Goal: Task Accomplishment & Management: Manage account settings

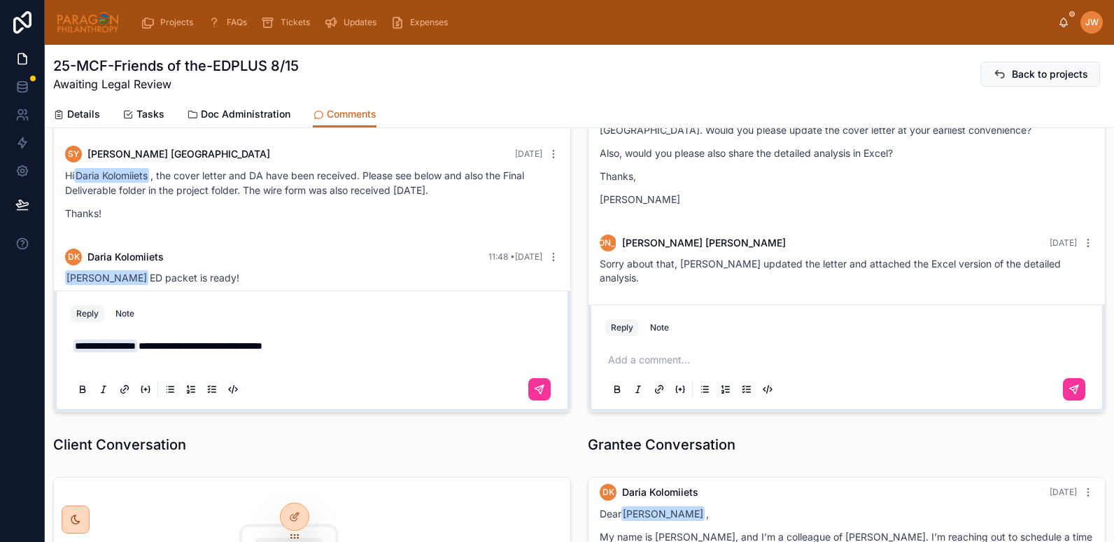
scroll to position [173, 0]
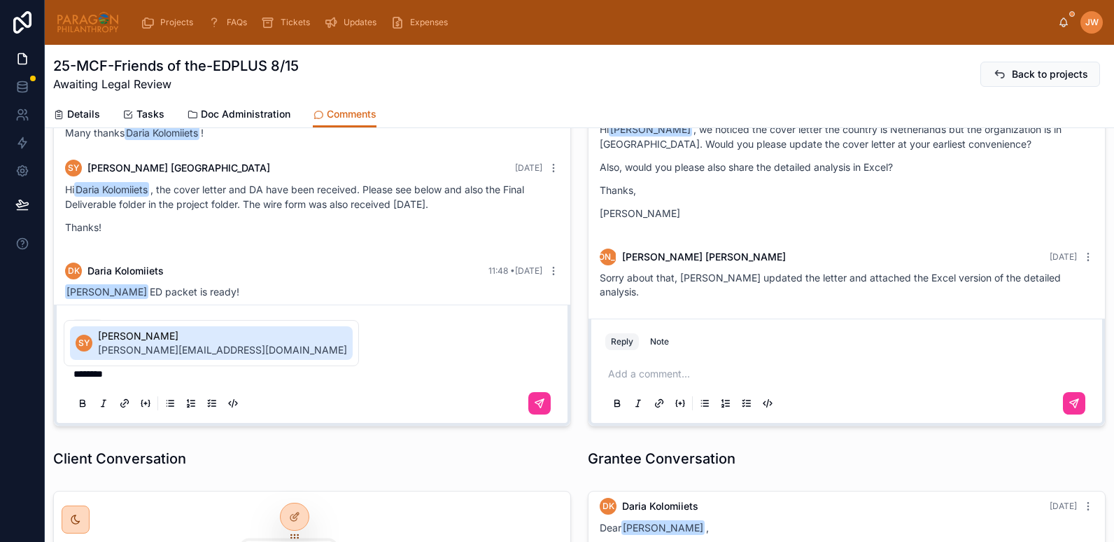
click at [167, 331] on span "Suzanne York" at bounding box center [222, 336] width 249 height 14
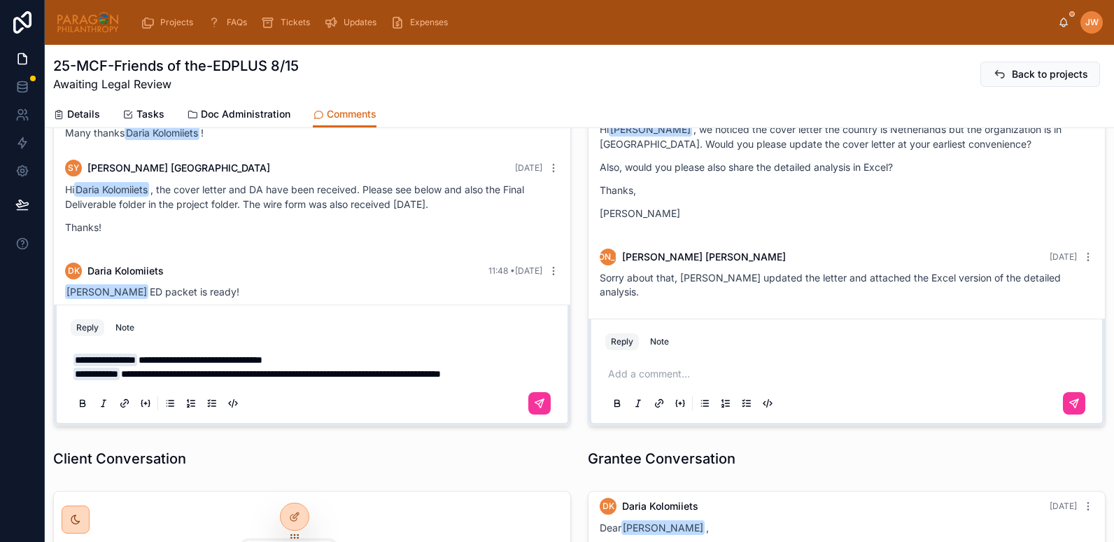
scroll to position [159, 0]
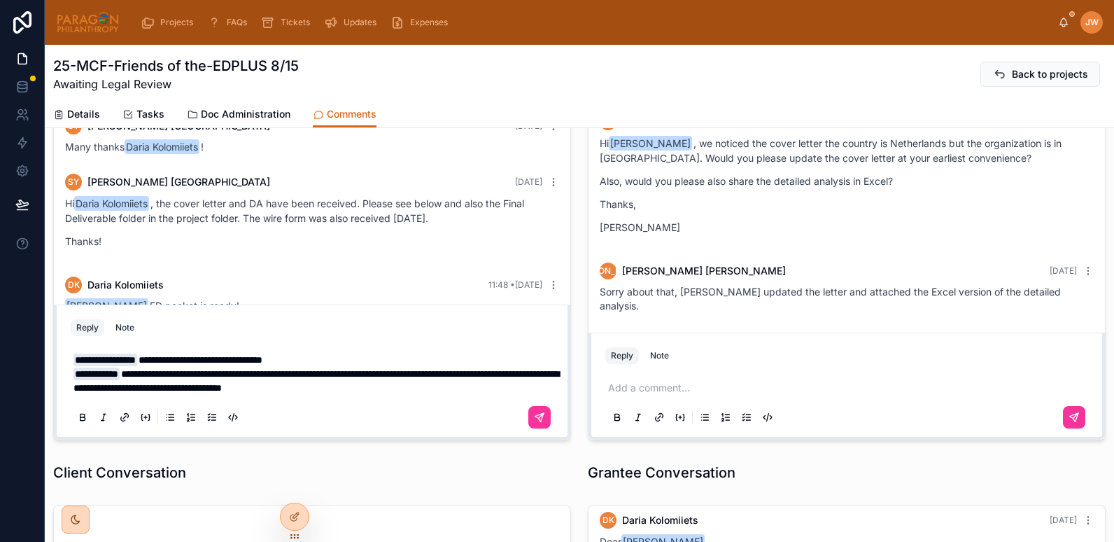
click at [183, 388] on span "**********" at bounding box center [316, 381] width 486 height 24
click at [176, 387] on span "**********" at bounding box center [316, 381] width 486 height 24
click at [220, 390] on span "**********" at bounding box center [316, 381] width 486 height 24
click at [478, 380] on p "**********" at bounding box center [314, 374] width 483 height 42
click at [443, 389] on p "**********" at bounding box center [314, 374] width 483 height 42
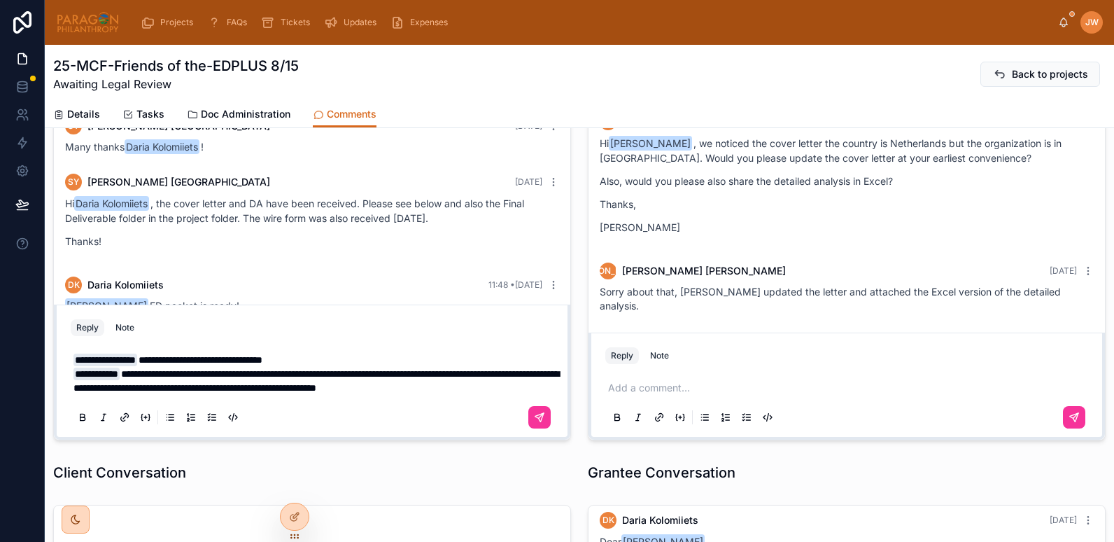
scroll to position [145, 0]
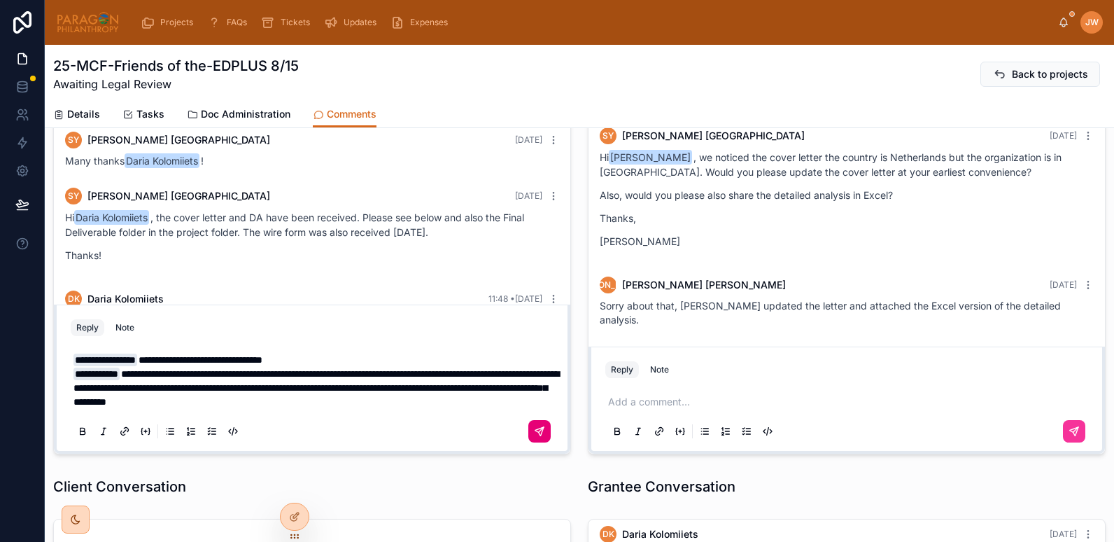
click at [535, 432] on icon at bounding box center [539, 431] width 8 height 8
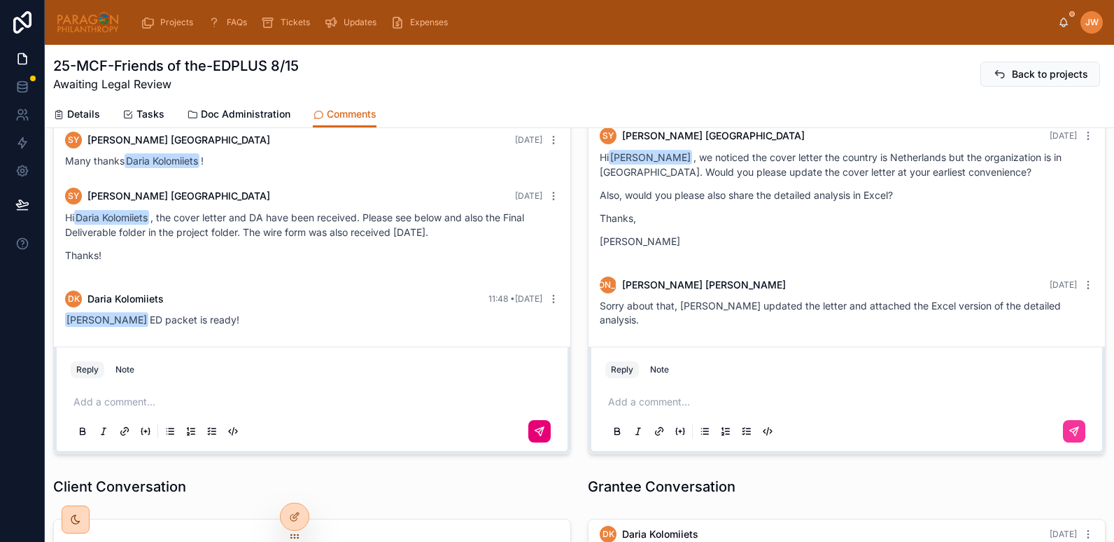
click at [85, 41] on div at bounding box center [88, 22] width 64 height 45
click at [89, 29] on img at bounding box center [88, 22] width 64 height 22
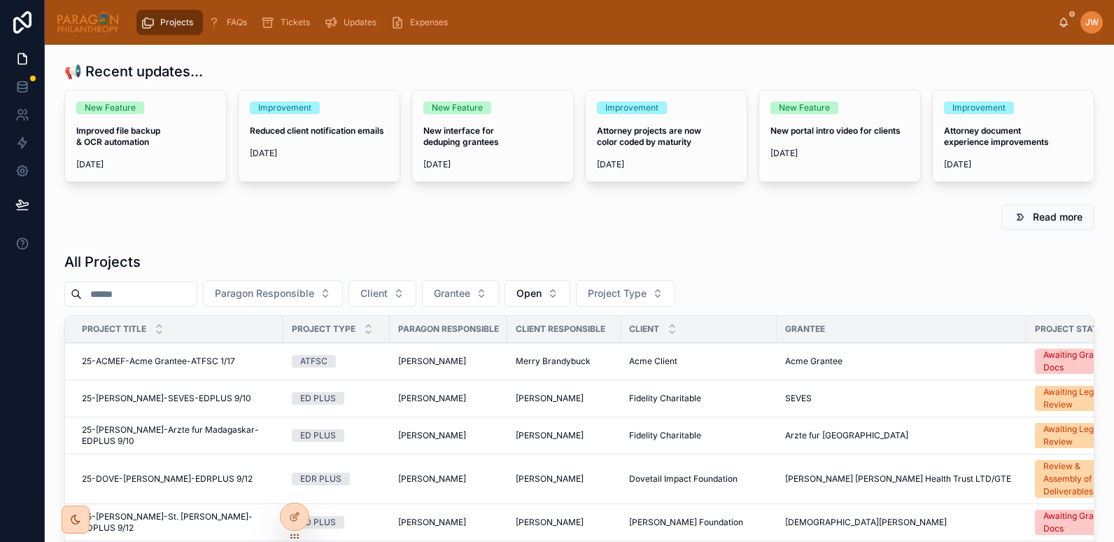
click at [129, 298] on input "text" at bounding box center [139, 294] width 115 height 20
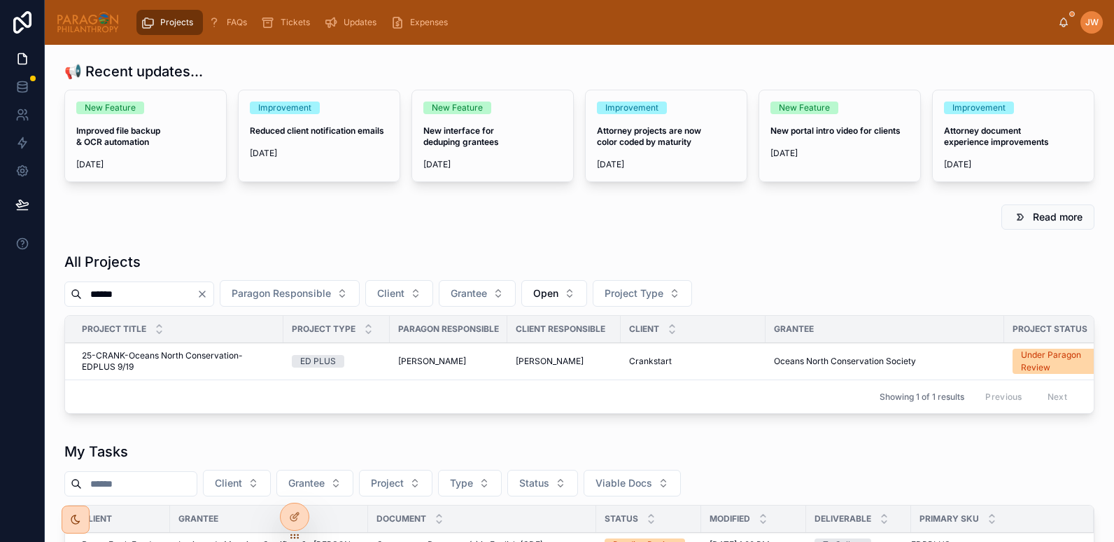
type input "******"
click at [130, 357] on span "25-CRANK-Oceans North Conservation-EDPLUS 9/19" at bounding box center [178, 361] width 193 height 22
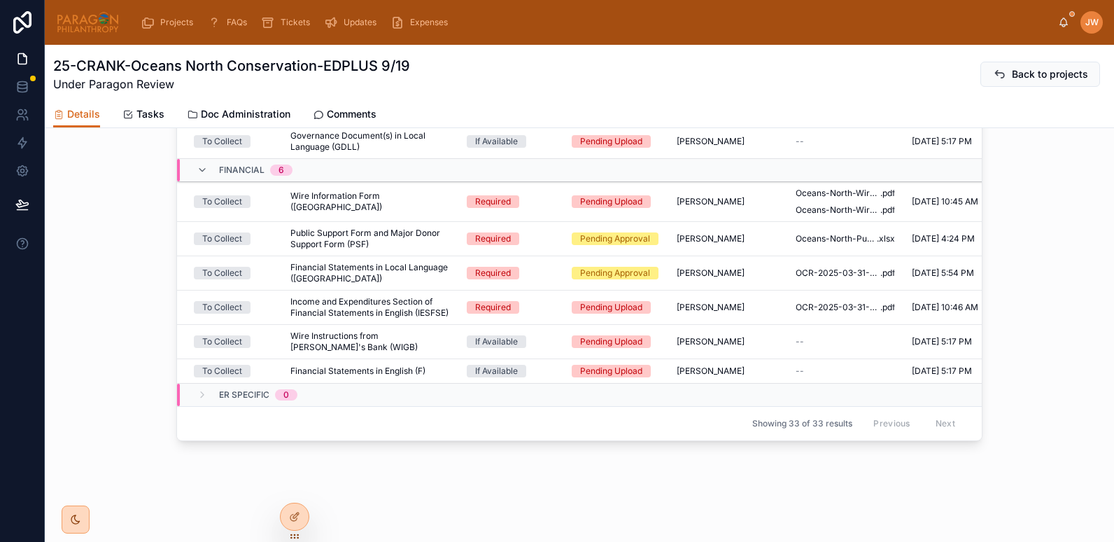
scroll to position [1021, 0]
click at [413, 209] on td "Wire Information Form (WI) Wire Information Form (WI)" at bounding box center [370, 202] width 176 height 40
click at [320, 204] on span "Wire Information Form ([GEOGRAPHIC_DATA])" at bounding box center [370, 201] width 160 height 22
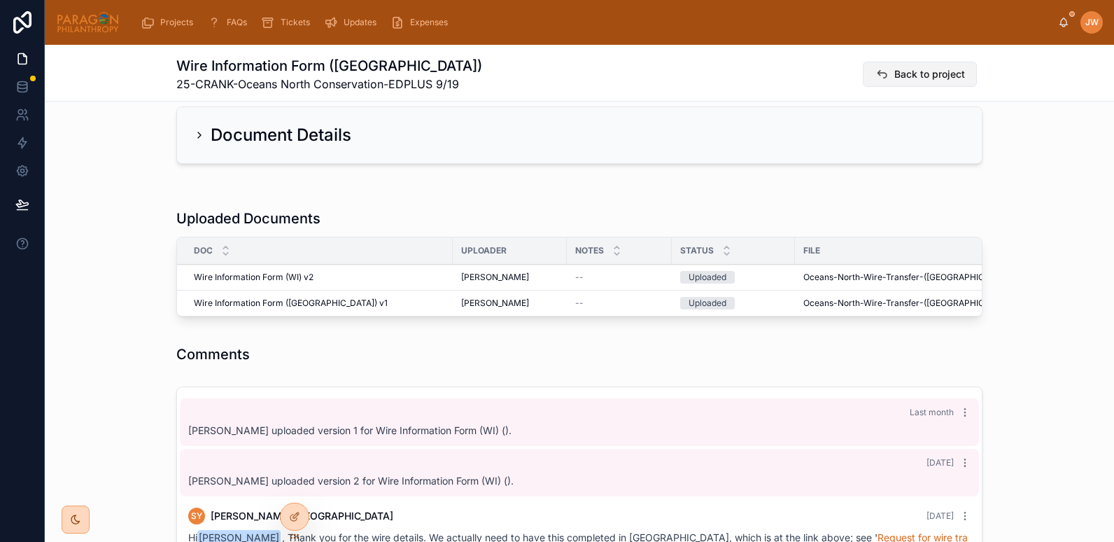
click at [885, 73] on button "Back to project" at bounding box center [920, 74] width 114 height 25
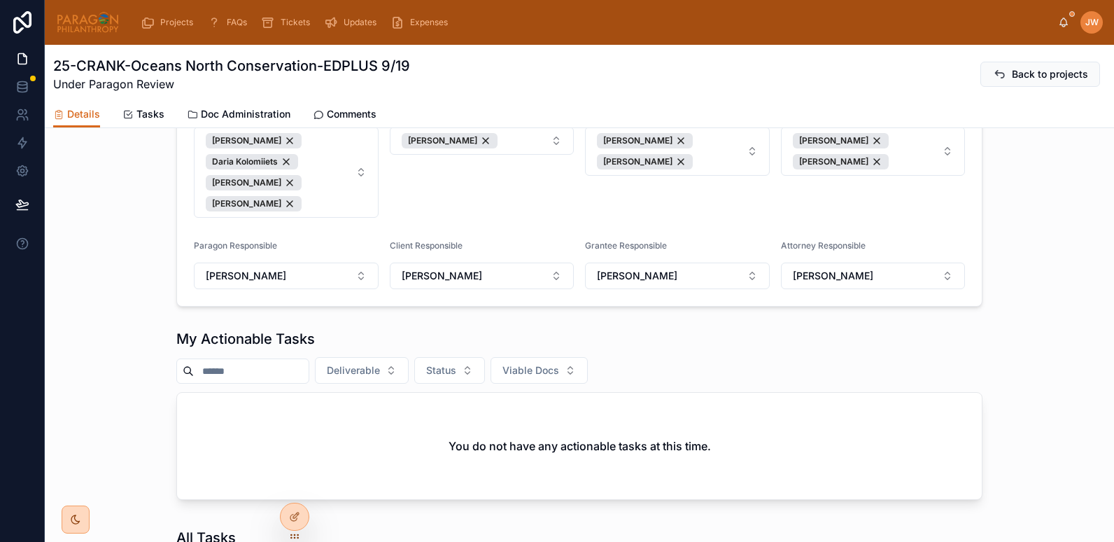
scroll to position [228, 0]
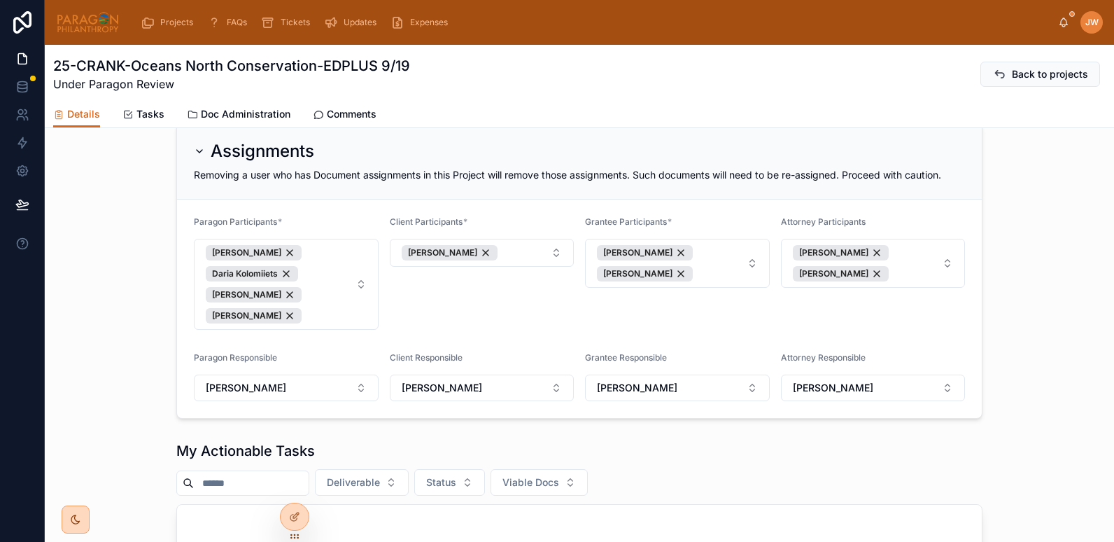
click at [362, 114] on span "Comments" at bounding box center [352, 114] width 50 height 14
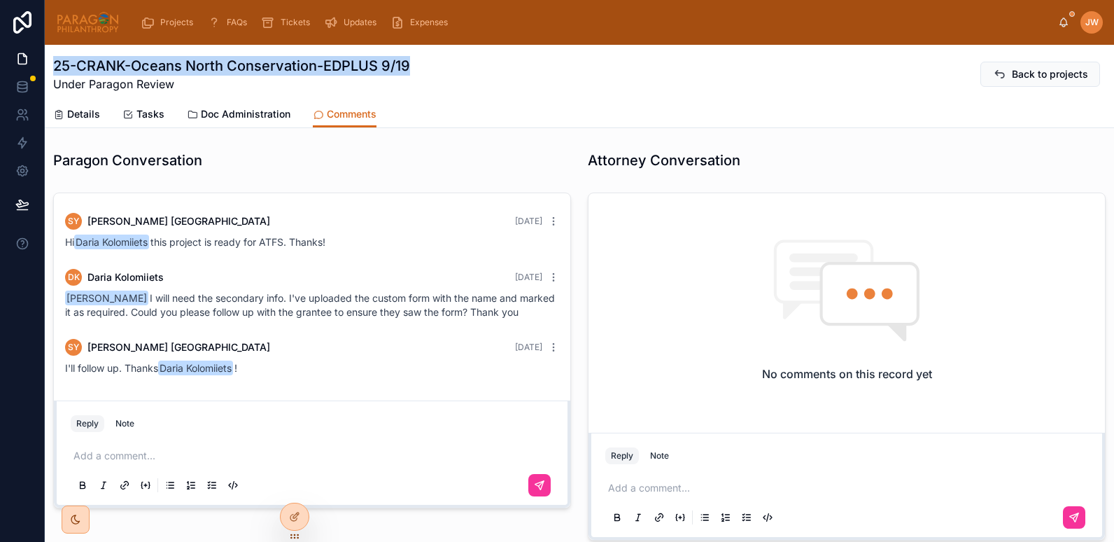
drag, startPoint x: 430, startPoint y: 75, endPoint x: 52, endPoint y: 69, distance: 378.0
click at [52, 69] on div "25-CRANK-Oceans North Conservation-EDPLUS 9/19 Under Paragon Review Back to pro…" at bounding box center [579, 86] width 1069 height 83
copy h1 "25-CRANK-Oceans North Conservation-EDPLUS 9/19"
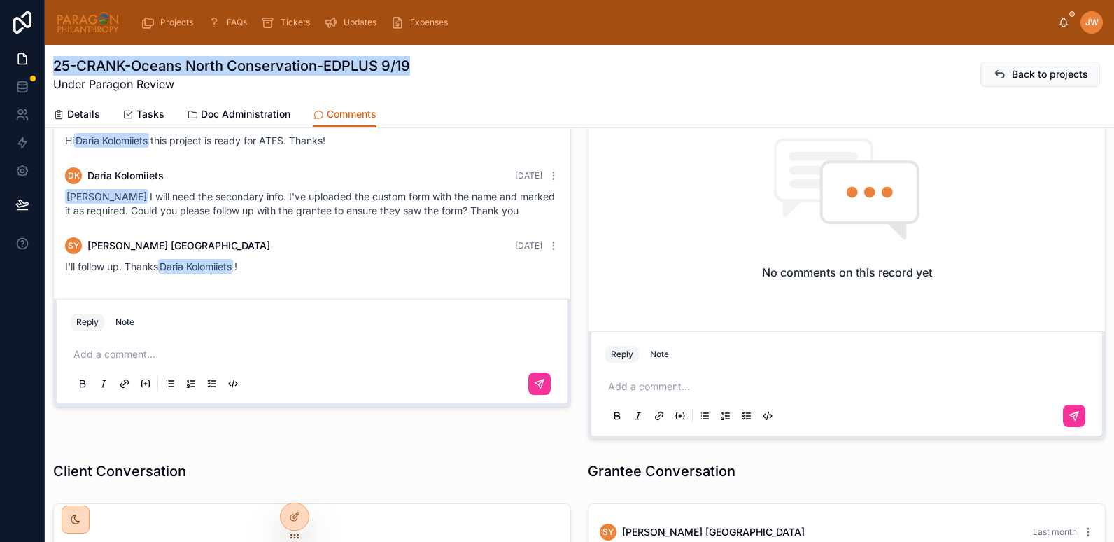
scroll to position [31, 0]
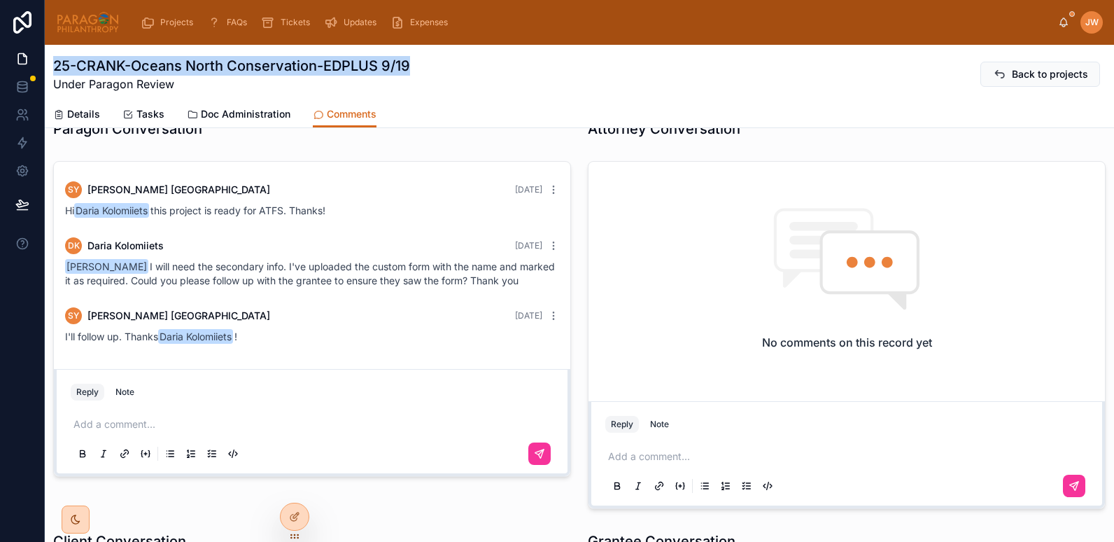
click at [61, 109] on icon at bounding box center [58, 114] width 11 height 11
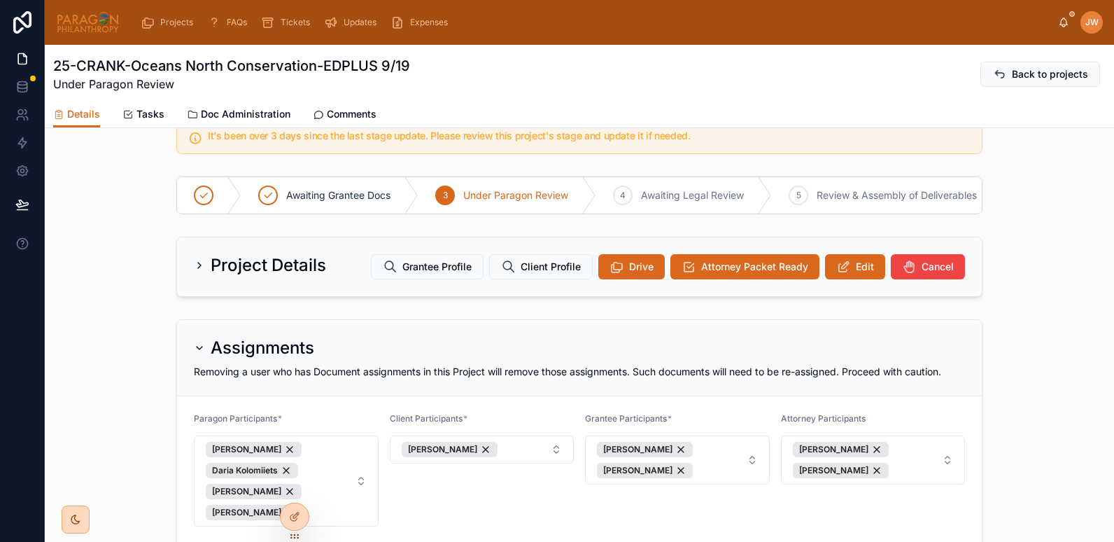
click at [114, 253] on div "Project Details Grantee Profile Client Profile Drive Attorney Packet Ready Edit…" at bounding box center [579, 266] width 1069 height 71
click at [72, 29] on img at bounding box center [88, 22] width 64 height 22
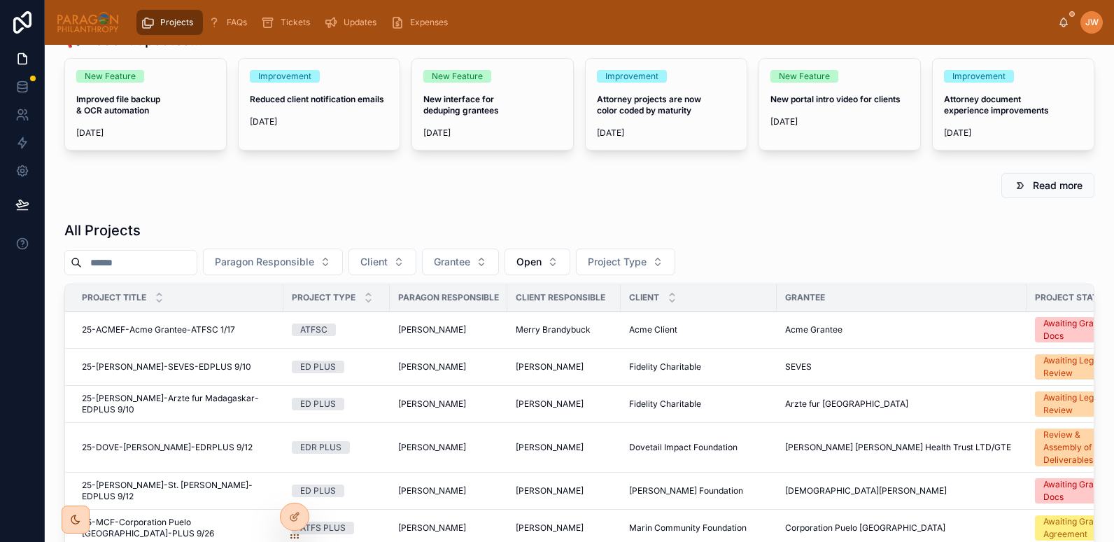
click at [172, 272] on input "text" at bounding box center [139, 263] width 115 height 20
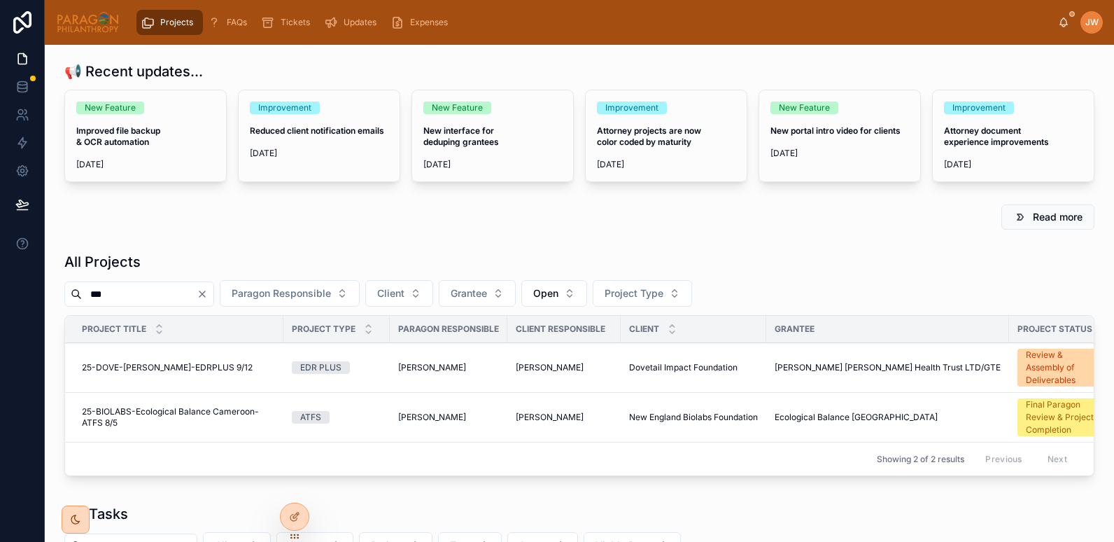
type input "***"
click at [157, 370] on span "25-DOVE-[PERSON_NAME]-EDRPLUS 9/12" at bounding box center [167, 367] width 171 height 11
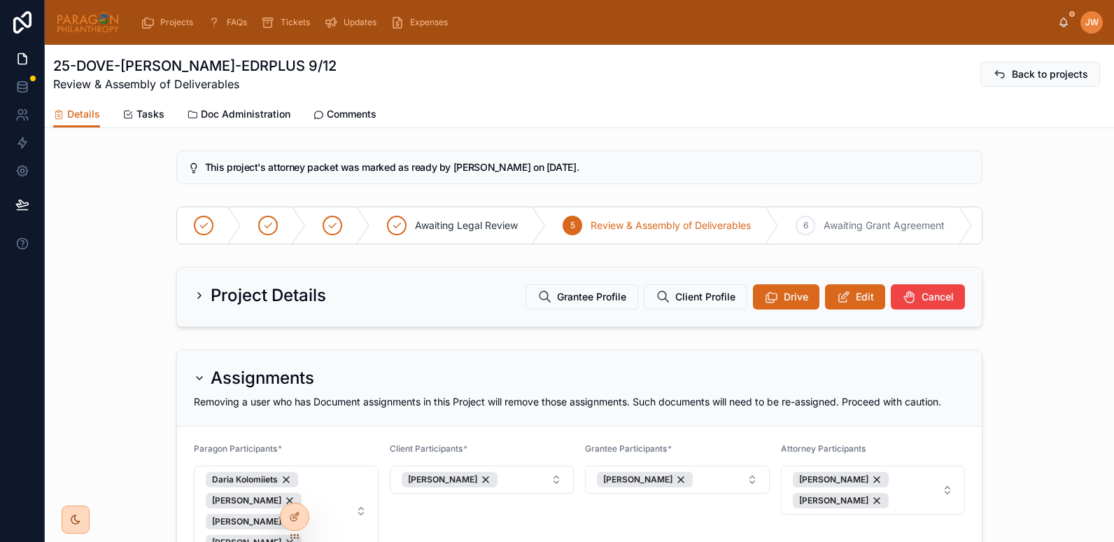
click at [238, 119] on span "Doc Administration" at bounding box center [246, 114] width 90 height 14
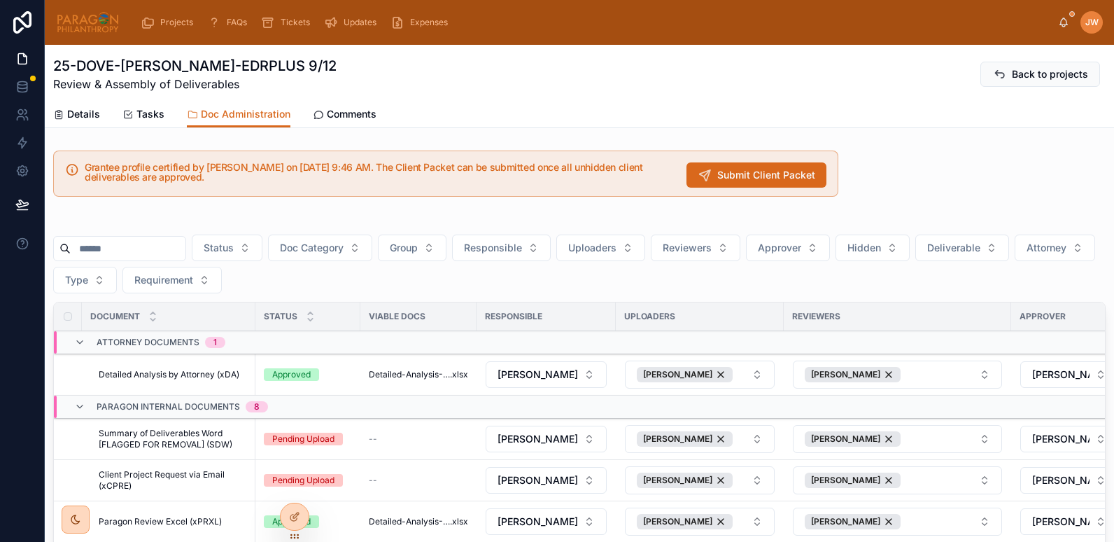
click at [69, 105] on link "Details" at bounding box center [76, 115] width 47 height 28
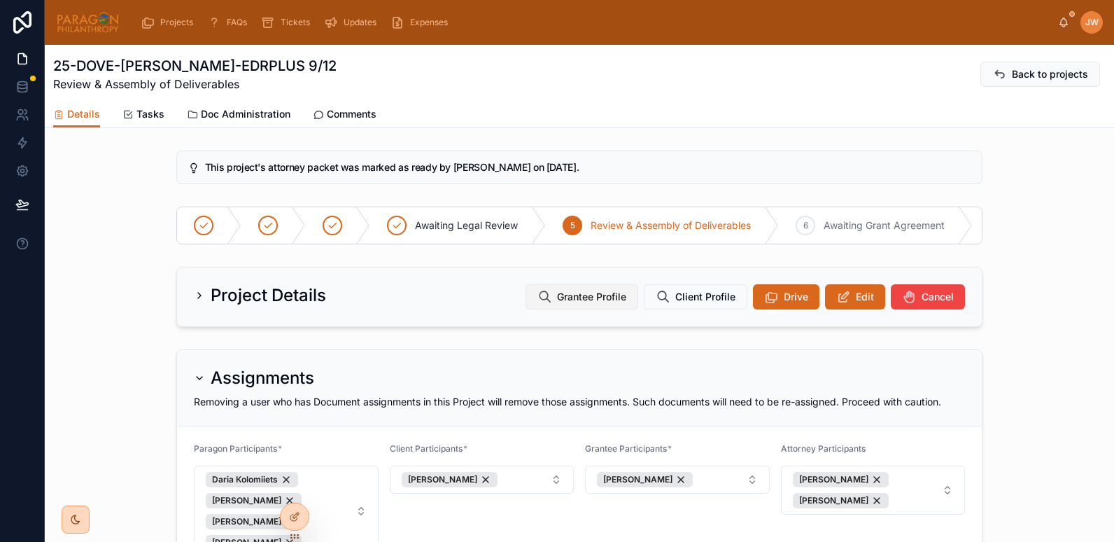
click at [579, 303] on span "Grantee Profile" at bounding box center [591, 297] width 69 height 14
click at [236, 115] on span "Doc Administration" at bounding box center [246, 114] width 90 height 14
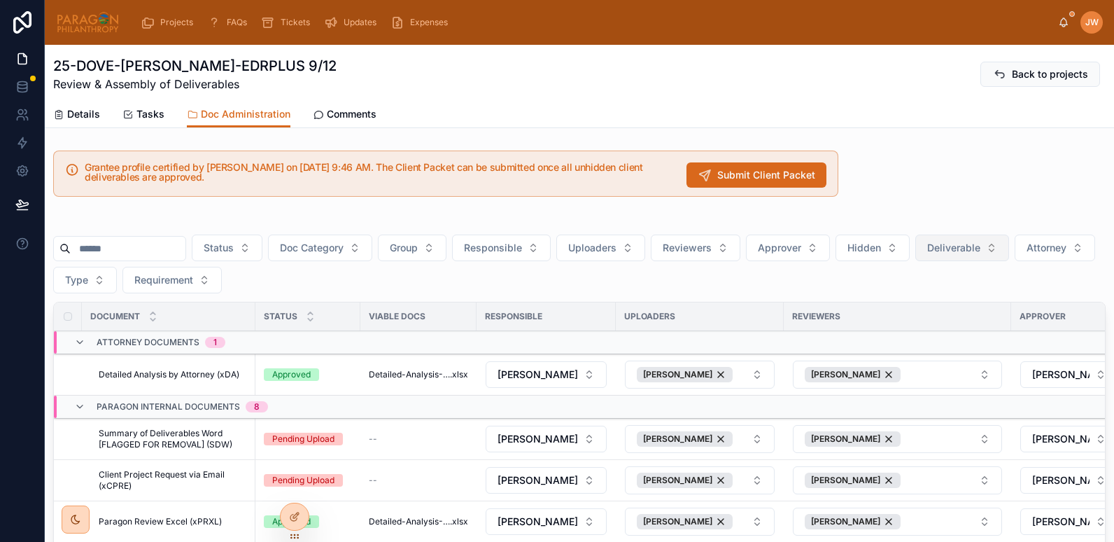
click at [990, 255] on button "Deliverable" at bounding box center [962, 247] width 94 height 27
click at [918, 350] on div "Yes" at bounding box center [997, 349] width 195 height 22
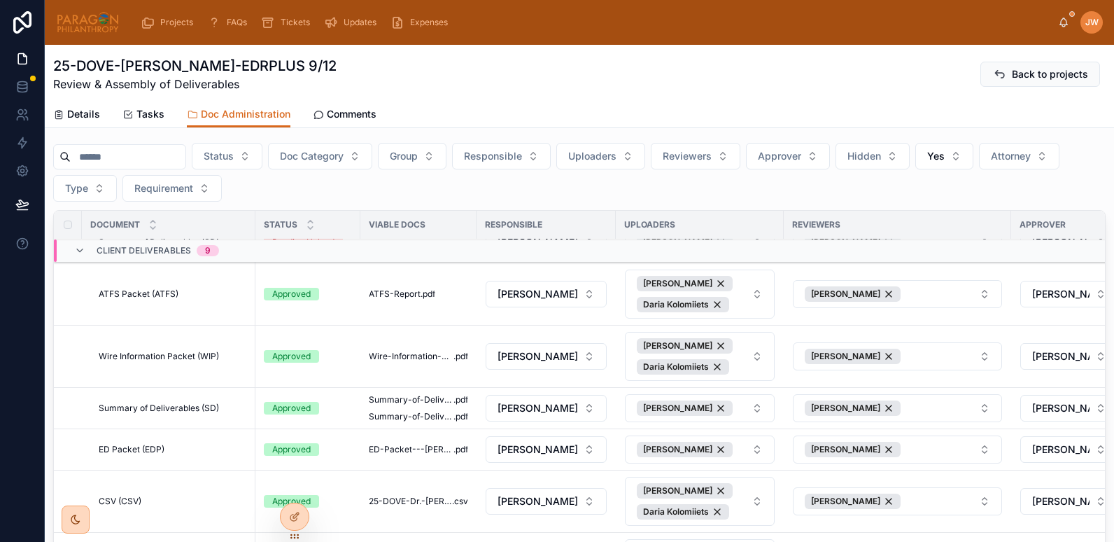
scroll to position [83, 0]
click at [393, 354] on span "Wire-Information-Packet" at bounding box center [411, 355] width 85 height 11
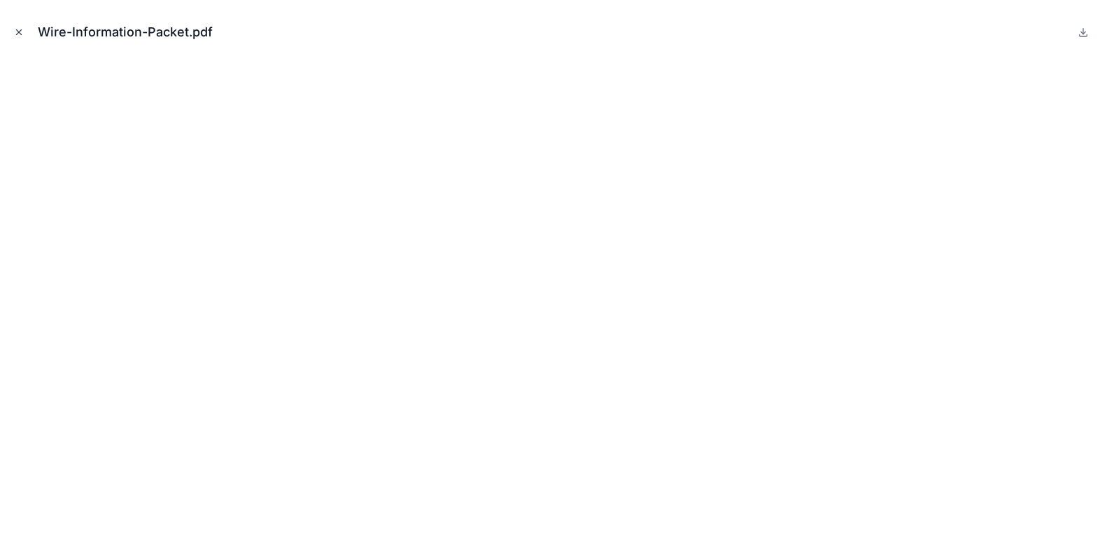
click at [16, 31] on icon "Close modal" at bounding box center [19, 32] width 10 height 10
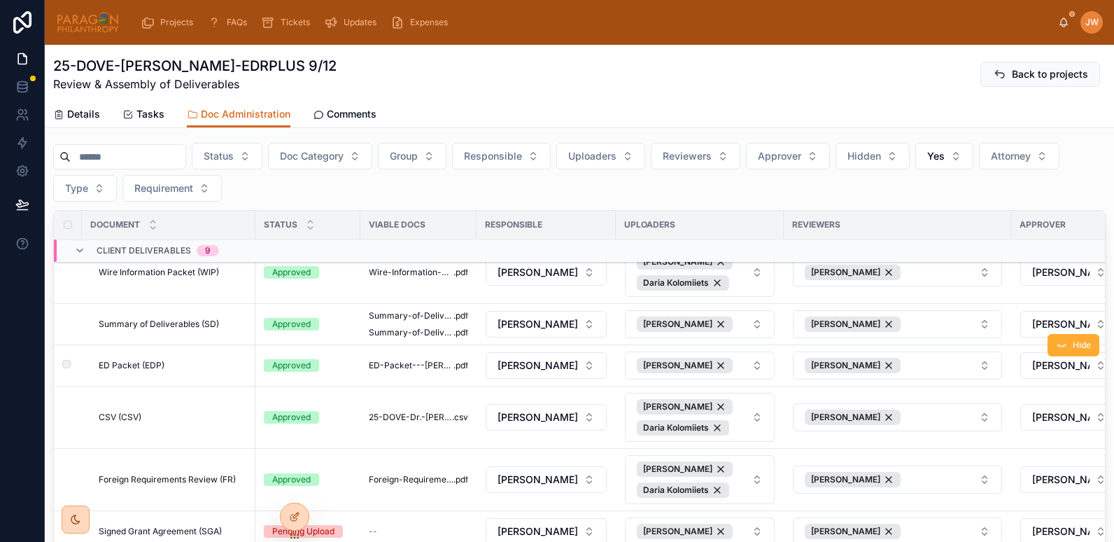
scroll to position [167, 0]
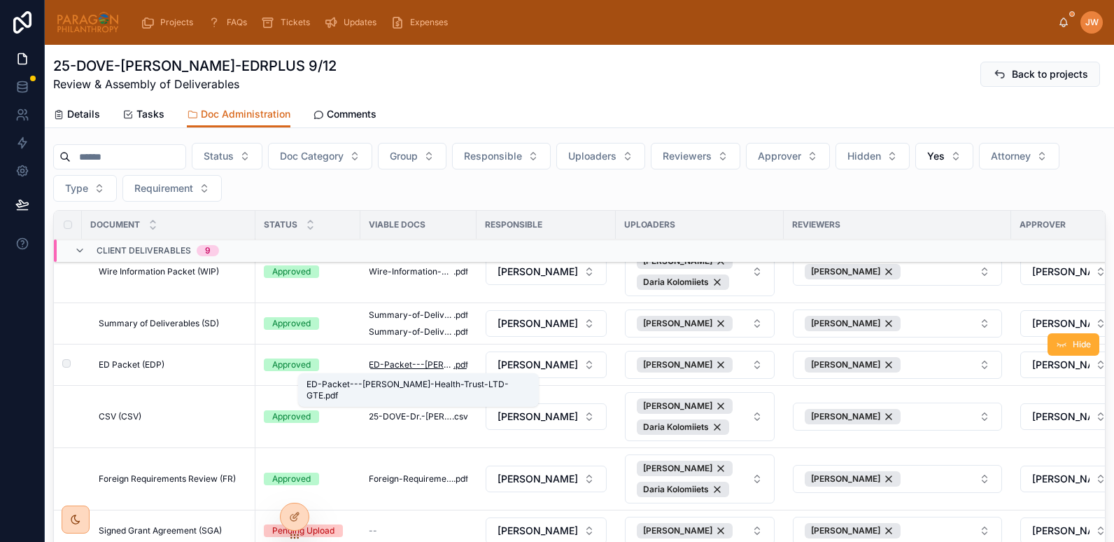
click at [390, 364] on span "ED-Packet---Ameyo-Stella-Adadevoh-Health-Trust-LTD-GTE" at bounding box center [411, 364] width 85 height 11
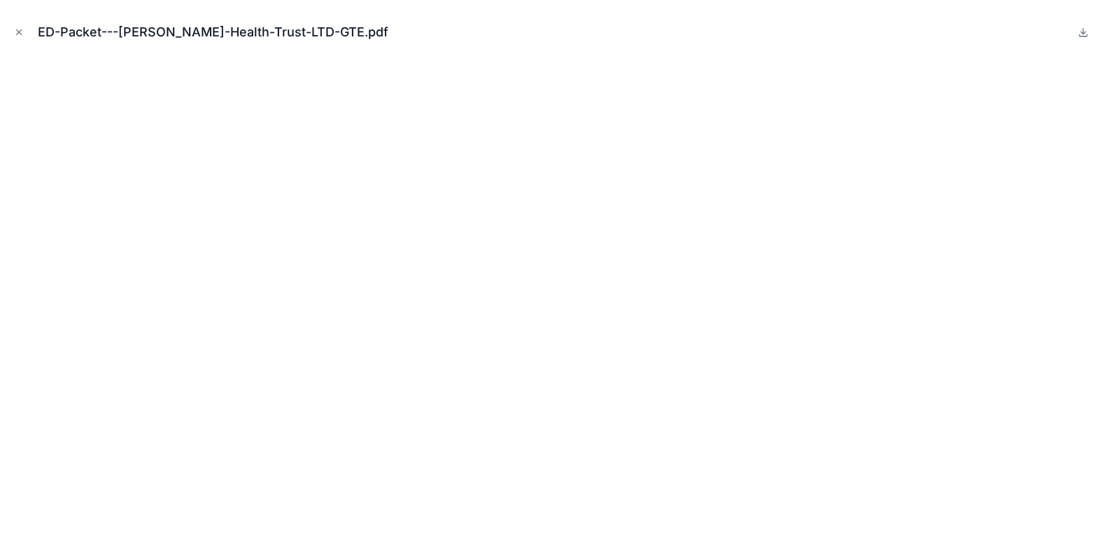
click at [18, 33] on icon "Close modal" at bounding box center [19, 32] width 5 height 5
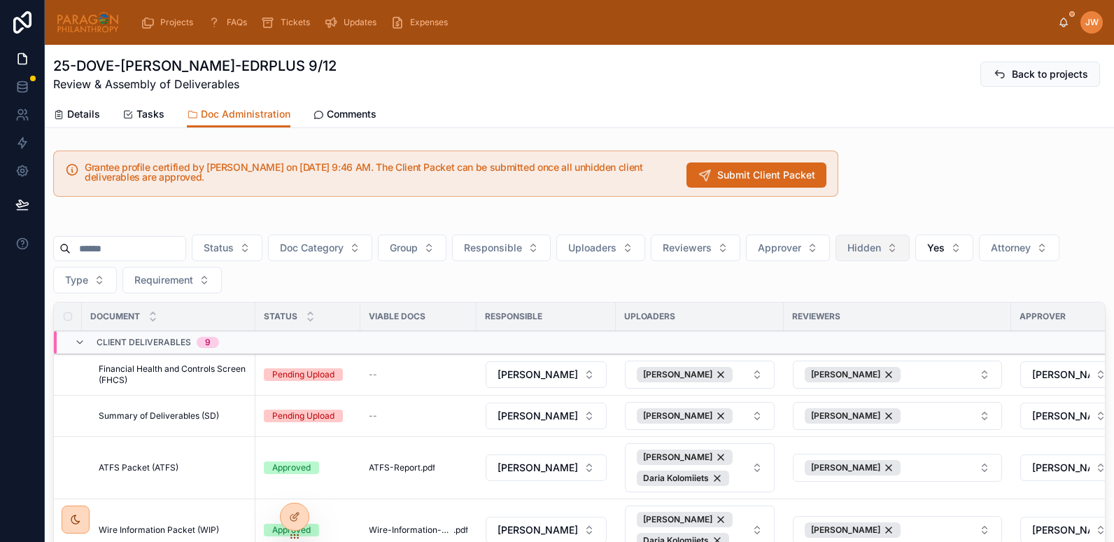
click at [881, 244] on span "Hidden" at bounding box center [865, 248] width 34 height 14
click at [849, 327] on div "No" at bounding box center [907, 327] width 195 height 22
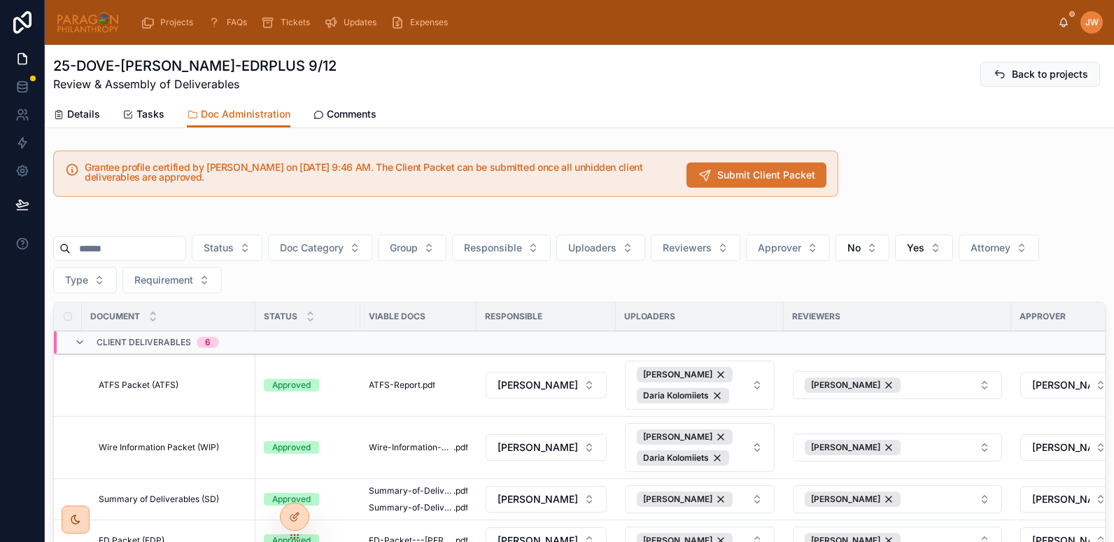
click at [726, 178] on span "Submit Client Packet" at bounding box center [766, 175] width 98 height 14
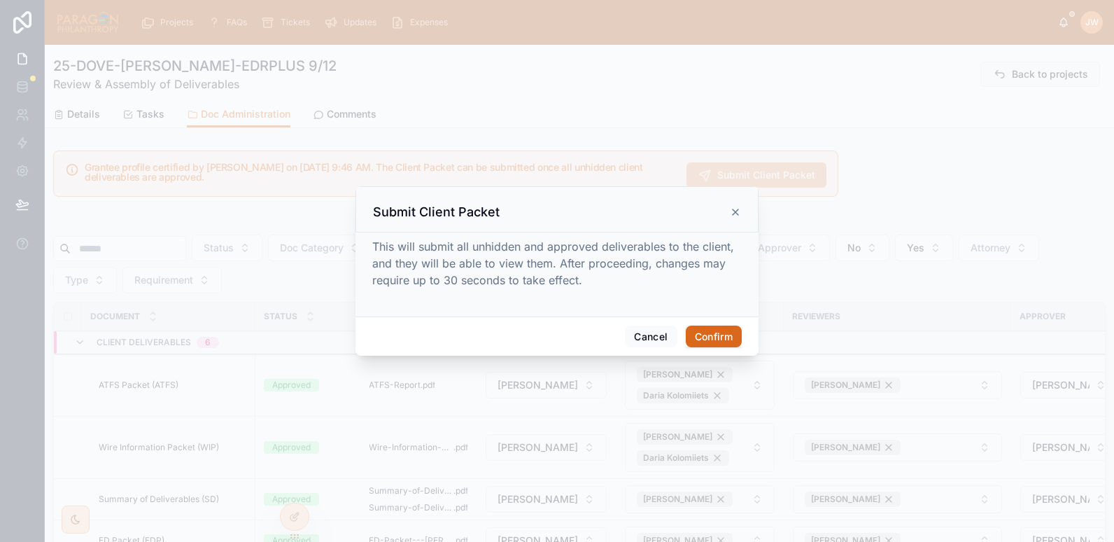
click at [713, 332] on button "Confirm" at bounding box center [714, 336] width 56 height 22
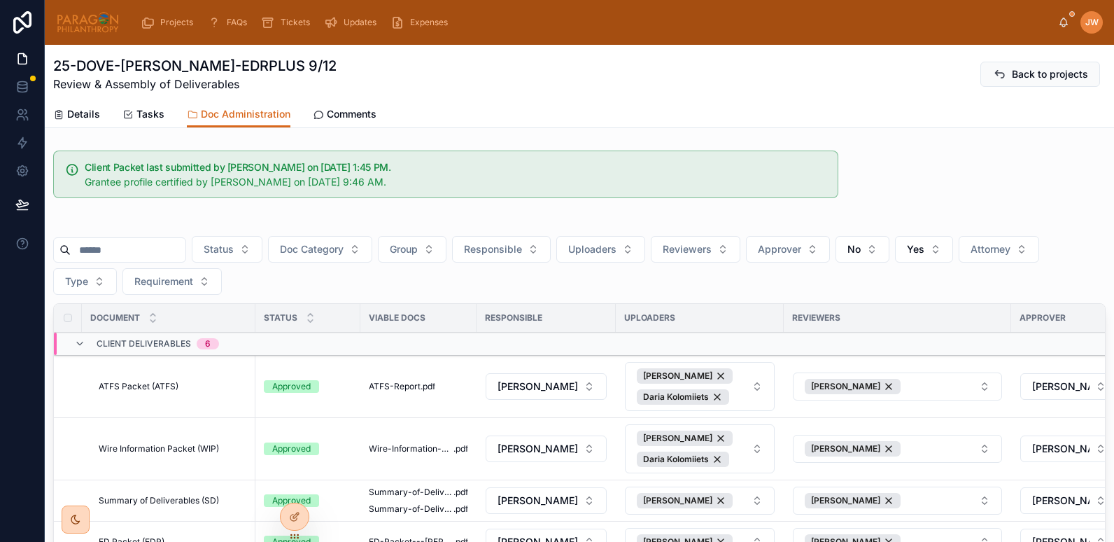
click at [71, 117] on span "Details" at bounding box center [83, 114] width 33 height 14
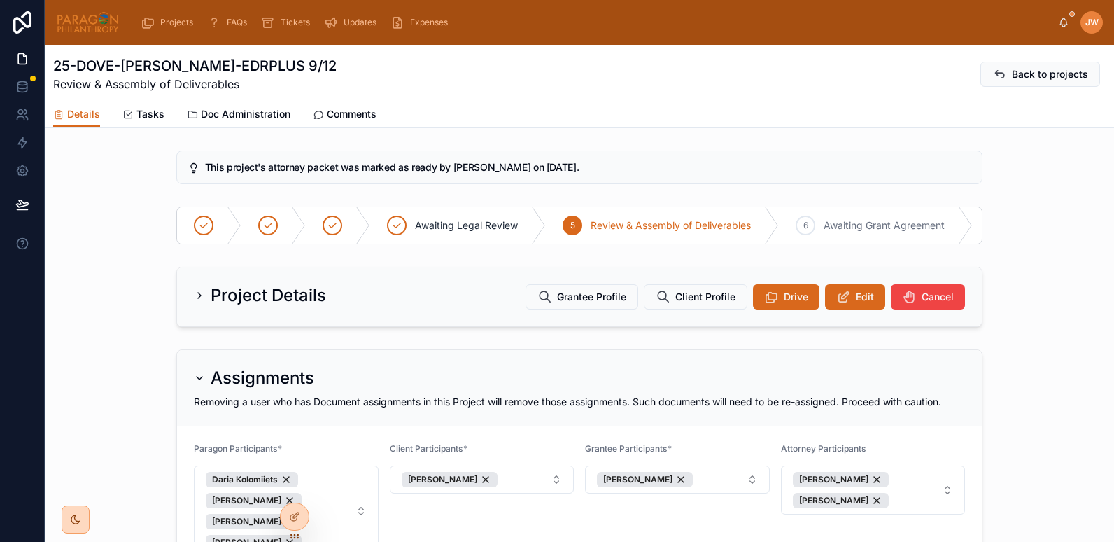
click at [858, 292] on div "Project Details Grantee Profile Client Profile Drive Edit Cancel" at bounding box center [579, 296] width 805 height 59
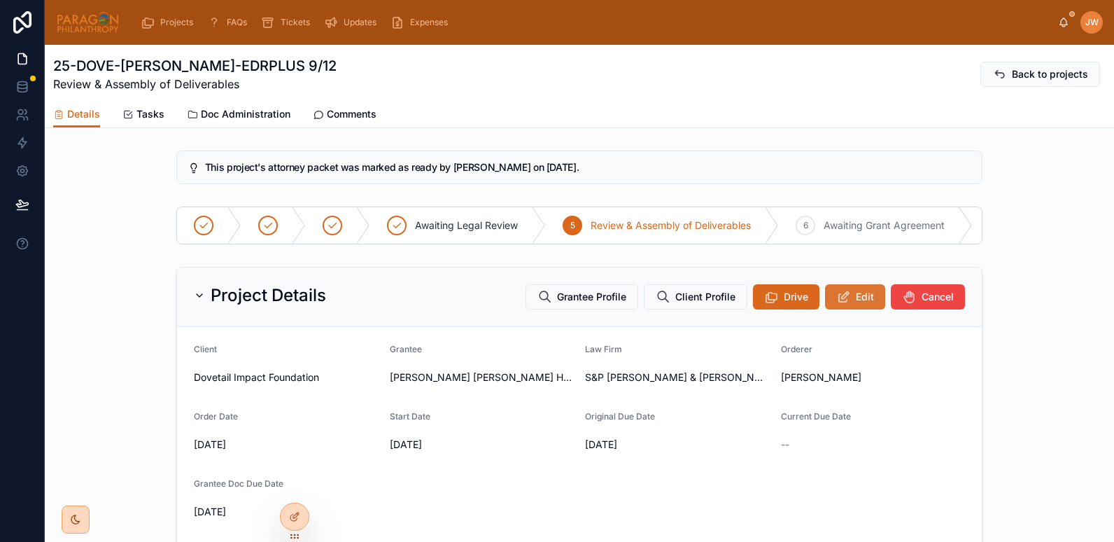
click at [858, 303] on span "Edit" at bounding box center [865, 297] width 18 height 14
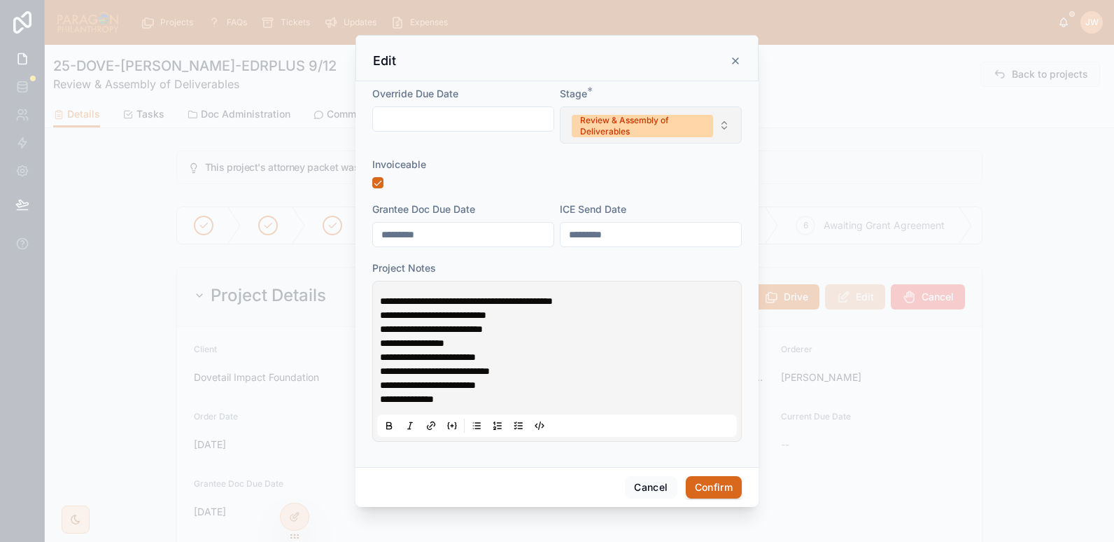
click at [641, 127] on div "Review & Assembly of Deliverables" at bounding box center [642, 126] width 125 height 22
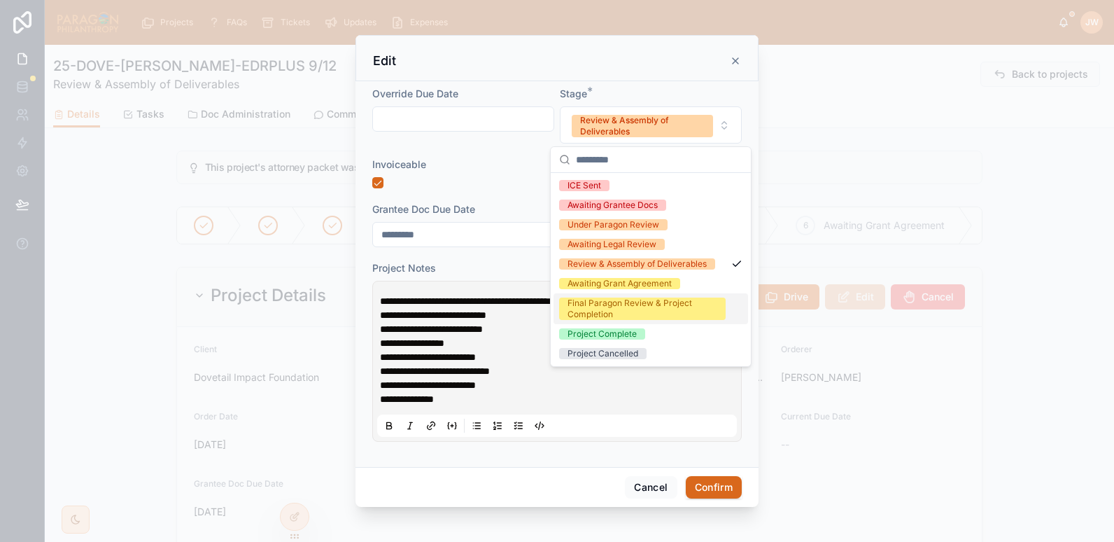
click at [595, 303] on div "Final Paragon Review & Project Completion" at bounding box center [643, 308] width 150 height 22
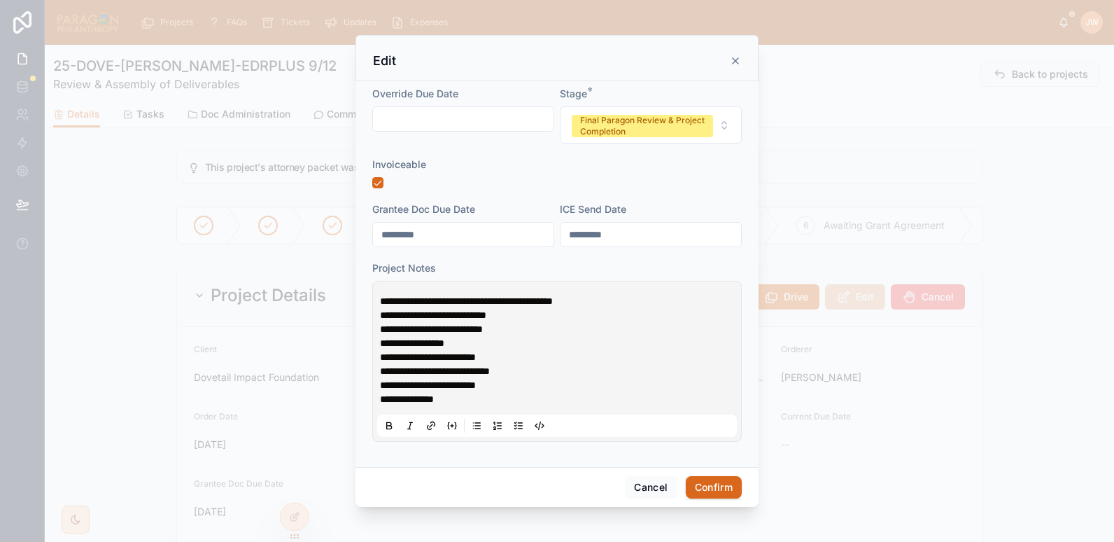
click at [379, 298] on div "**********" at bounding box center [557, 361] width 360 height 151
click at [381, 301] on span "**********" at bounding box center [466, 301] width 173 height 10
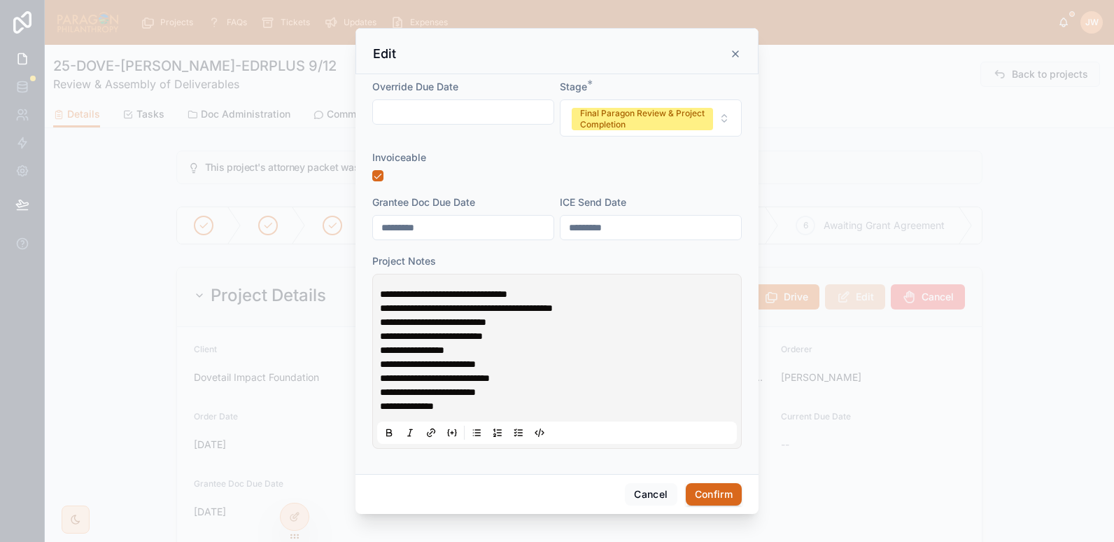
click at [579, 290] on p "**********" at bounding box center [560, 294] width 360 height 14
click at [414, 293] on span "**********" at bounding box center [443, 294] width 127 height 10
click at [597, 295] on p "**********" at bounding box center [560, 294] width 360 height 14
click at [584, 297] on p "**********" at bounding box center [560, 294] width 360 height 14
click at [722, 493] on button "Confirm" at bounding box center [714, 494] width 56 height 22
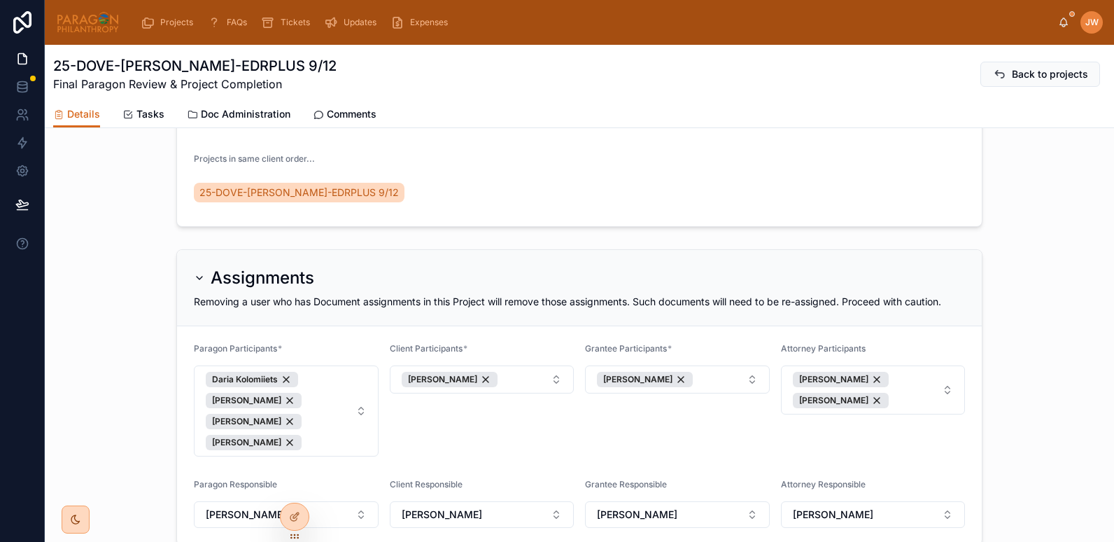
scroll to position [654, 0]
click at [293, 487] on icon at bounding box center [294, 486] width 11 height 11
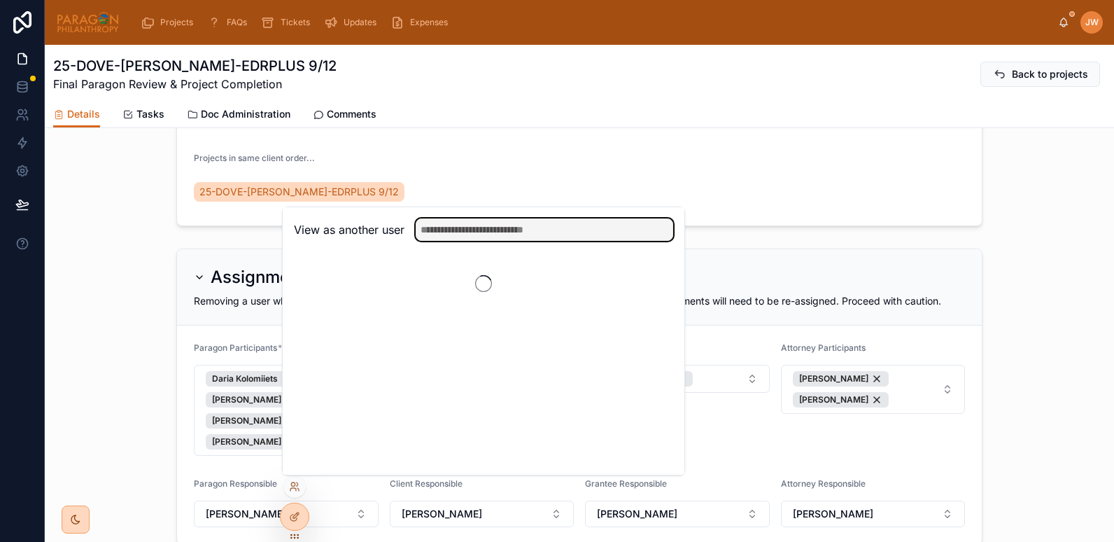
click at [459, 234] on input "text" at bounding box center [545, 229] width 258 height 22
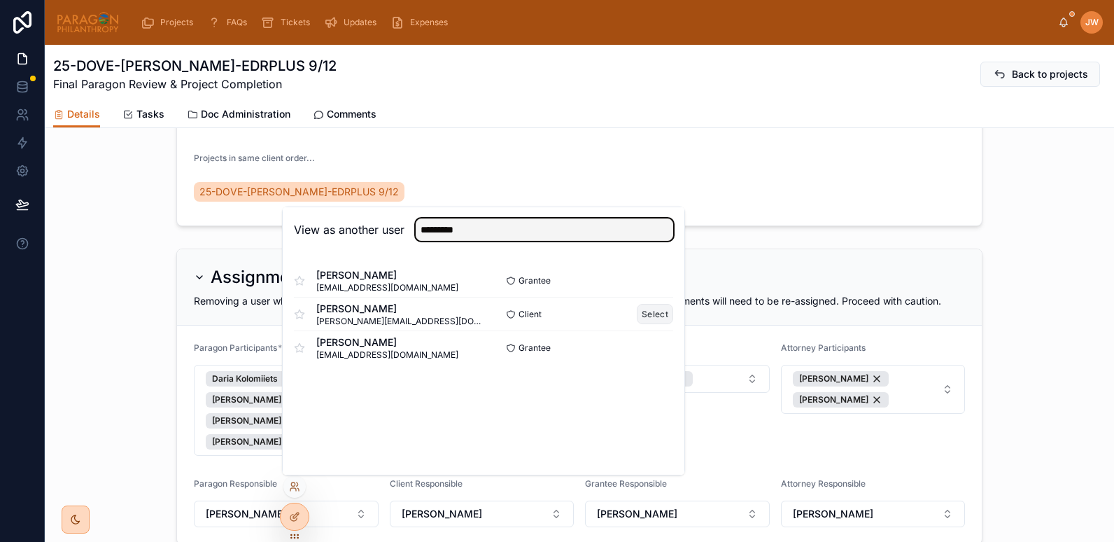
type input "*********"
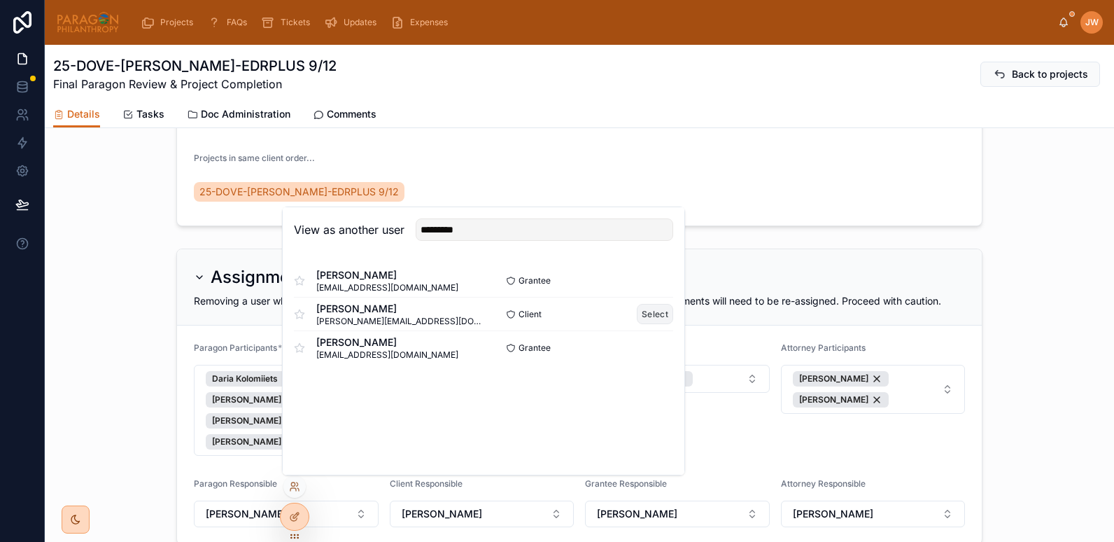
click at [654, 311] on button "Select" at bounding box center [655, 314] width 36 height 20
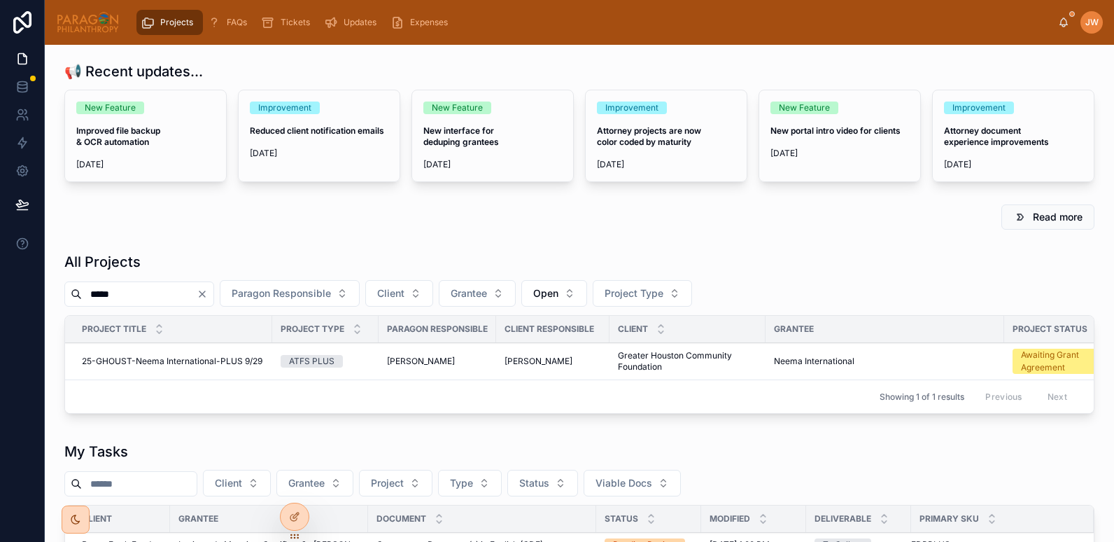
type input "*****"
click at [139, 363] on span "25-GHOUST-Neema International-PLUS 9/29" at bounding box center [172, 361] width 181 height 11
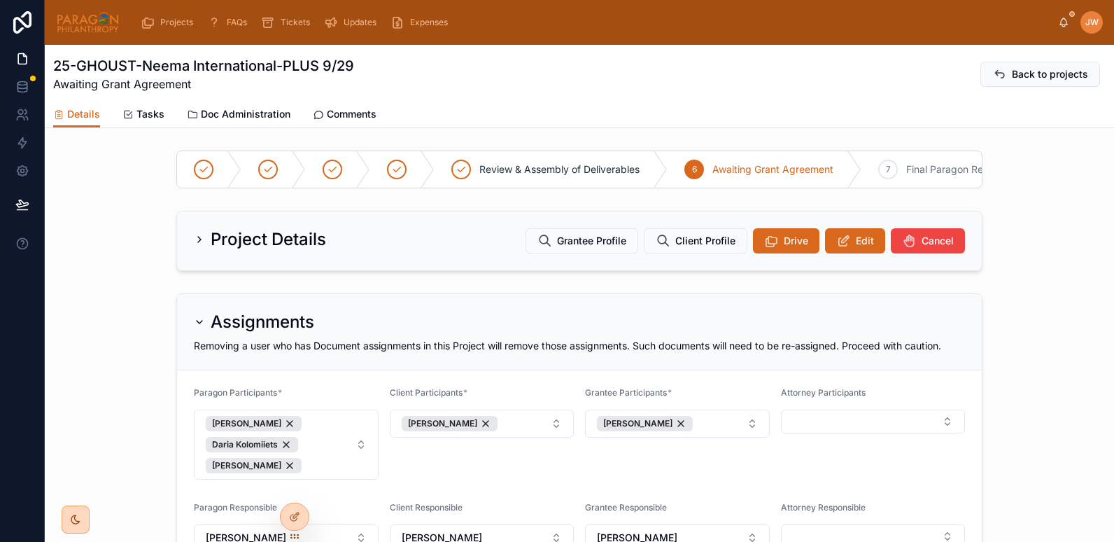
click at [215, 112] on span "Doc Administration" at bounding box center [246, 114] width 90 height 14
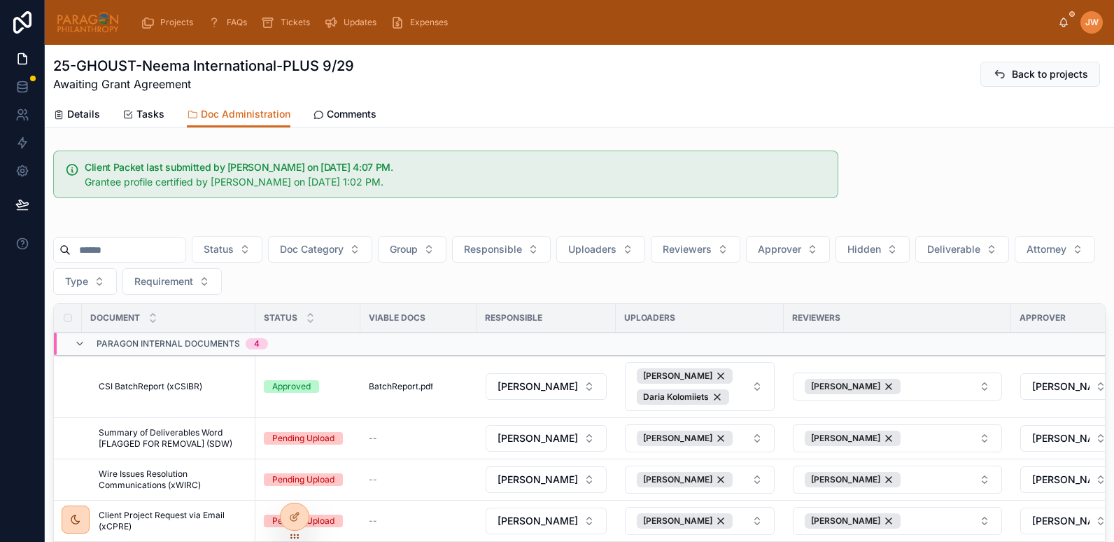
click at [174, 250] on input "text" at bounding box center [128, 250] width 115 height 20
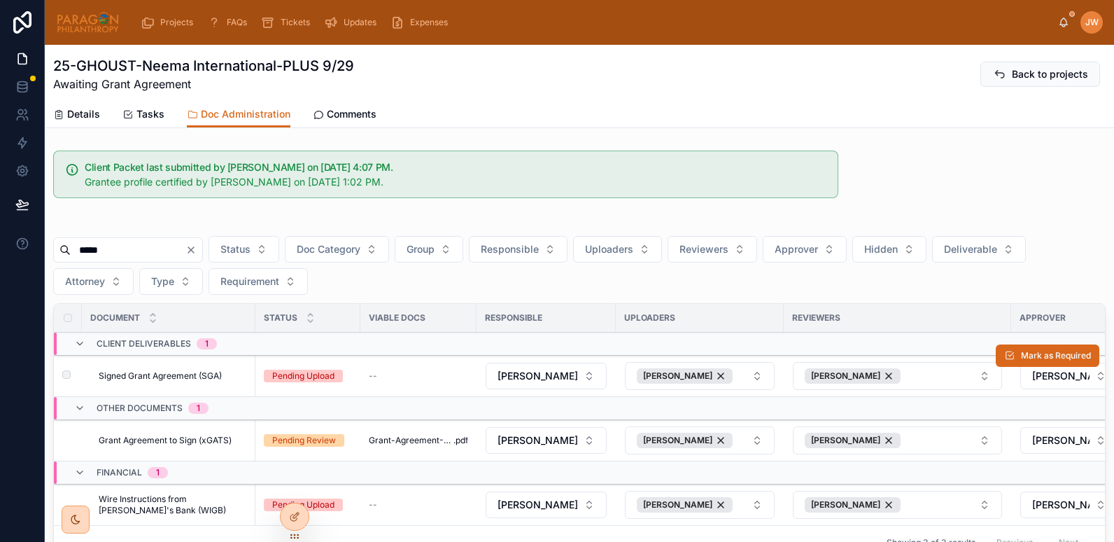
type input "*****"
click at [144, 374] on span "Signed Grant Agreement (SGA)" at bounding box center [160, 375] width 123 height 11
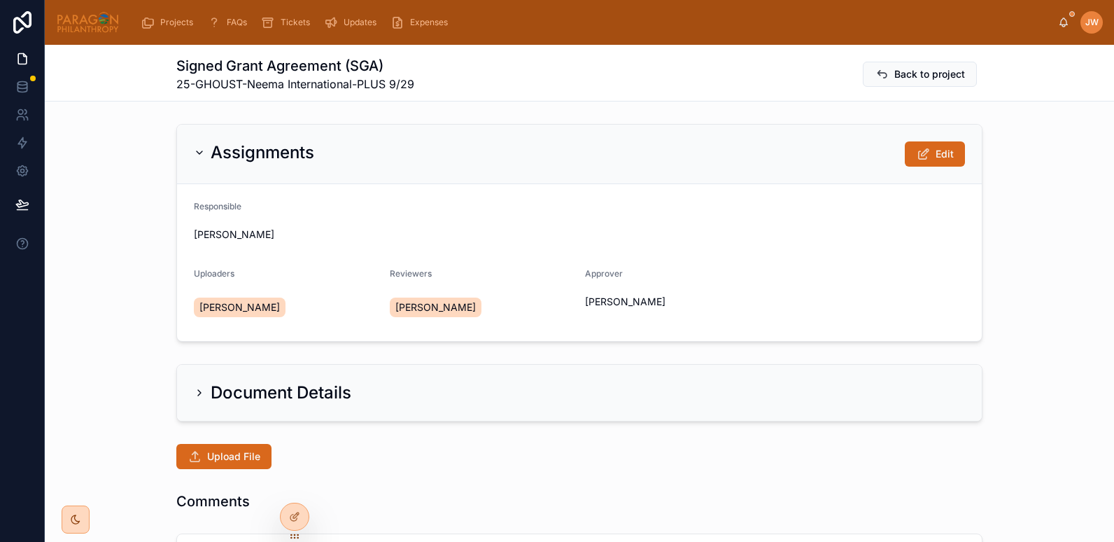
click at [160, 276] on div "Assignments Edit Responsible [PERSON_NAME] Uploaders [PERSON_NAME] Reviewers [P…" at bounding box center [579, 232] width 1069 height 229
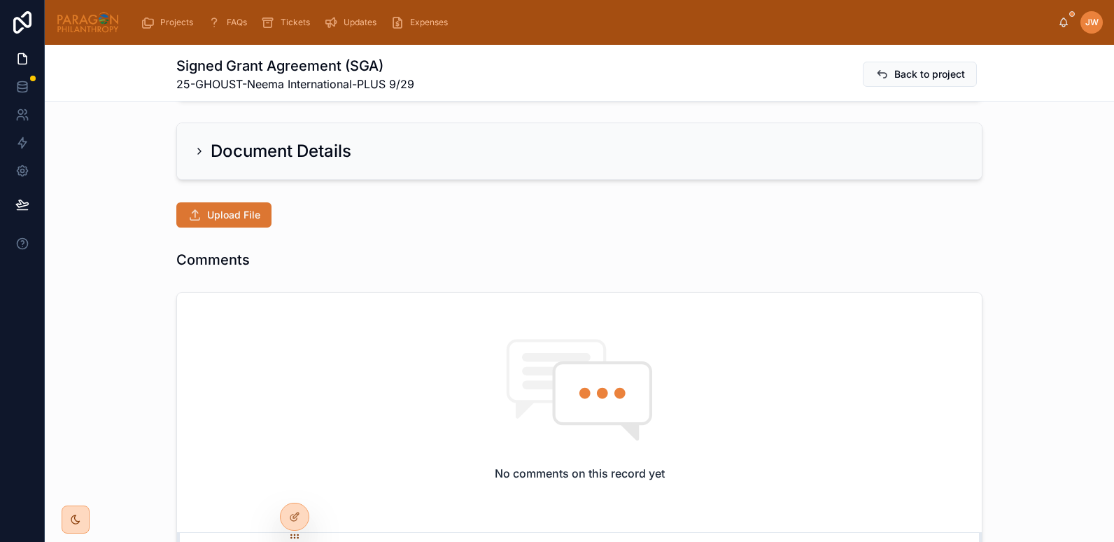
click at [232, 207] on button "Upload File" at bounding box center [223, 214] width 95 height 25
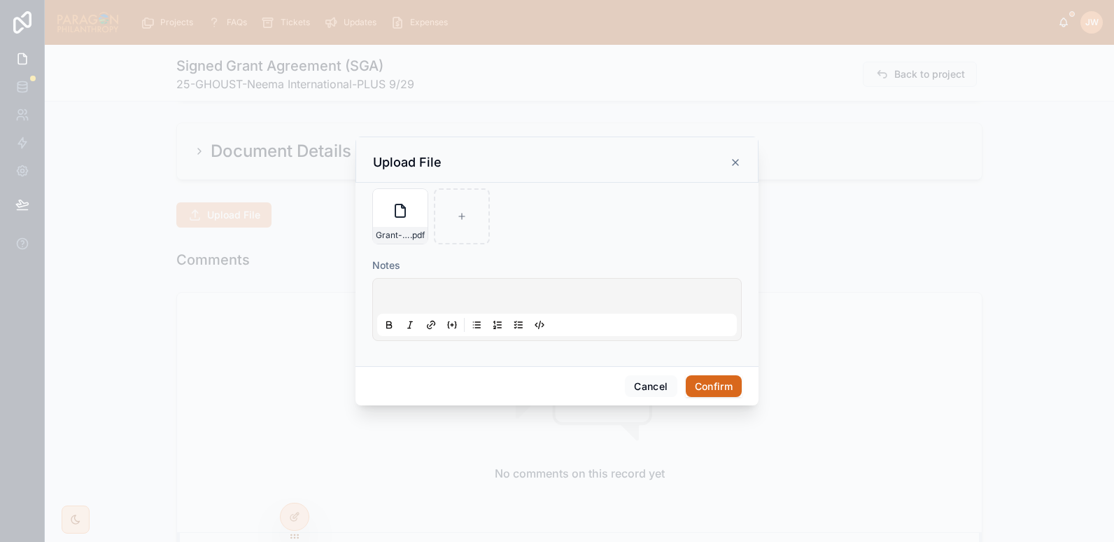
click at [710, 377] on button "Confirm" at bounding box center [714, 386] width 56 height 22
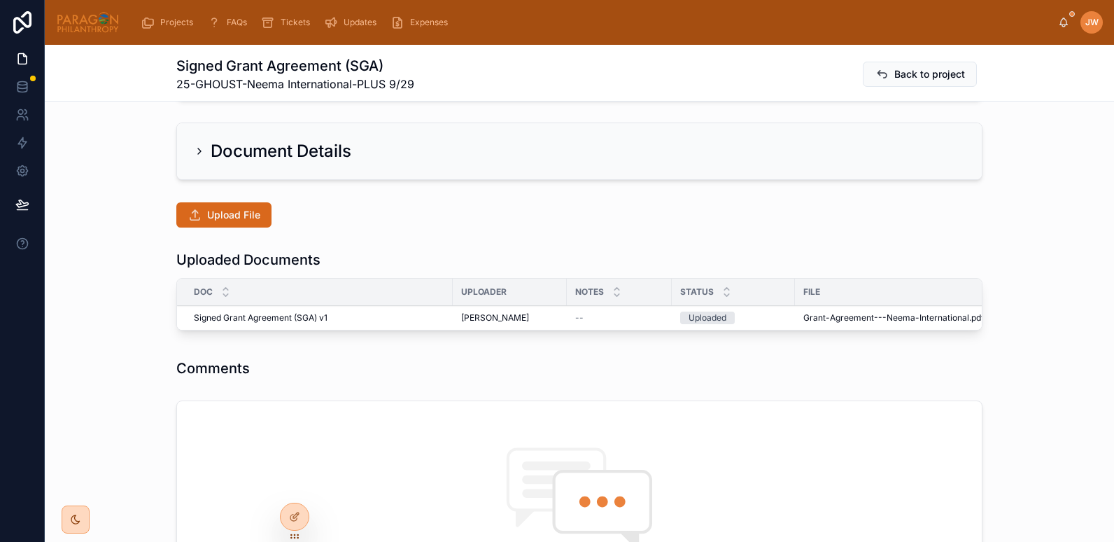
click at [95, 312] on div "Uploaded Documents Doc Uploader Notes Status File Created Time Backup OCR Signe…" at bounding box center [579, 292] width 1069 height 97
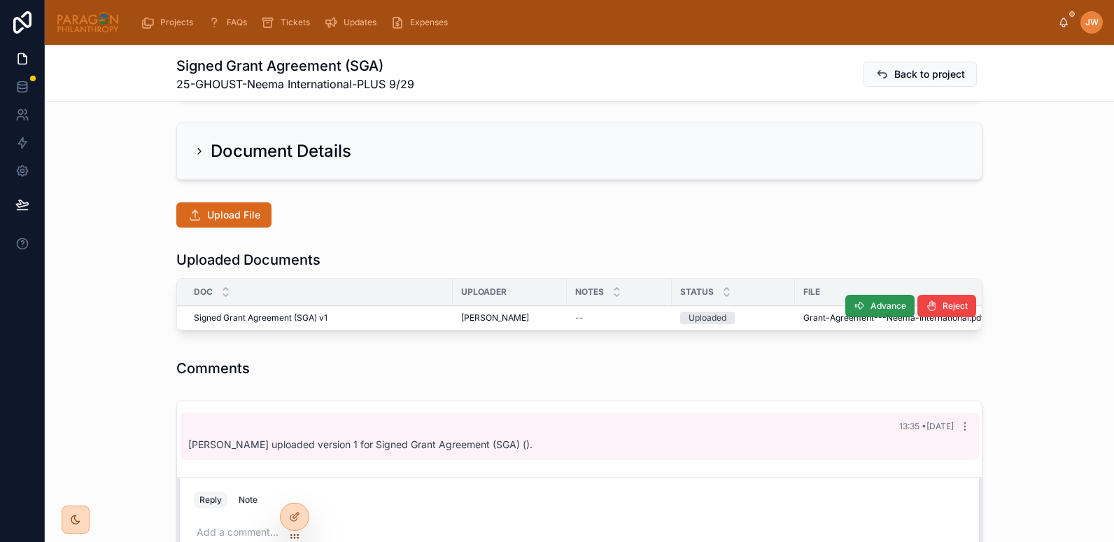
click at [859, 303] on icon at bounding box center [859, 305] width 11 height 11
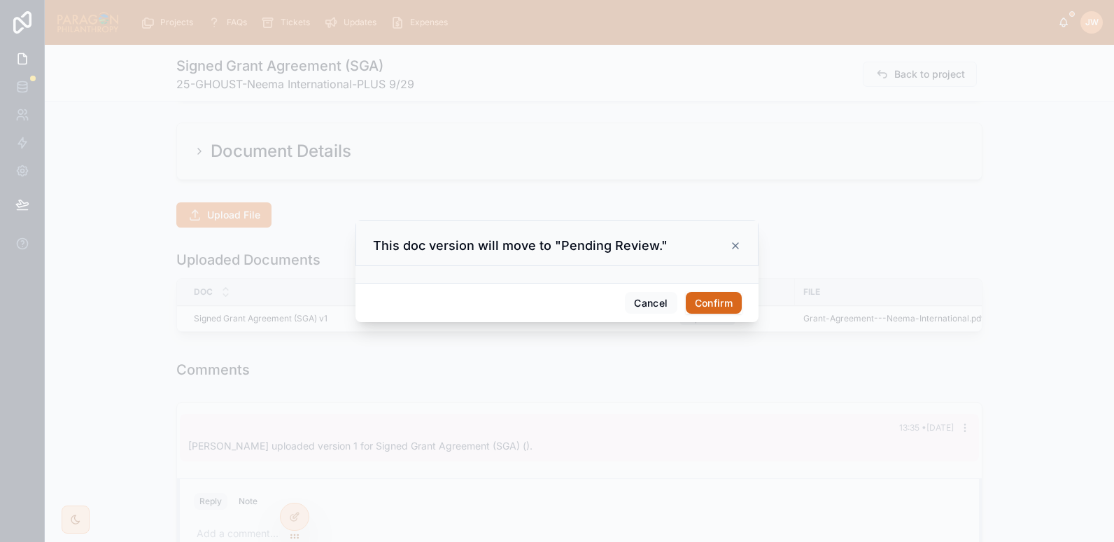
click at [717, 301] on button "Confirm" at bounding box center [714, 303] width 56 height 22
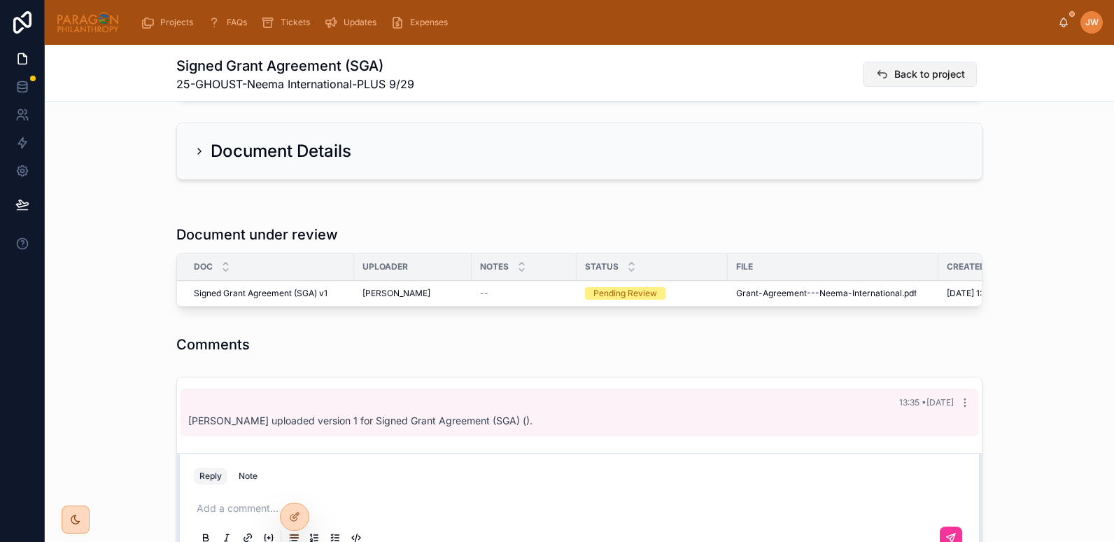
click at [907, 71] on span "Back to project" at bounding box center [929, 74] width 71 height 14
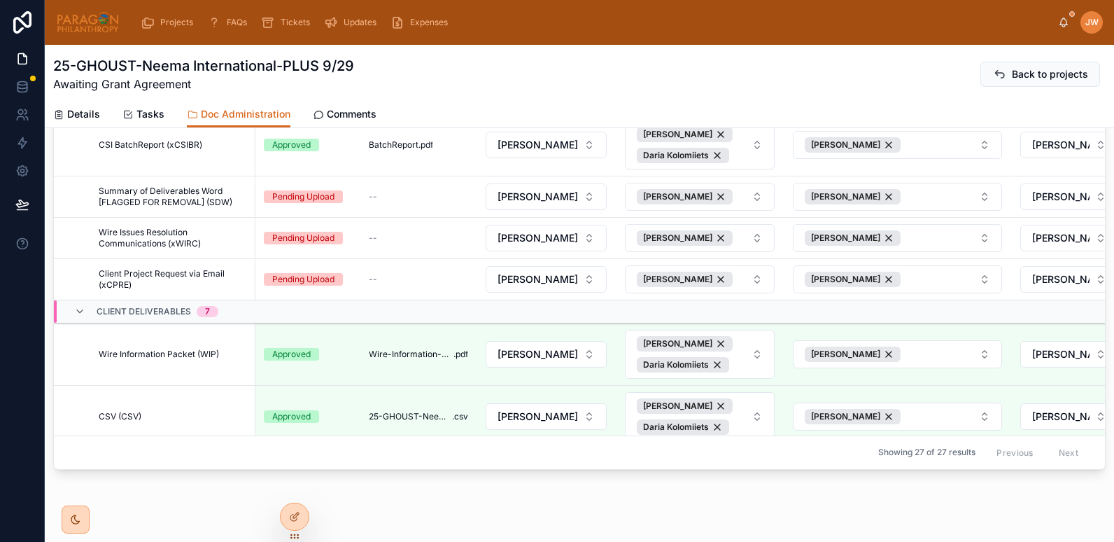
click at [149, 18] on input "text" at bounding box center [128, 9] width 115 height 20
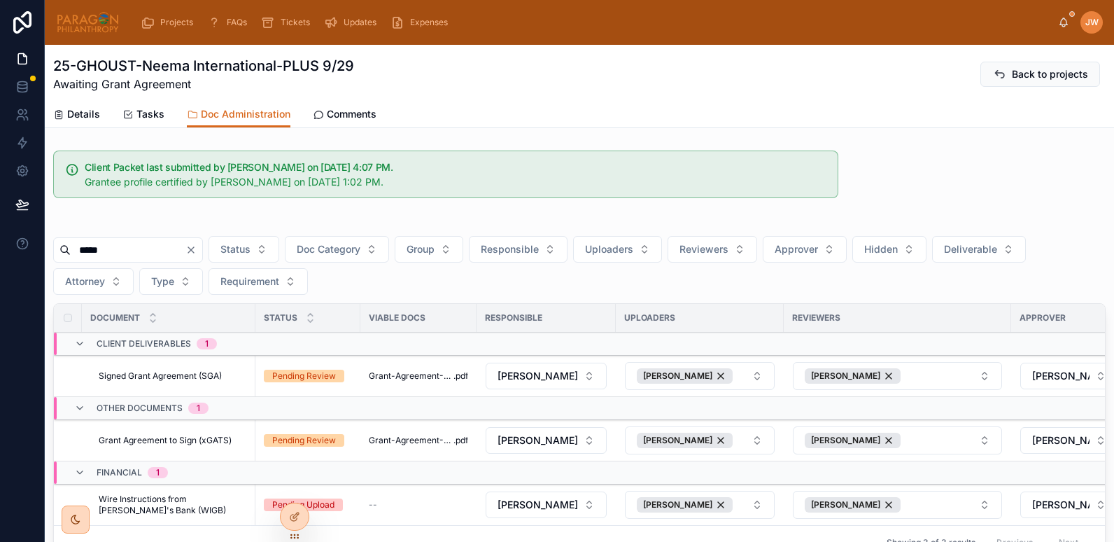
scroll to position [129, 0]
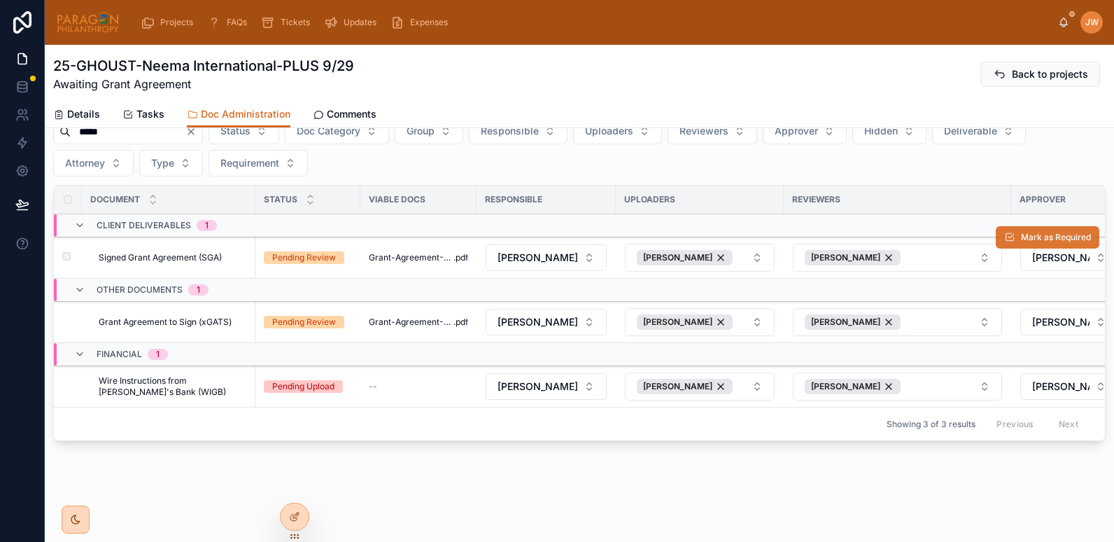
type input "*****"
click at [1021, 232] on span "Mark as Required" at bounding box center [1056, 237] width 70 height 11
drag, startPoint x: 186, startPoint y: 307, endPoint x: 173, endPoint y: 311, distance: 13.8
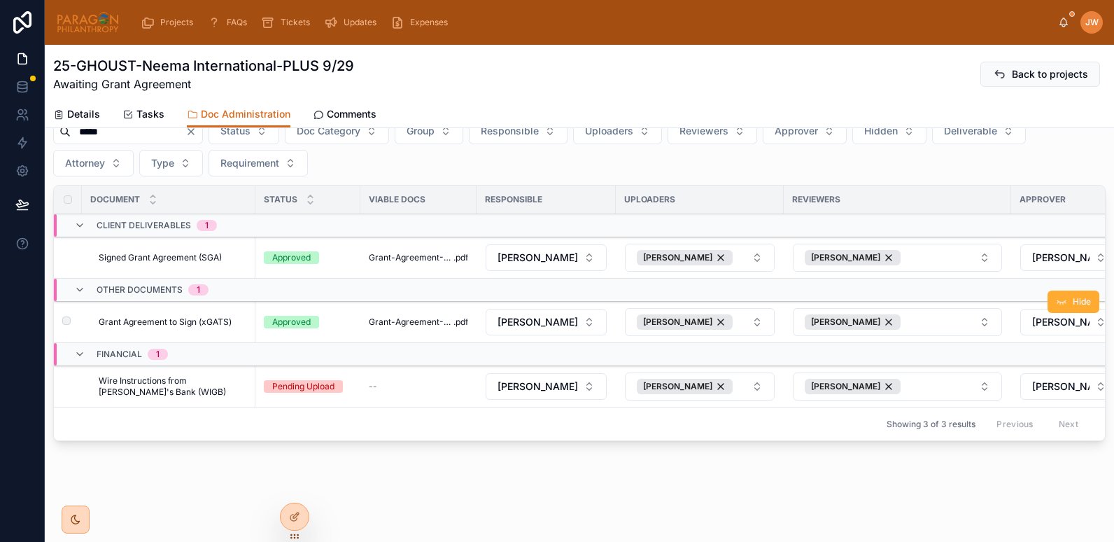
scroll to position [0, 0]
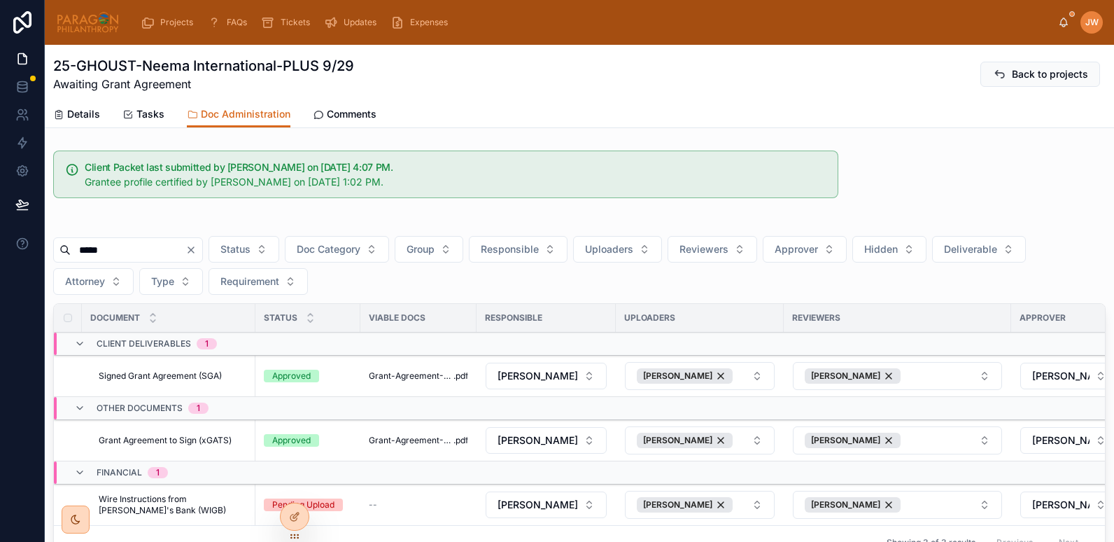
drag, startPoint x: 58, startPoint y: 113, endPoint x: 256, endPoint y: 109, distance: 198.1
click at [58, 113] on icon at bounding box center [58, 114] width 11 height 11
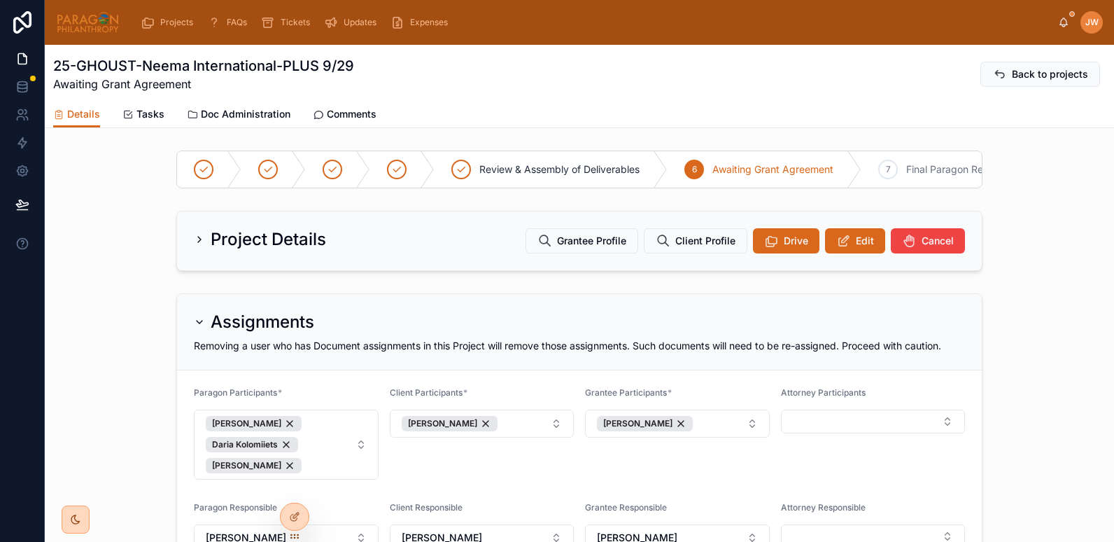
click at [255, 111] on span "Doc Administration" at bounding box center [246, 114] width 90 height 14
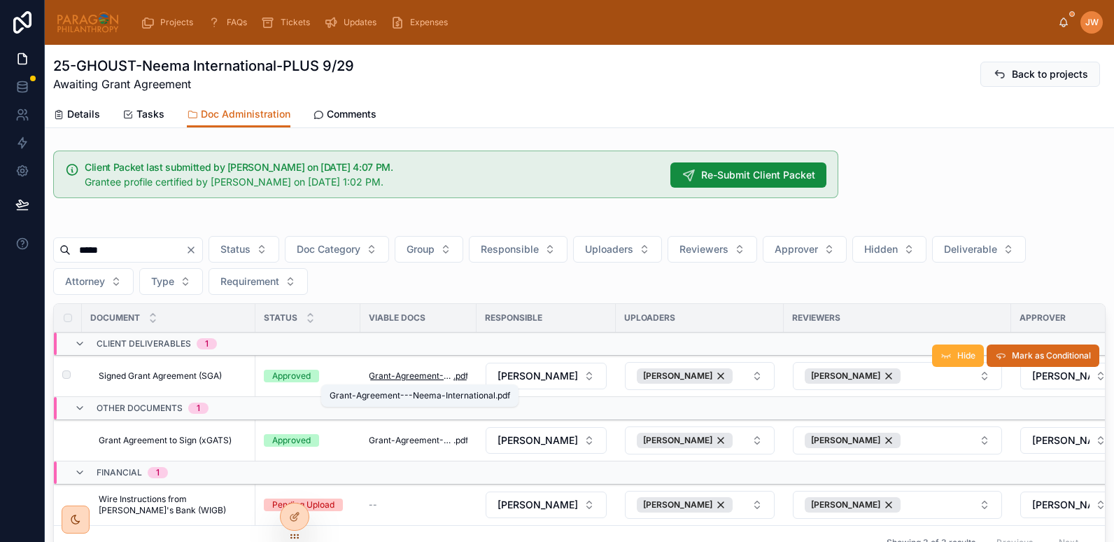
click at [395, 374] on span "Grant-Agreement---Neema-International" at bounding box center [411, 375] width 85 height 11
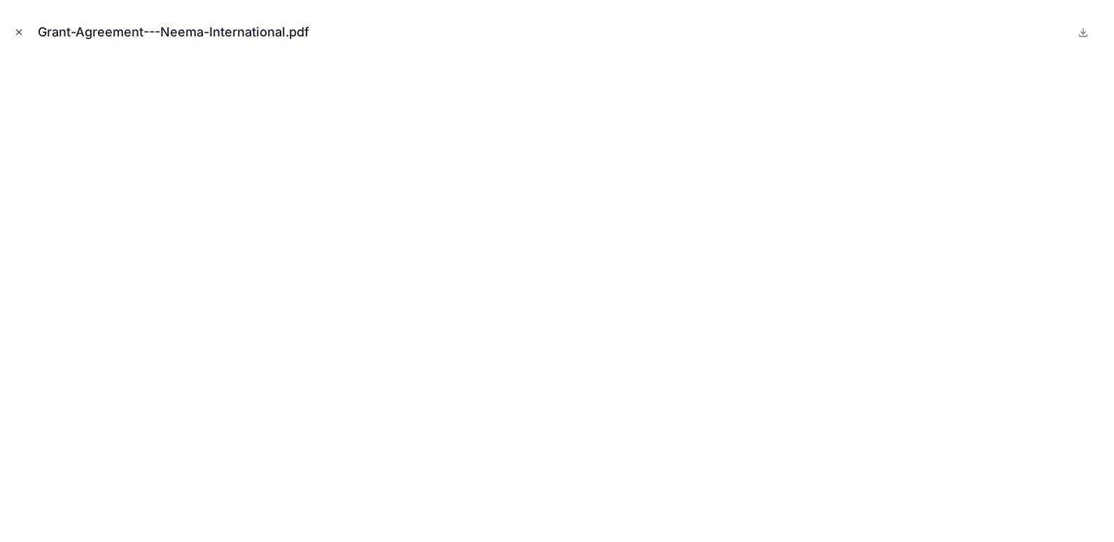
click at [22, 30] on icon "Close modal" at bounding box center [19, 32] width 10 height 10
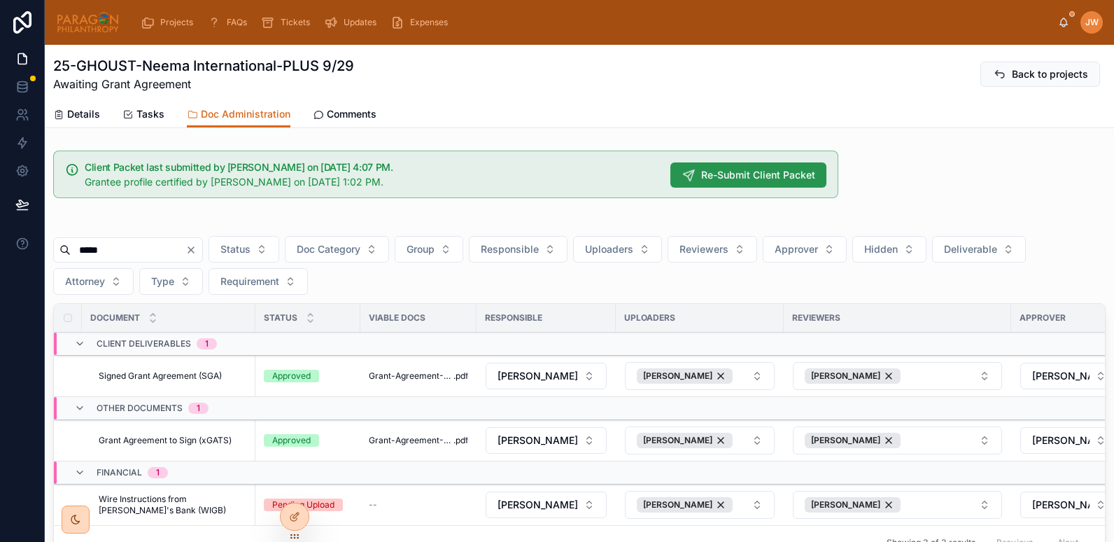
click at [745, 172] on span "Re-Submit Client Packet" at bounding box center [758, 175] width 114 height 14
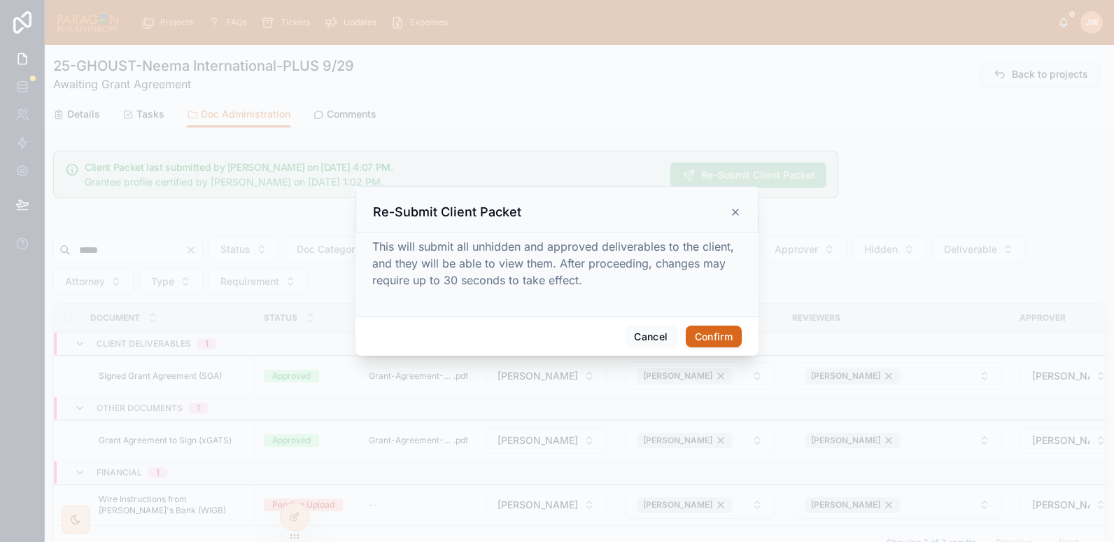
click at [719, 332] on button "Confirm" at bounding box center [714, 336] width 56 height 22
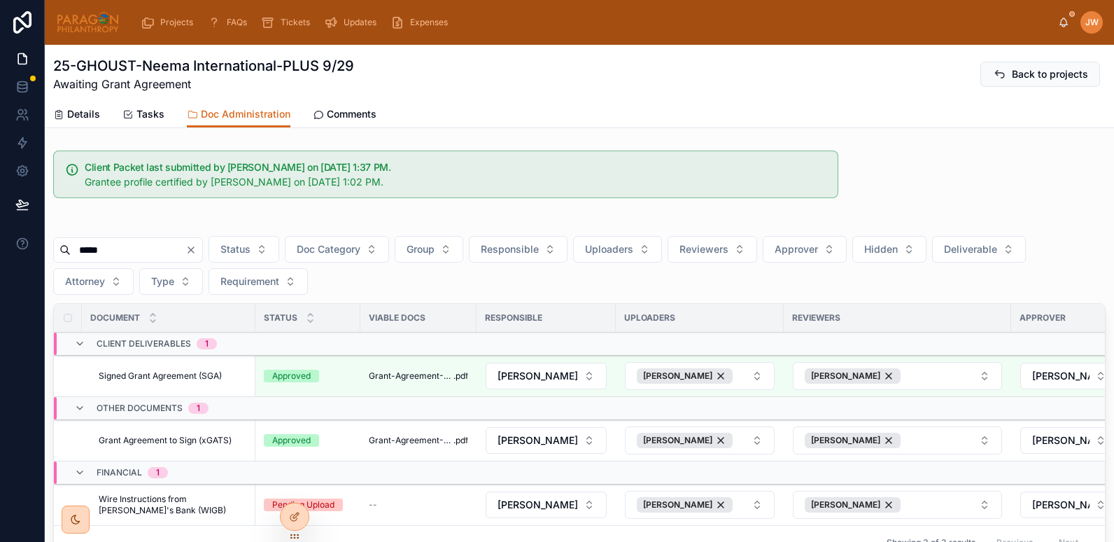
click at [84, 112] on span "Details" at bounding box center [83, 114] width 33 height 14
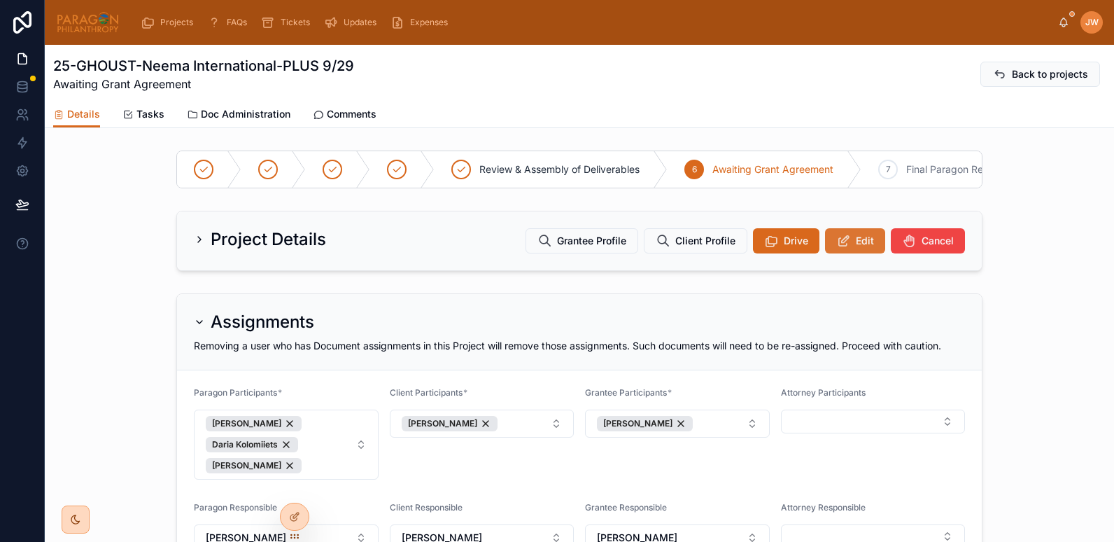
click at [857, 248] on span "Edit" at bounding box center [865, 241] width 18 height 14
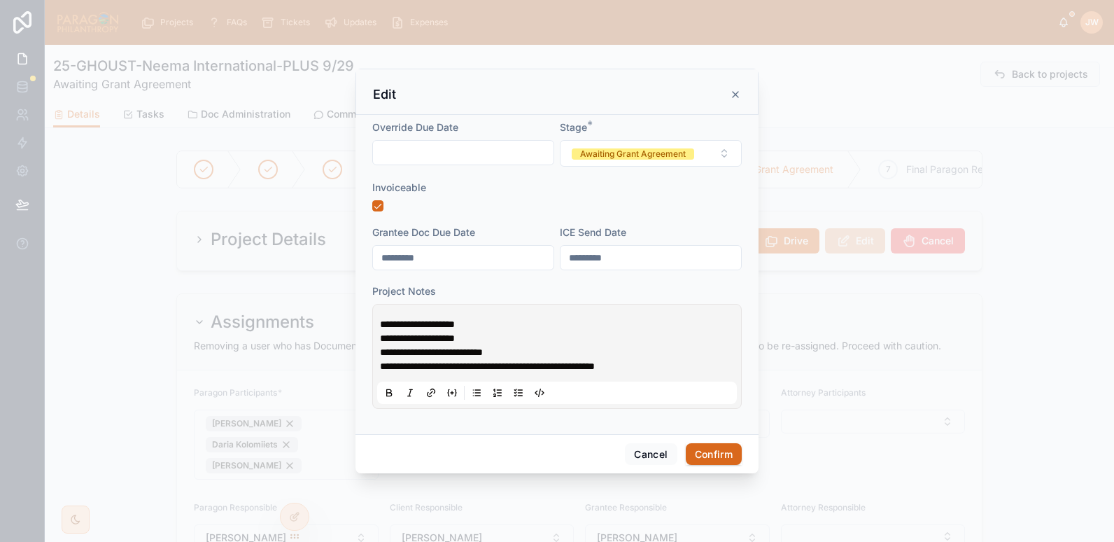
click at [379, 321] on div "**********" at bounding box center [557, 356] width 360 height 95
click at [381, 325] on span "**********" at bounding box center [417, 324] width 75 height 10
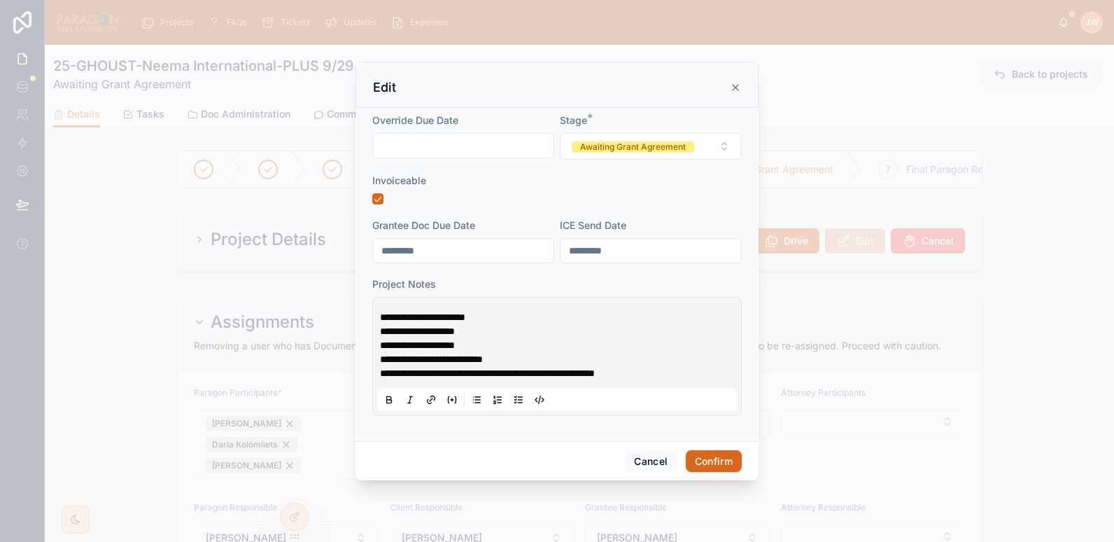
click at [430, 322] on span "**********" at bounding box center [422, 317] width 85 height 10
click at [409, 318] on span "**********" at bounding box center [422, 317] width 85 height 10
click at [707, 446] on div "Cancel Confirm" at bounding box center [557, 461] width 403 height 40
click at [708, 454] on button "Confirm" at bounding box center [714, 461] width 56 height 22
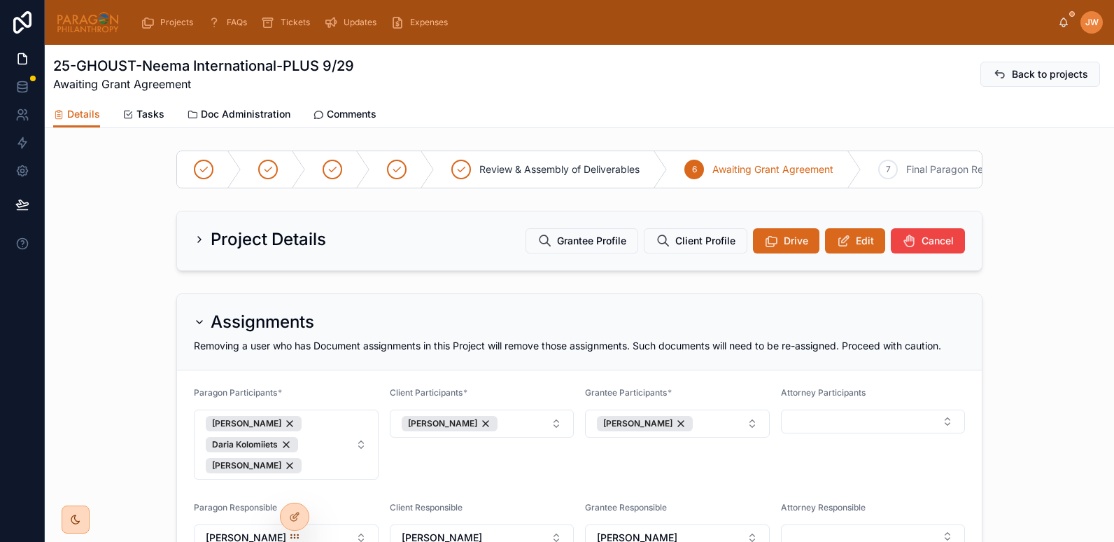
click at [80, 21] on img at bounding box center [88, 22] width 64 height 22
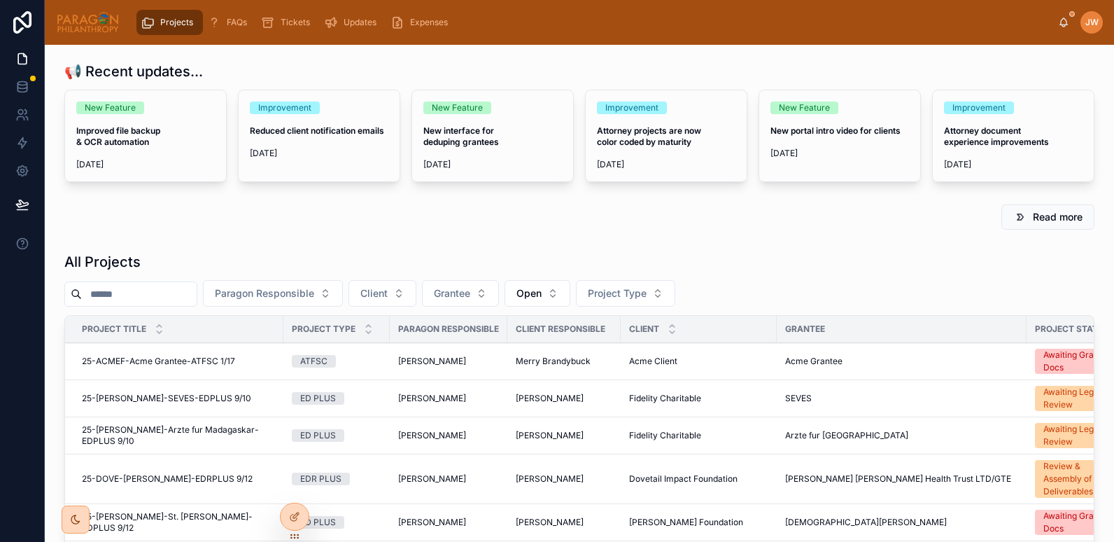
click at [121, 291] on input "text" at bounding box center [139, 294] width 115 height 20
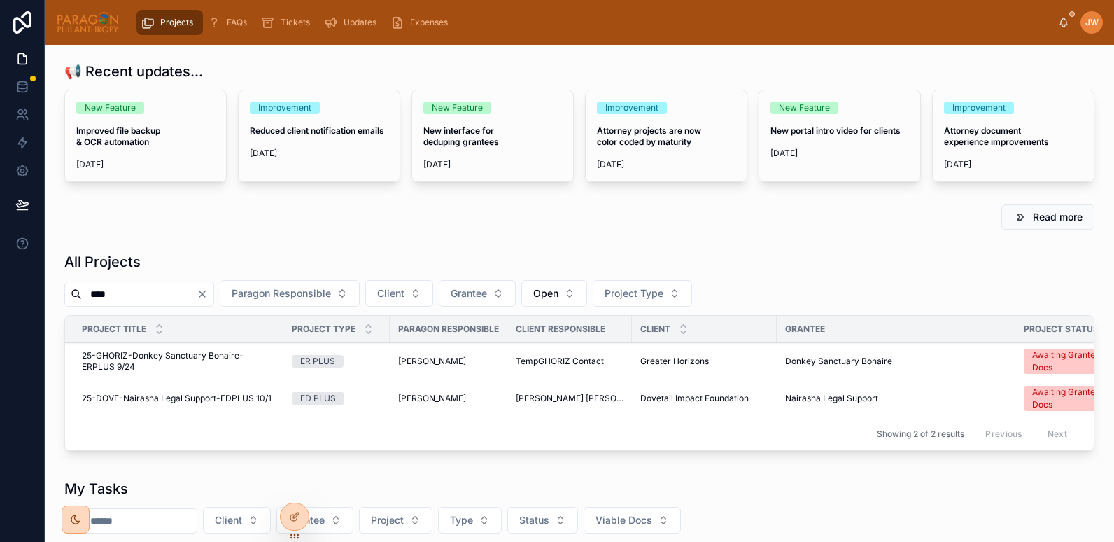
type input "****"
click at [156, 399] on span "25-DOVE-Nairasha Legal Support-EDPLUS 10/1" at bounding box center [177, 398] width 190 height 11
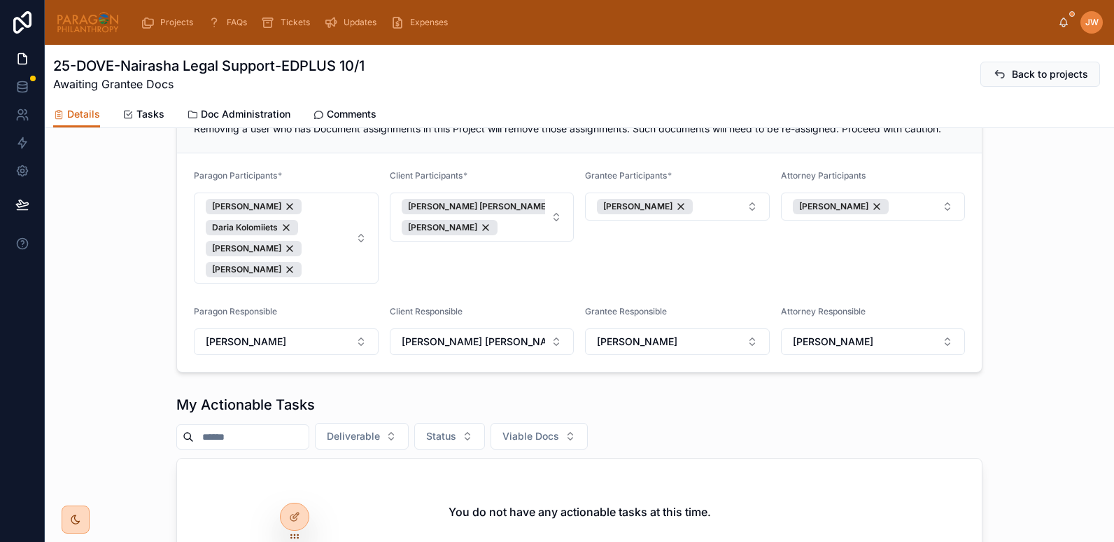
scroll to position [216, 0]
click at [76, 30] on img at bounding box center [88, 22] width 64 height 22
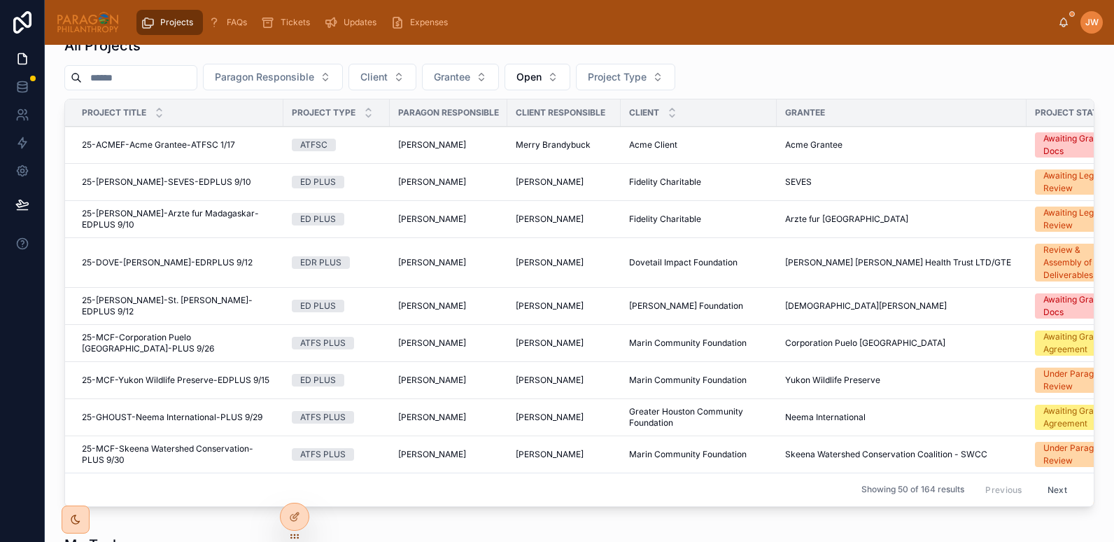
click at [140, 87] on input "text" at bounding box center [139, 78] width 115 height 20
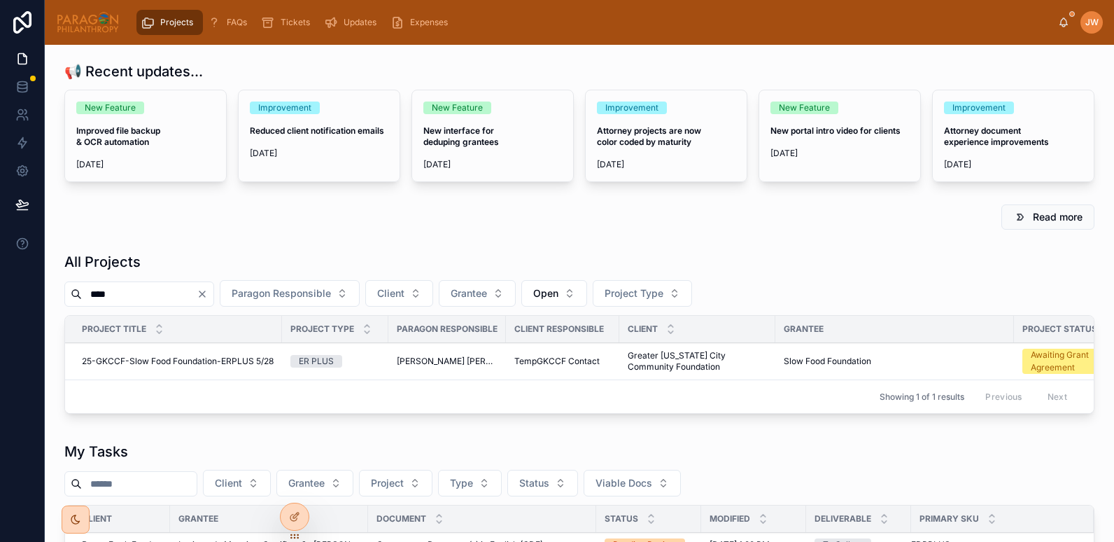
type input "****"
click at [147, 360] on span "25-GKCCF-Slow Food Foundation-ERPLUS 5/28" at bounding box center [178, 361] width 192 height 11
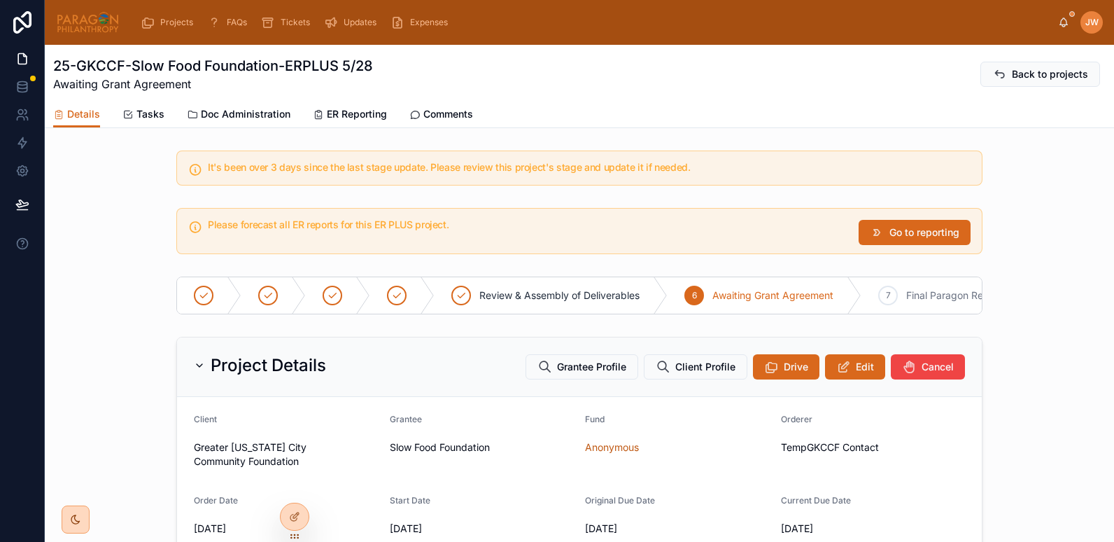
click at [337, 113] on span "ER Reporting" at bounding box center [357, 114] width 60 height 14
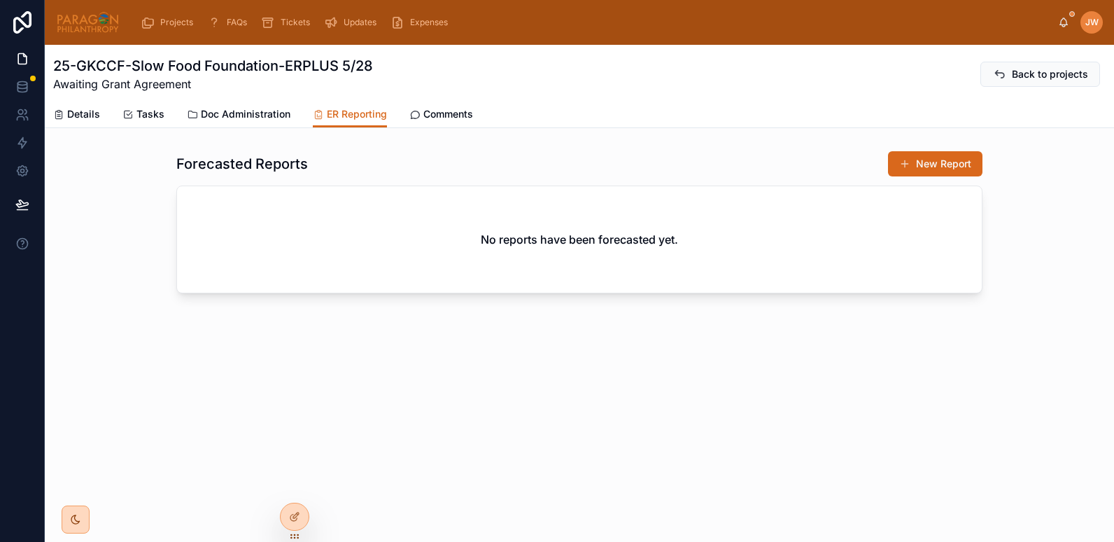
click at [237, 108] on span "Doc Administration" at bounding box center [246, 114] width 90 height 14
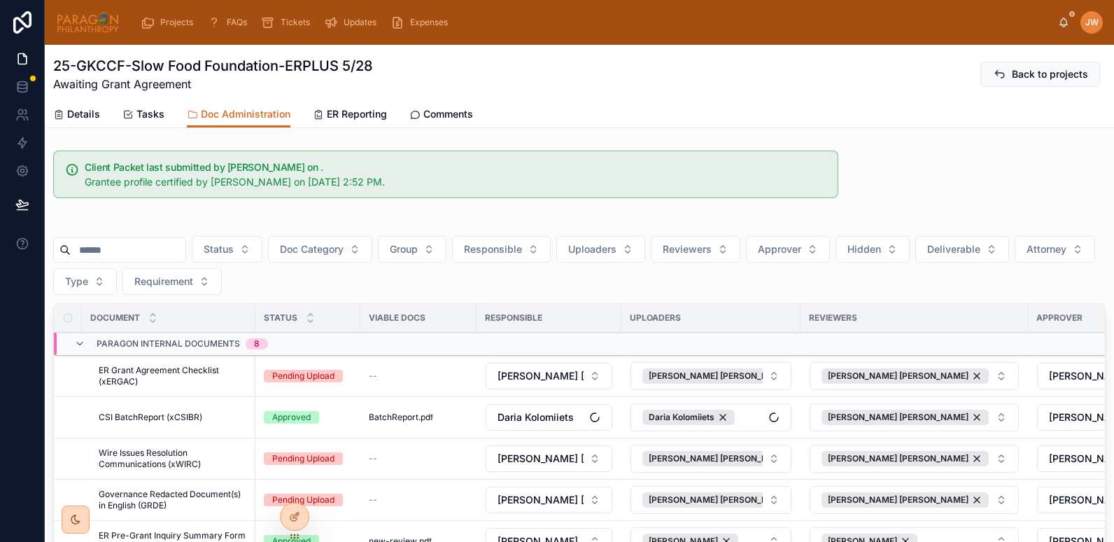
click at [114, 255] on input "text" at bounding box center [128, 250] width 115 height 20
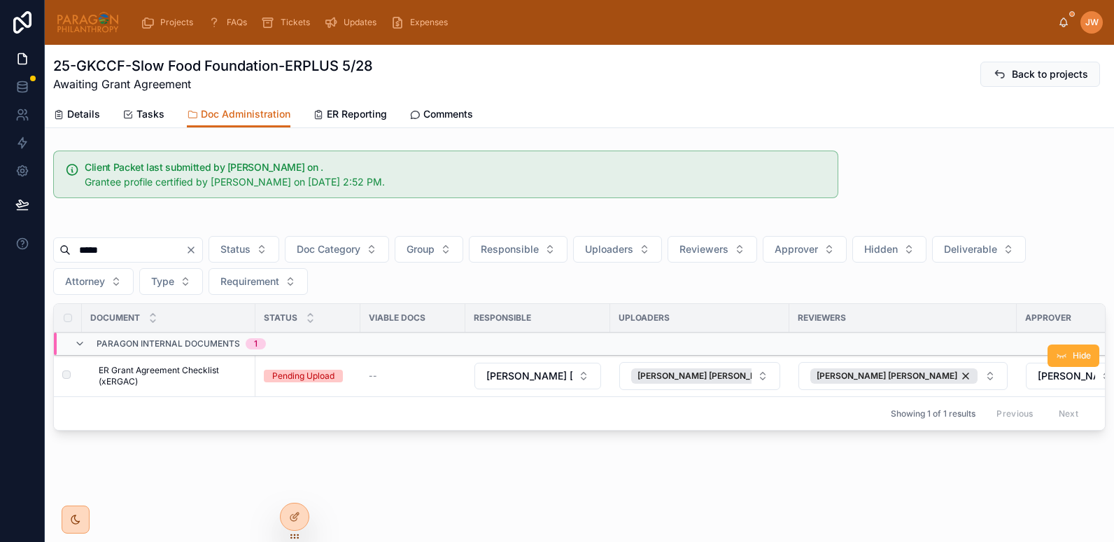
type input "*****"
click at [159, 372] on span "ER Grant Agreement Checklist (xERGAC)" at bounding box center [173, 376] width 148 height 22
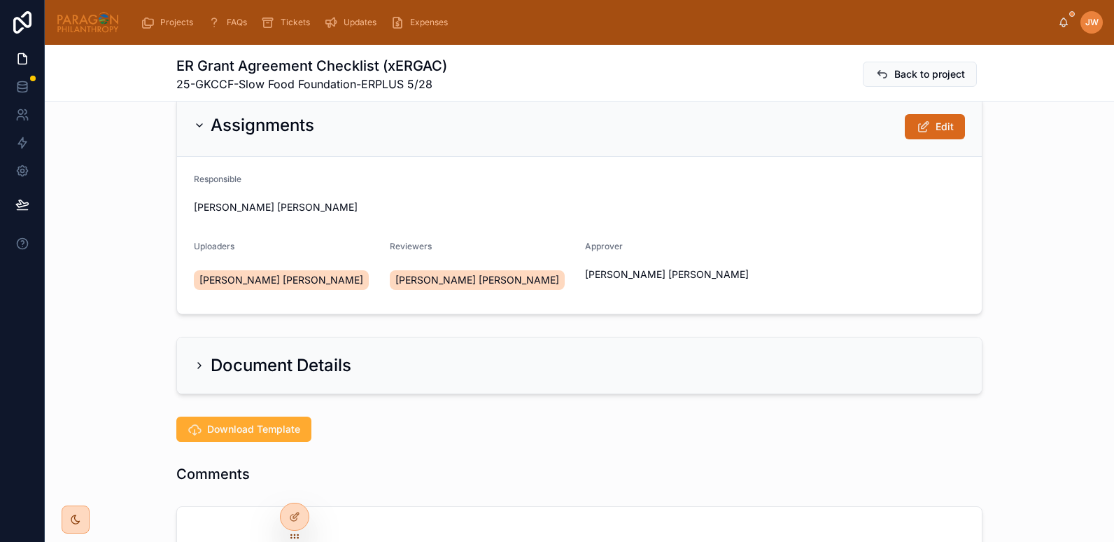
scroll to position [27, 0]
click at [945, 122] on span "Edit" at bounding box center [945, 127] width 18 height 14
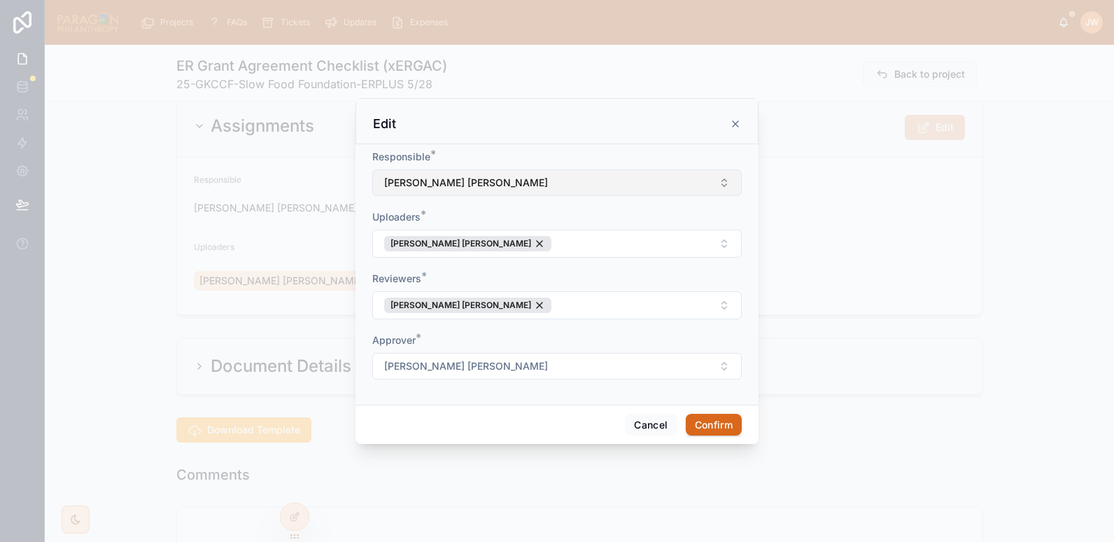
click at [488, 181] on span "[PERSON_NAME] [PERSON_NAME]" at bounding box center [466, 183] width 164 height 14
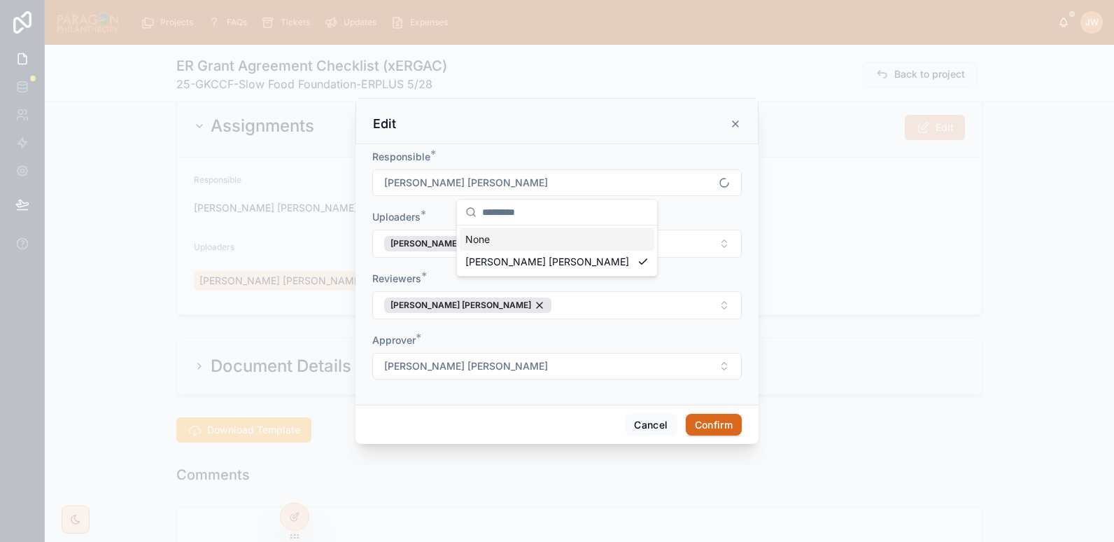
click at [486, 239] on div "None" at bounding box center [557, 239] width 195 height 22
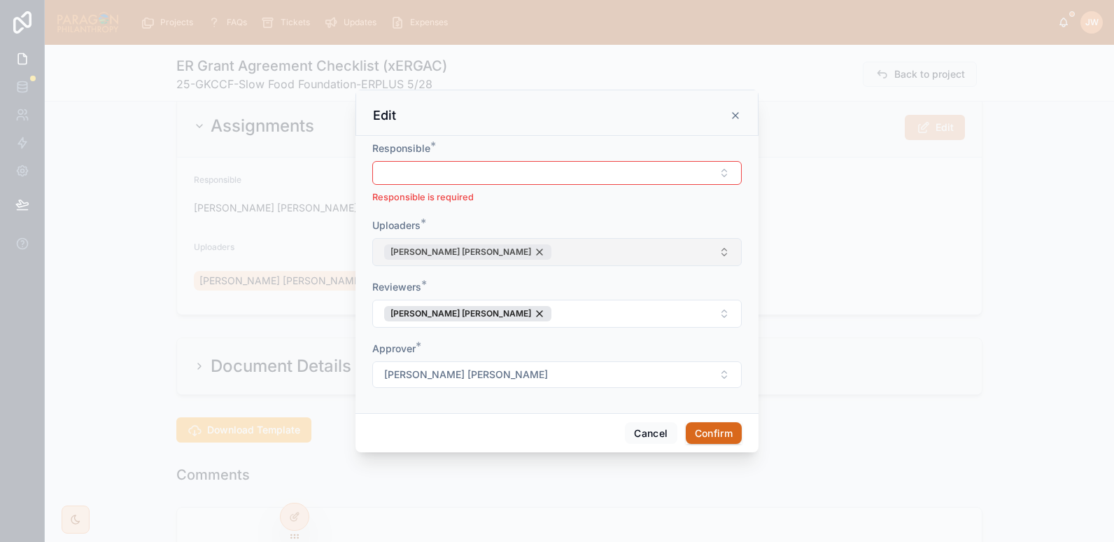
click at [495, 251] on div "[PERSON_NAME] [PERSON_NAME]" at bounding box center [467, 251] width 167 height 15
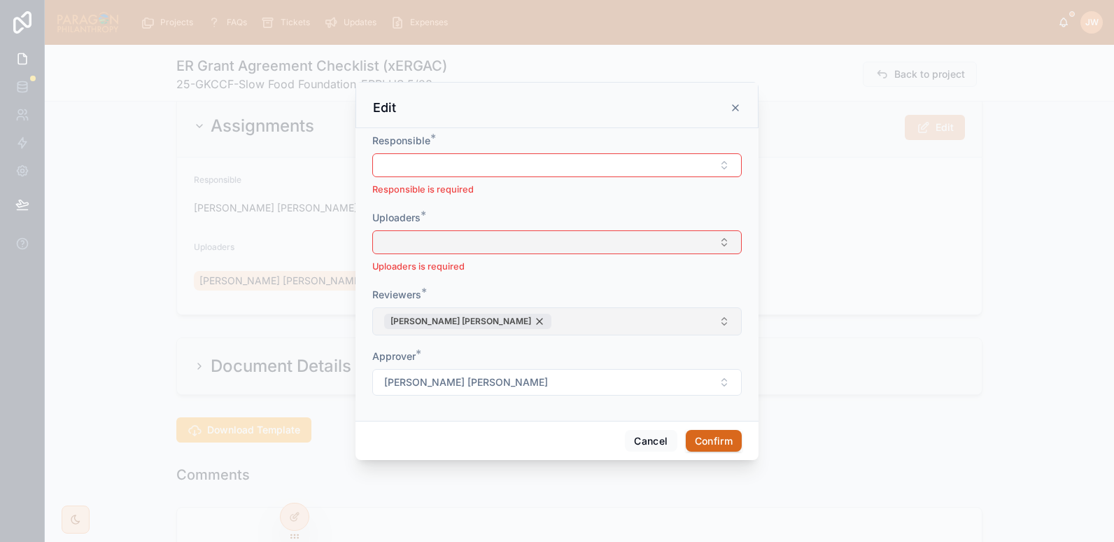
click at [495, 315] on div "[PERSON_NAME] [PERSON_NAME]" at bounding box center [467, 321] width 167 height 15
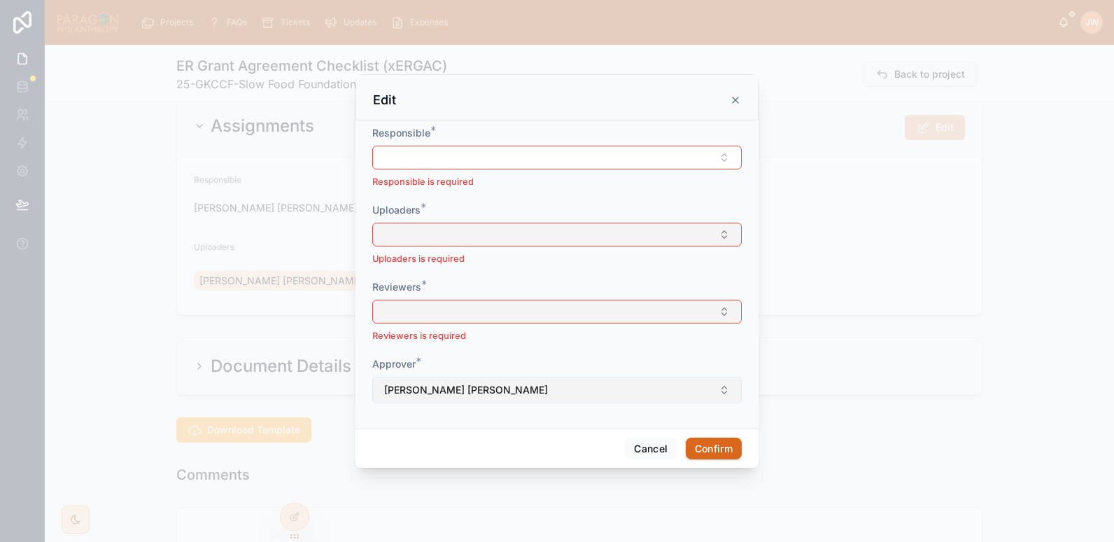
click at [490, 388] on span "[PERSON_NAME] [PERSON_NAME]" at bounding box center [466, 390] width 164 height 14
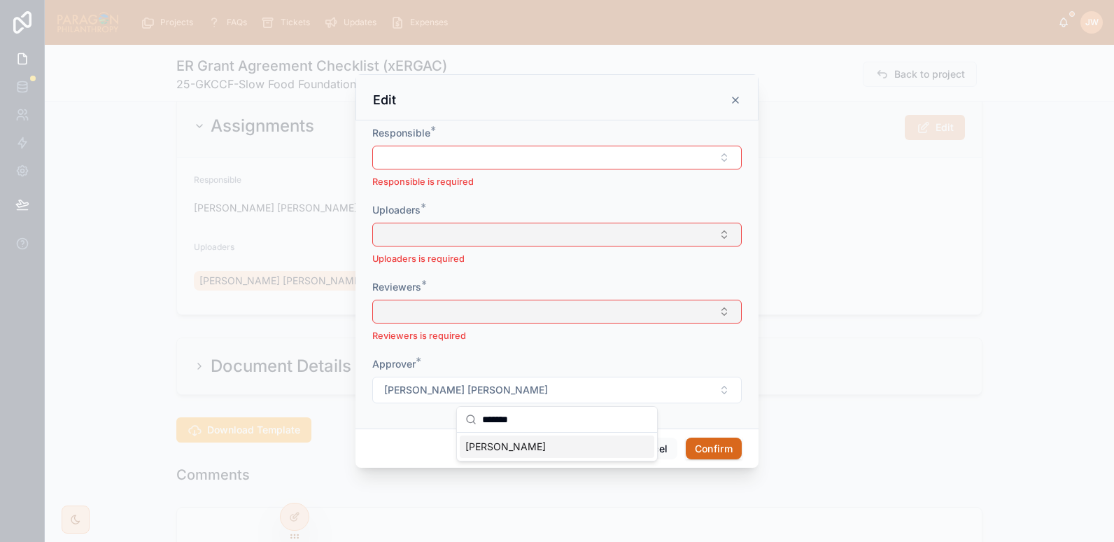
type input "*******"
click at [502, 452] on span "[PERSON_NAME]" at bounding box center [505, 447] width 80 height 14
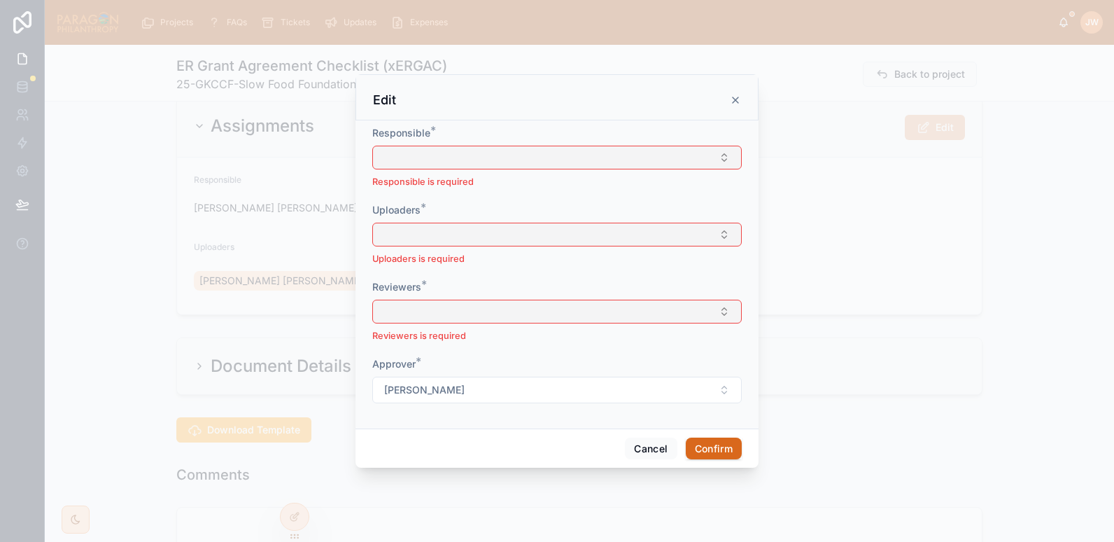
click at [427, 155] on button "Select Button" at bounding box center [557, 158] width 370 height 24
type input "*******"
click at [493, 215] on span "[PERSON_NAME]" at bounding box center [505, 213] width 80 height 14
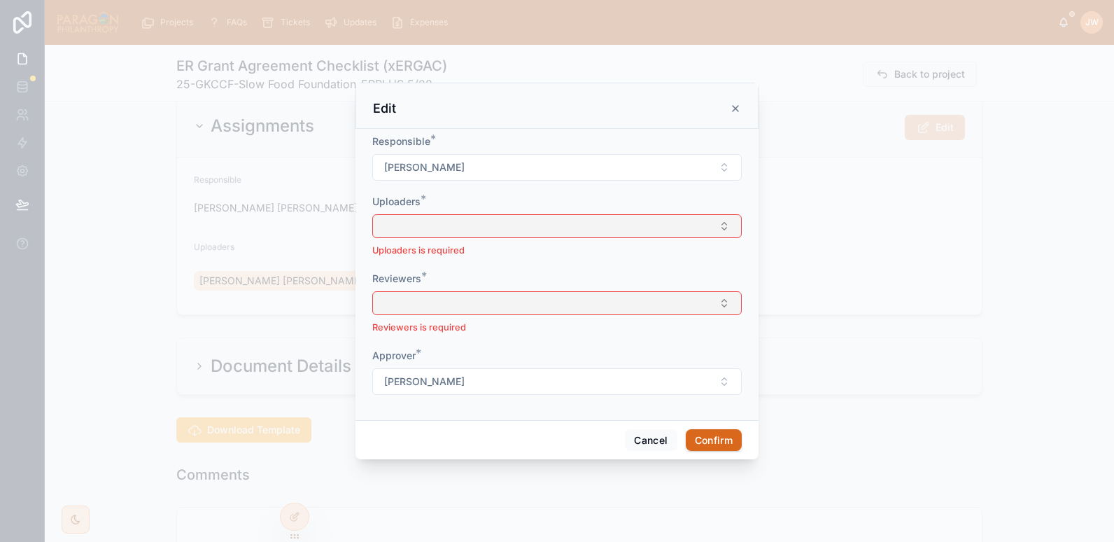
click at [426, 234] on button "Select Button" at bounding box center [557, 226] width 370 height 24
type input "*******"
click at [504, 278] on span "[PERSON_NAME]" at bounding box center [505, 281] width 80 height 14
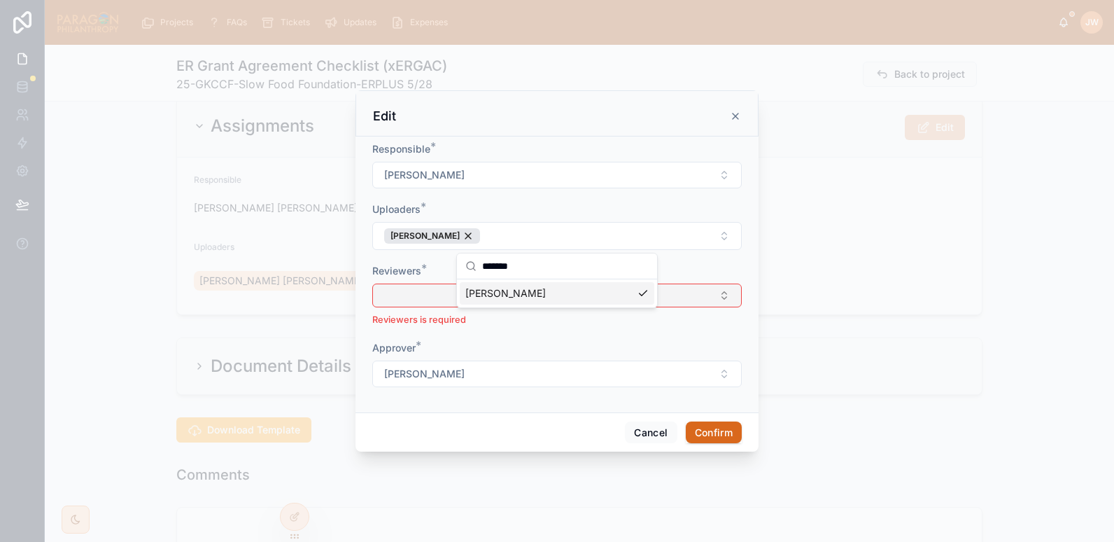
click at [422, 300] on button "Select Button" at bounding box center [557, 295] width 370 height 24
type input "*******"
click at [491, 346] on span "[PERSON_NAME]" at bounding box center [505, 351] width 80 height 14
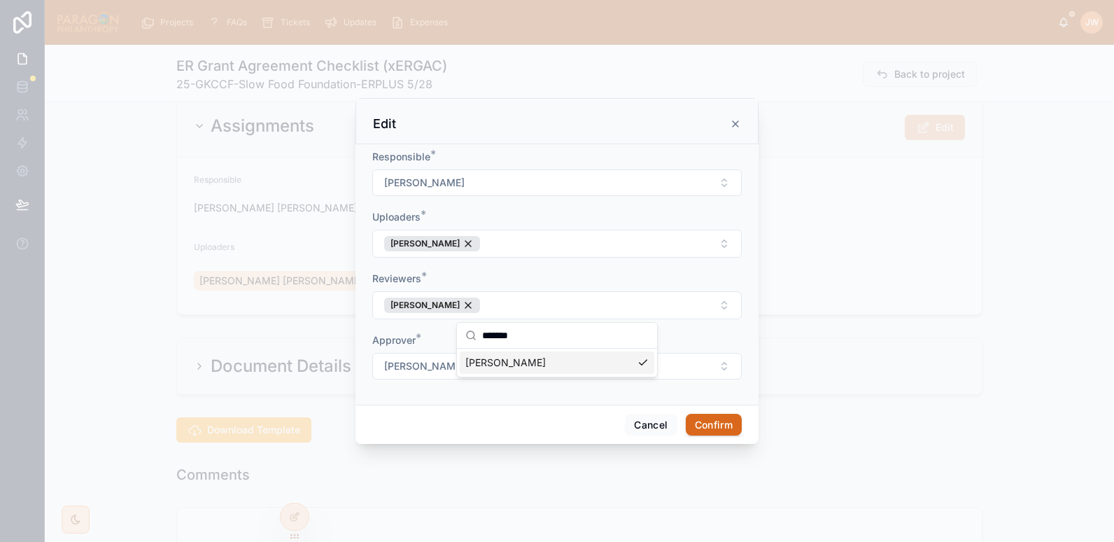
click at [462, 215] on div "Uploaders *" at bounding box center [557, 217] width 370 height 14
click at [725, 423] on button "Confirm" at bounding box center [714, 425] width 56 height 22
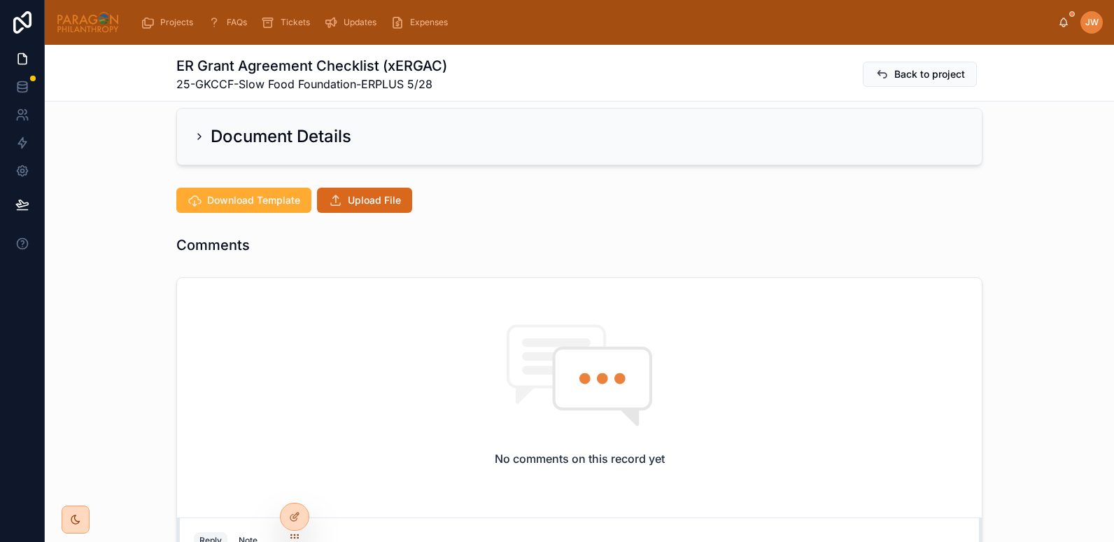
scroll to position [258, 0]
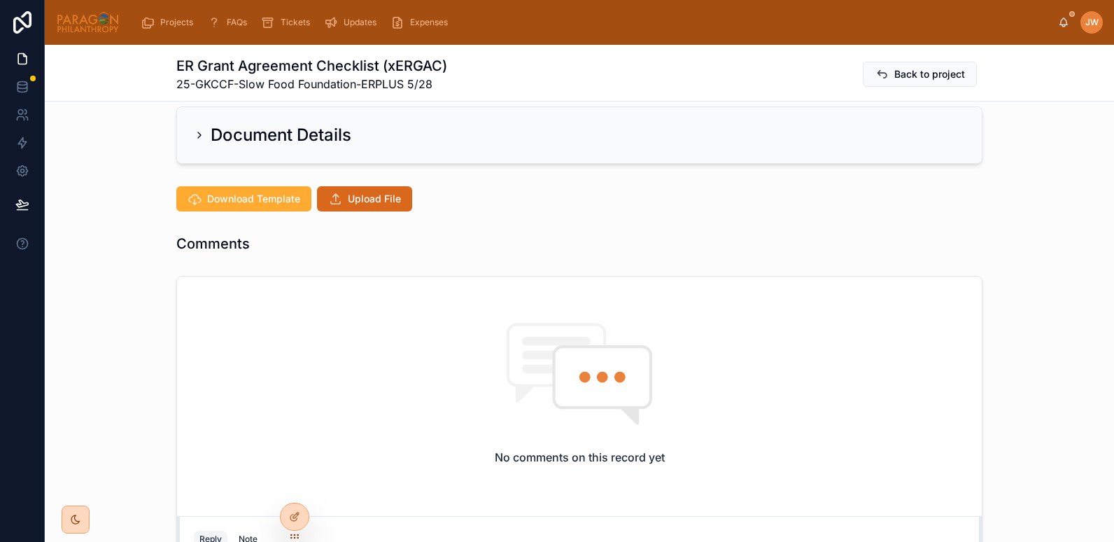
click at [351, 174] on div "Assignments Edit Responsible [PERSON_NAME] Uploaders [PERSON_NAME] Reviewers [P…" at bounding box center [579, 460] width 1069 height 1198
click at [355, 192] on span "Upload File" at bounding box center [374, 199] width 53 height 14
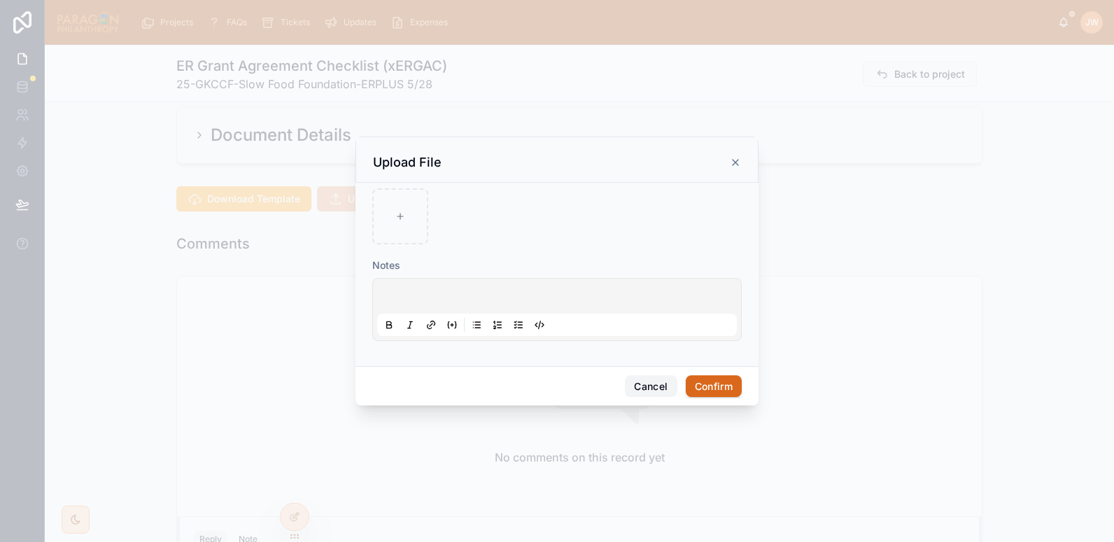
click at [646, 384] on button "Cancel" at bounding box center [651, 386] width 52 height 22
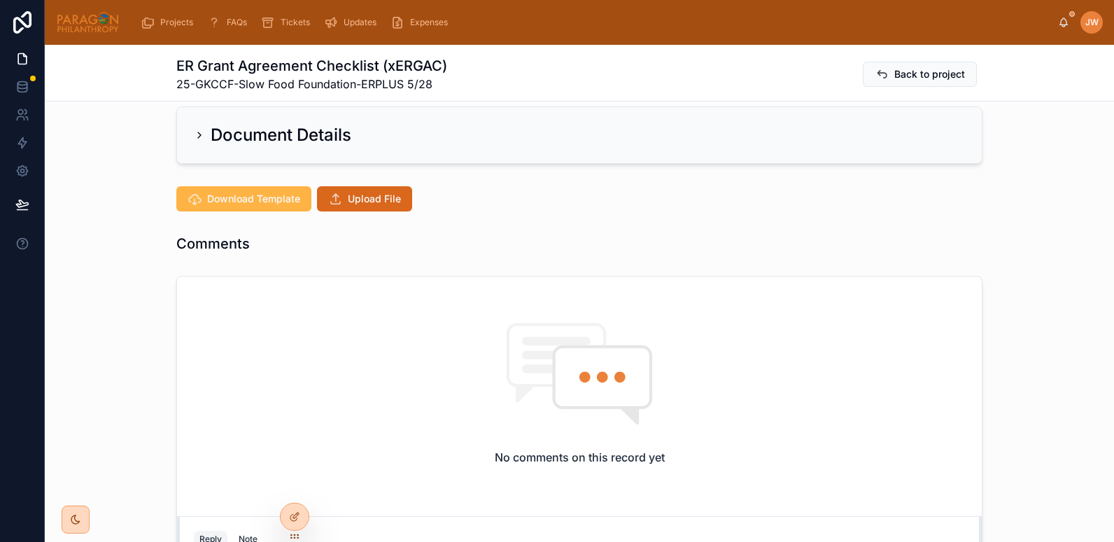
click at [239, 204] on span "Download Template" at bounding box center [253, 199] width 93 height 14
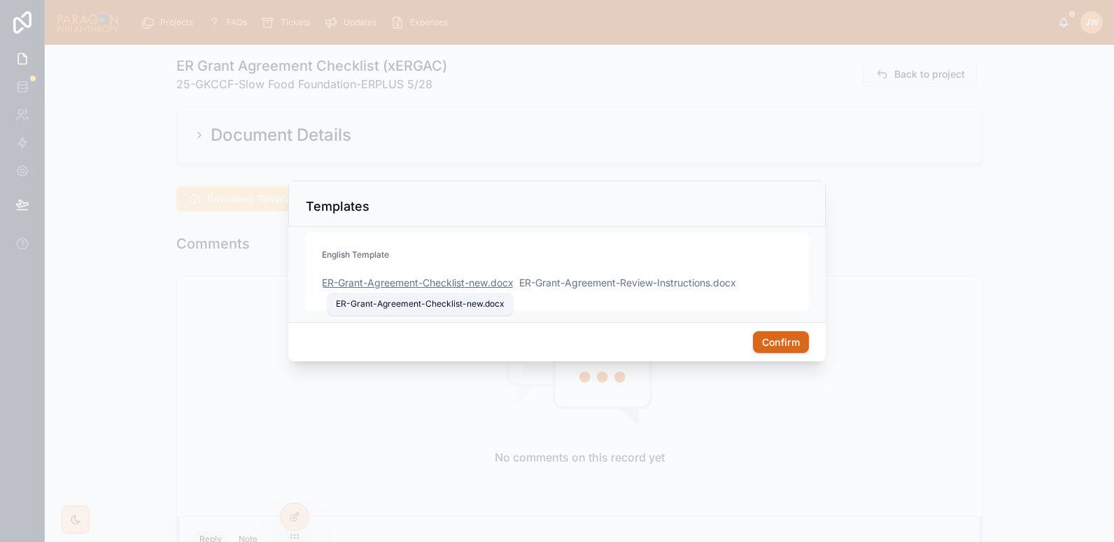
click at [357, 283] on span "ER-Grant-Agreement-Checklist-new" at bounding box center [405, 283] width 166 height 14
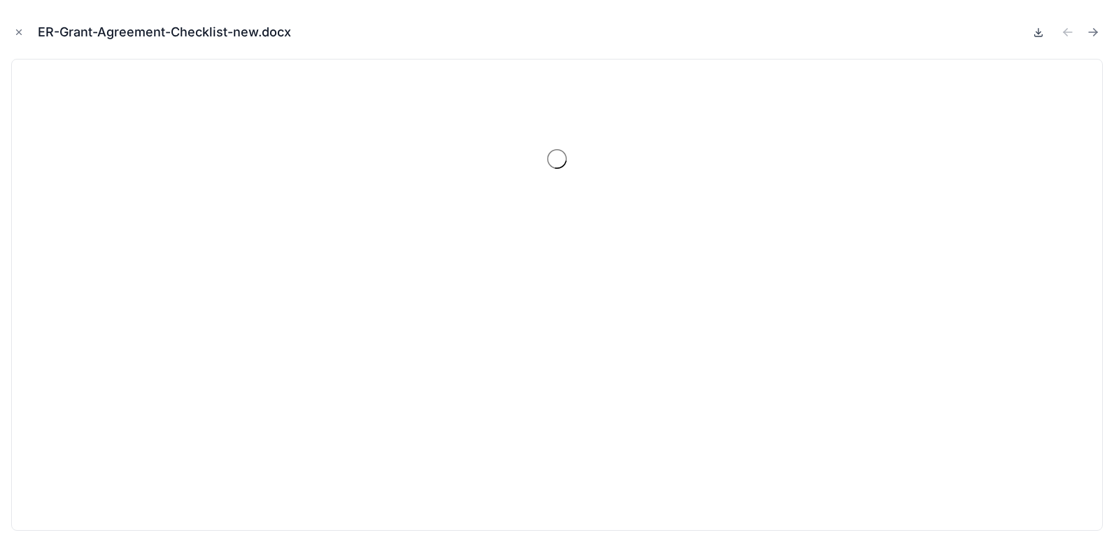
click at [1040, 34] on icon at bounding box center [1038, 32] width 11 height 11
click at [17, 33] on icon "Close modal" at bounding box center [19, 32] width 10 height 10
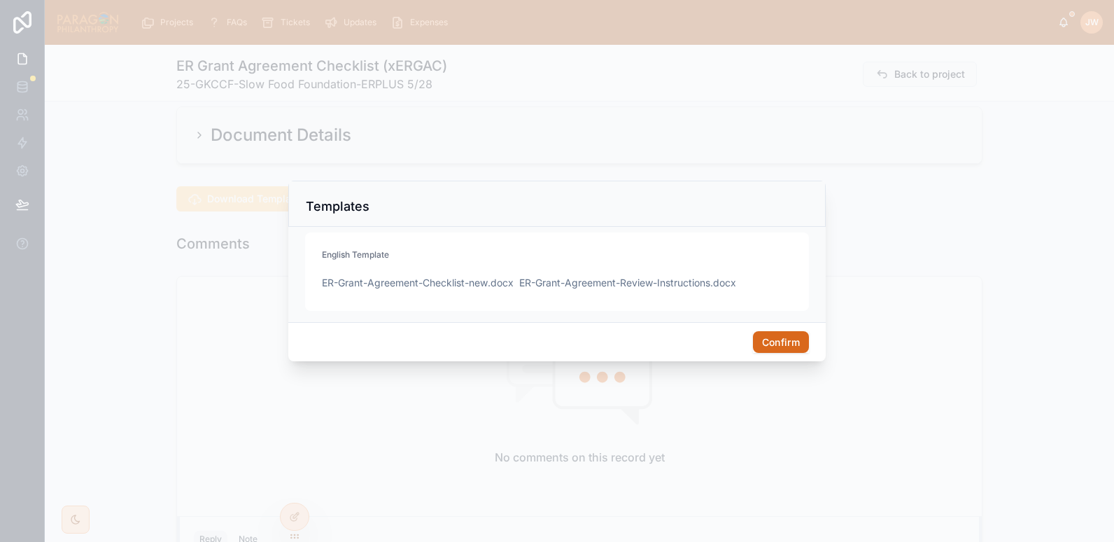
click at [766, 336] on button "Confirm" at bounding box center [781, 342] width 56 height 22
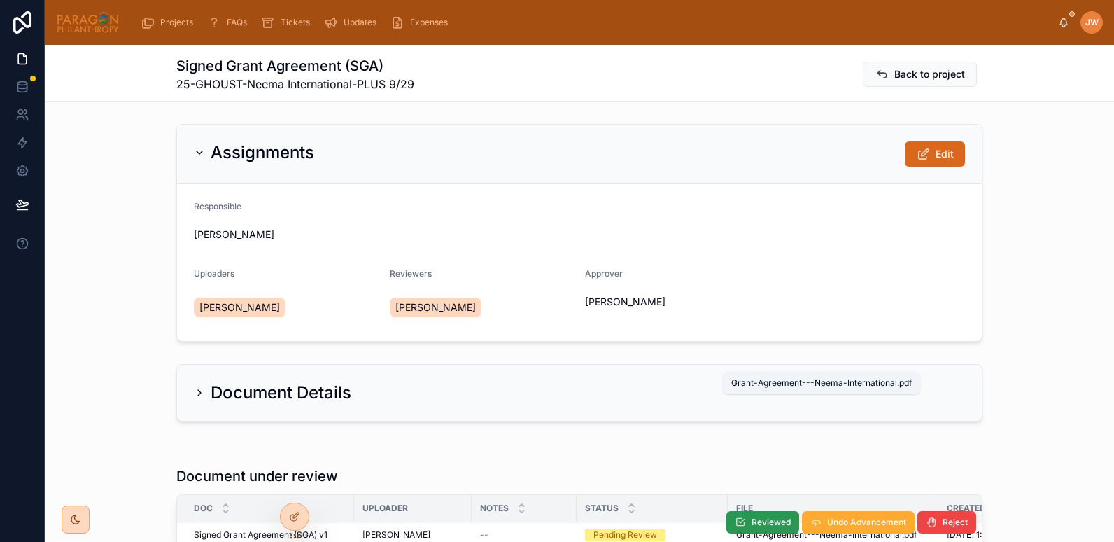
scroll to position [171, 0]
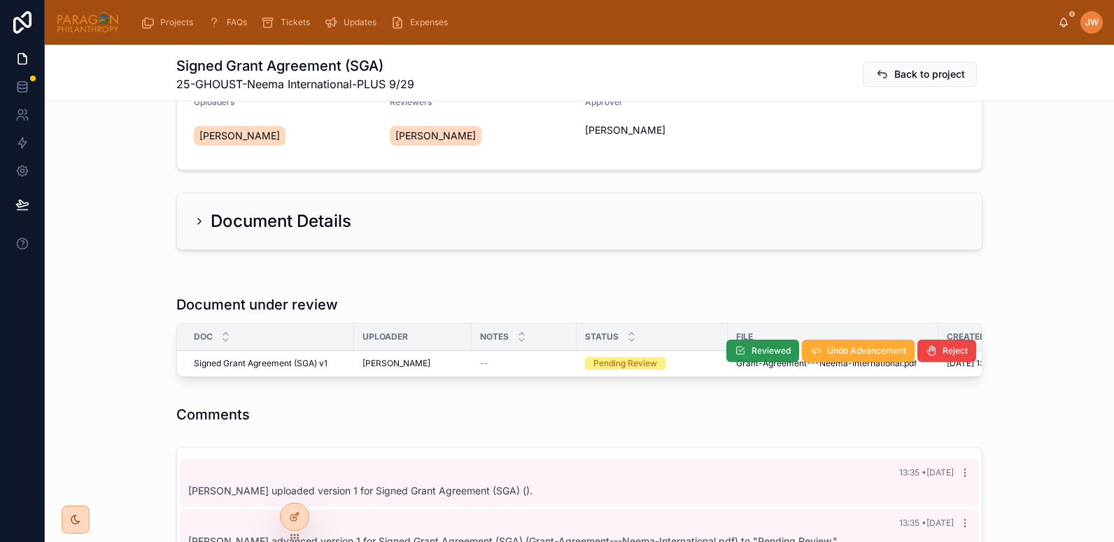
click at [752, 349] on span "Reviewed" at bounding box center [771, 350] width 39 height 11
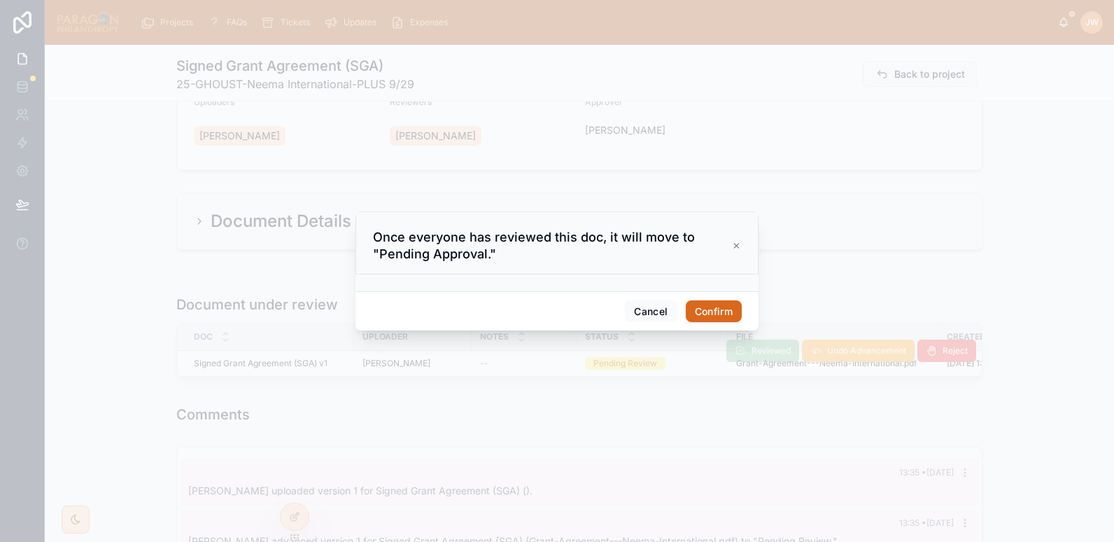
click at [707, 309] on button "Confirm" at bounding box center [714, 311] width 56 height 22
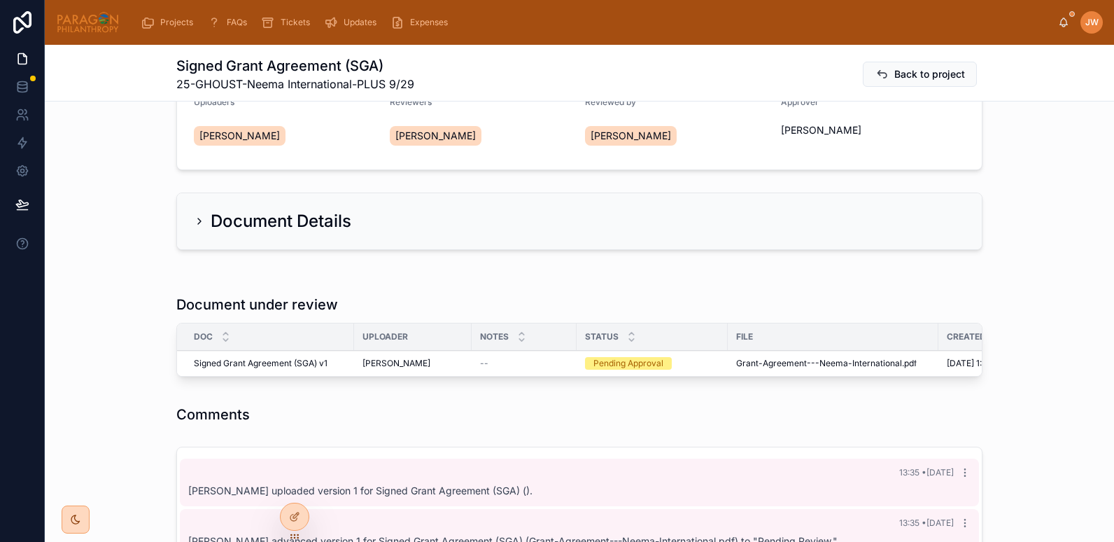
click at [753, 349] on th "File" at bounding box center [833, 336] width 211 height 27
click at [764, 346] on icon at bounding box center [767, 350] width 11 height 11
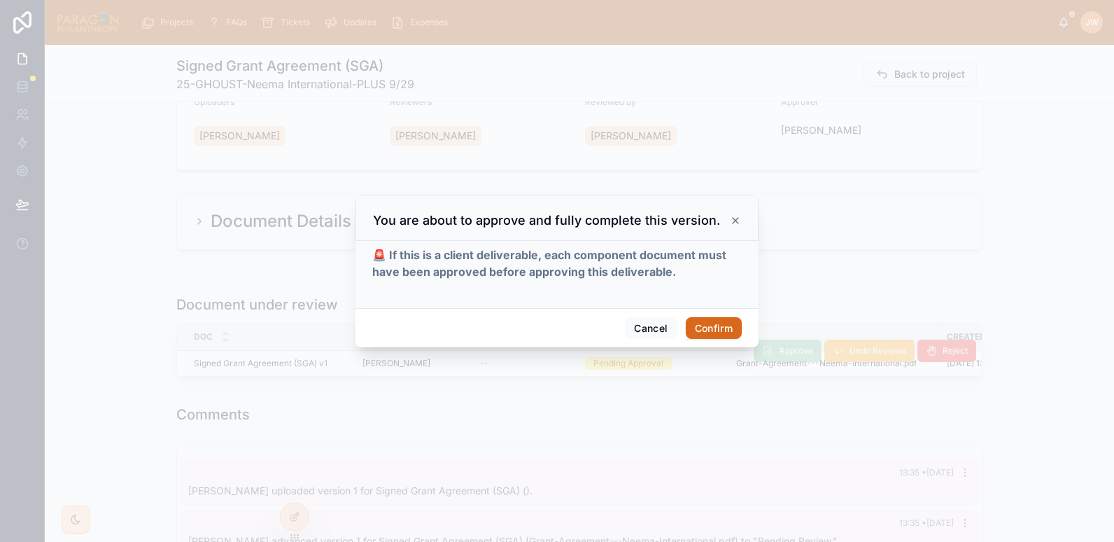
click at [717, 323] on button "Confirm" at bounding box center [714, 328] width 56 height 22
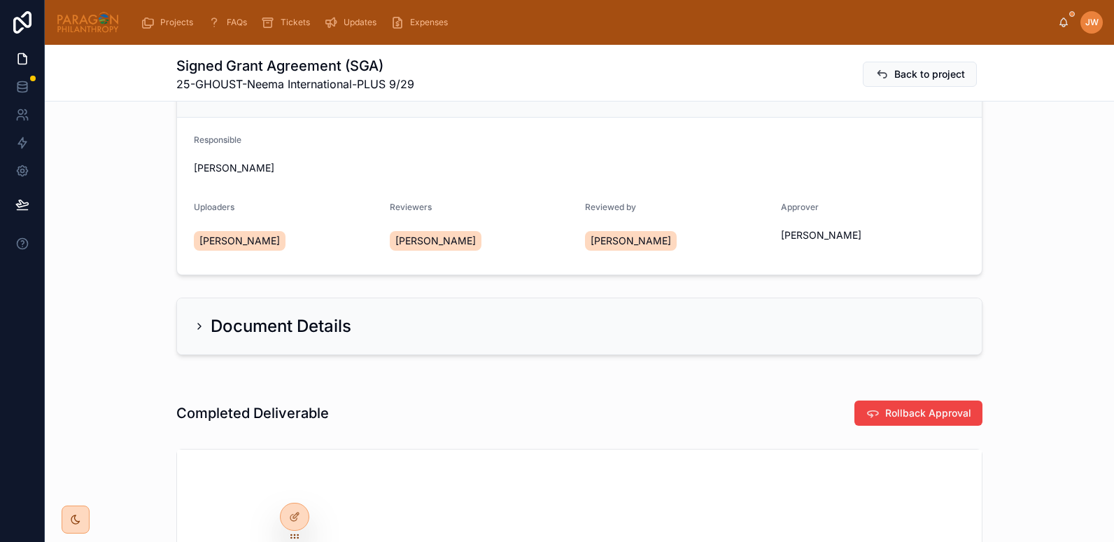
scroll to position [66, 0]
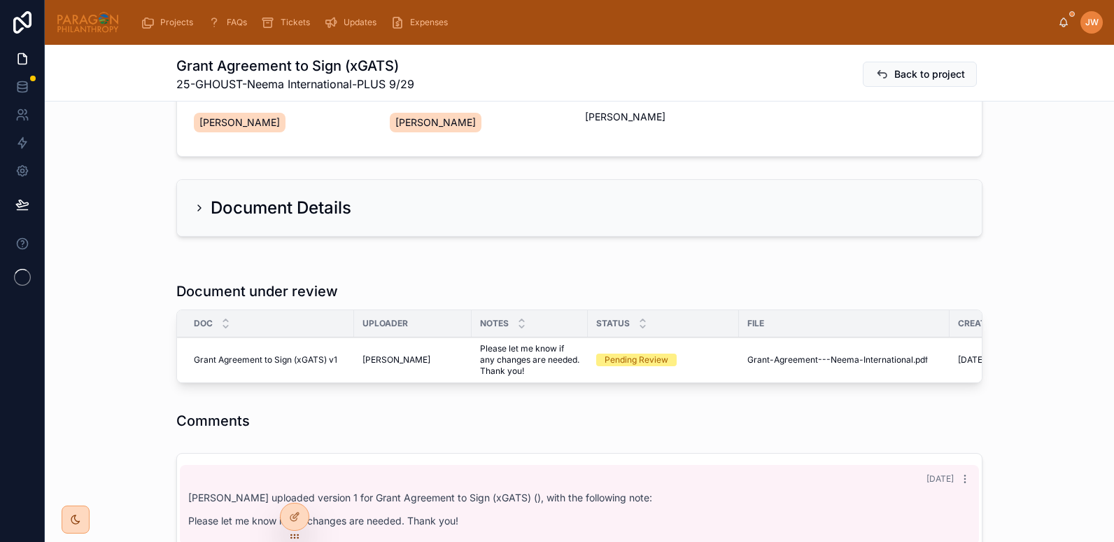
scroll to position [198, 0]
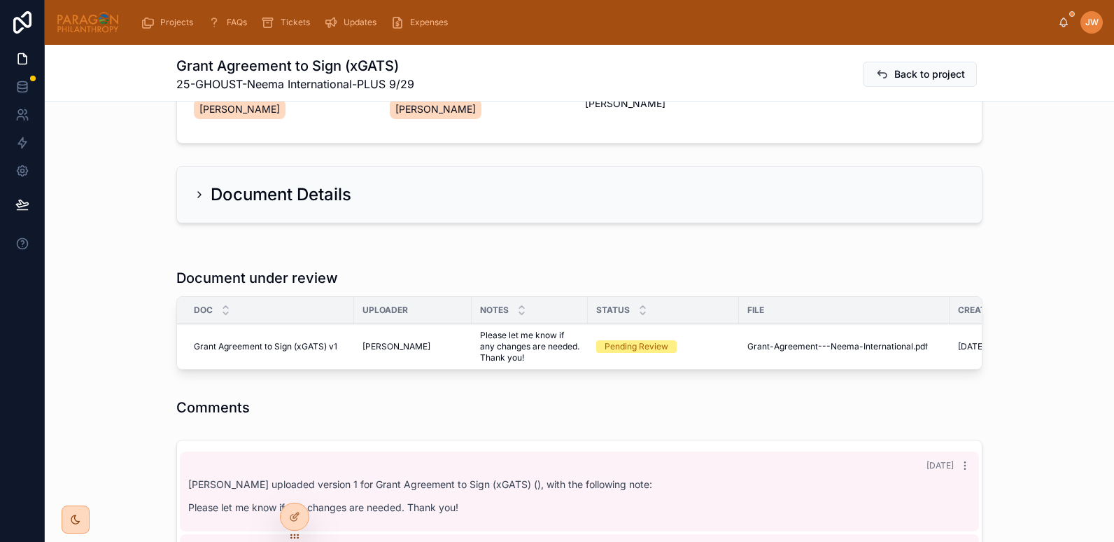
click at [0, 0] on button "Reviewed" at bounding box center [0, 0] width 0 height 0
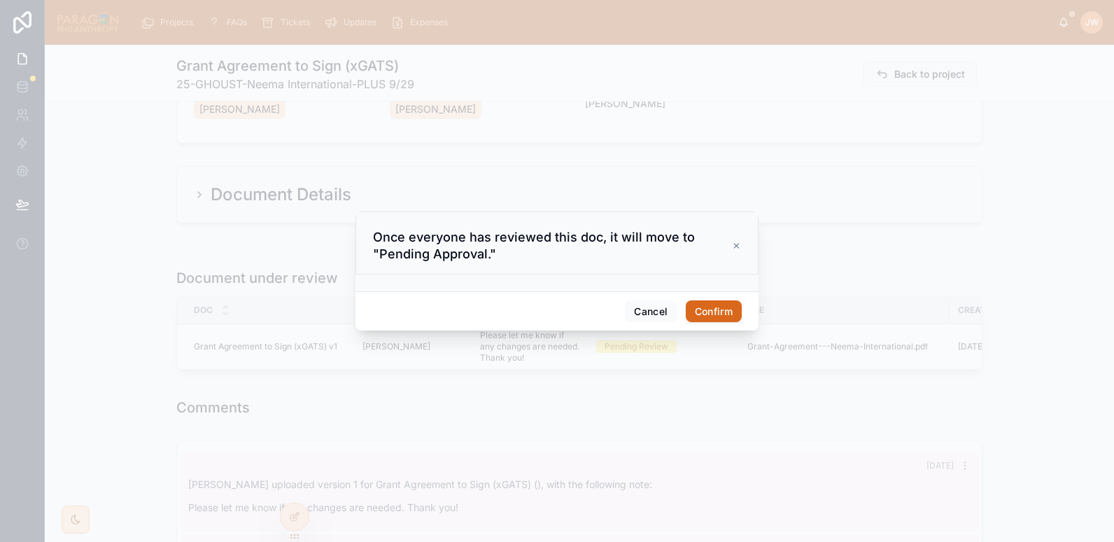
click at [709, 308] on button "Confirm" at bounding box center [714, 311] width 56 height 22
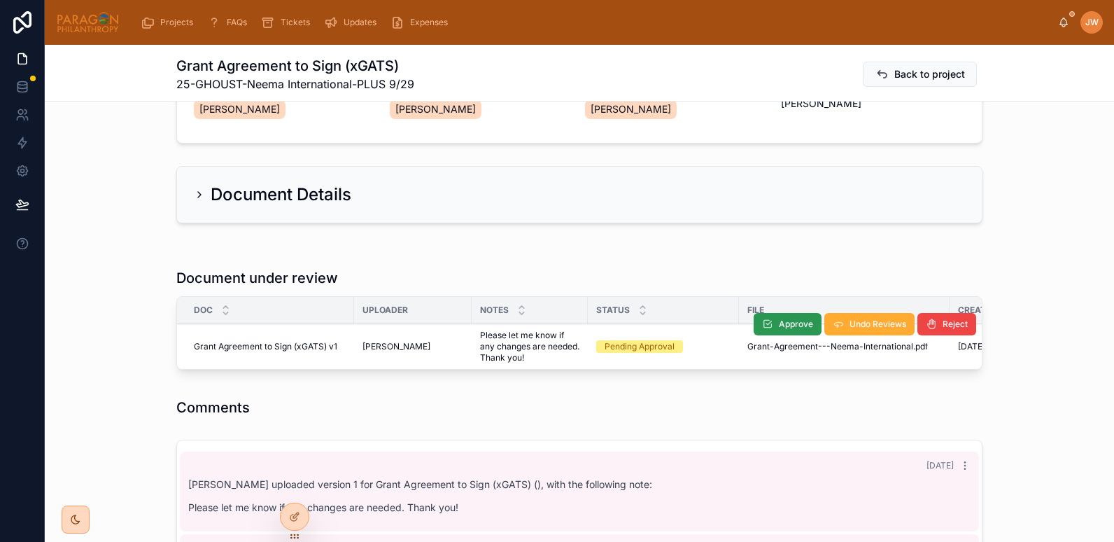
click at [779, 328] on span "Approve" at bounding box center [796, 323] width 34 height 11
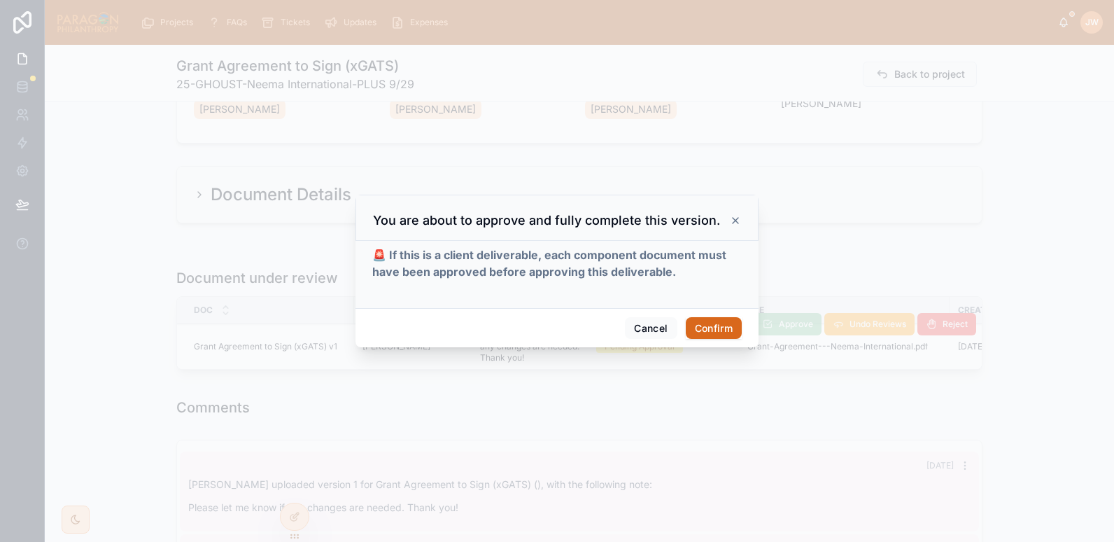
click at [721, 323] on button "Confirm" at bounding box center [714, 328] width 56 height 22
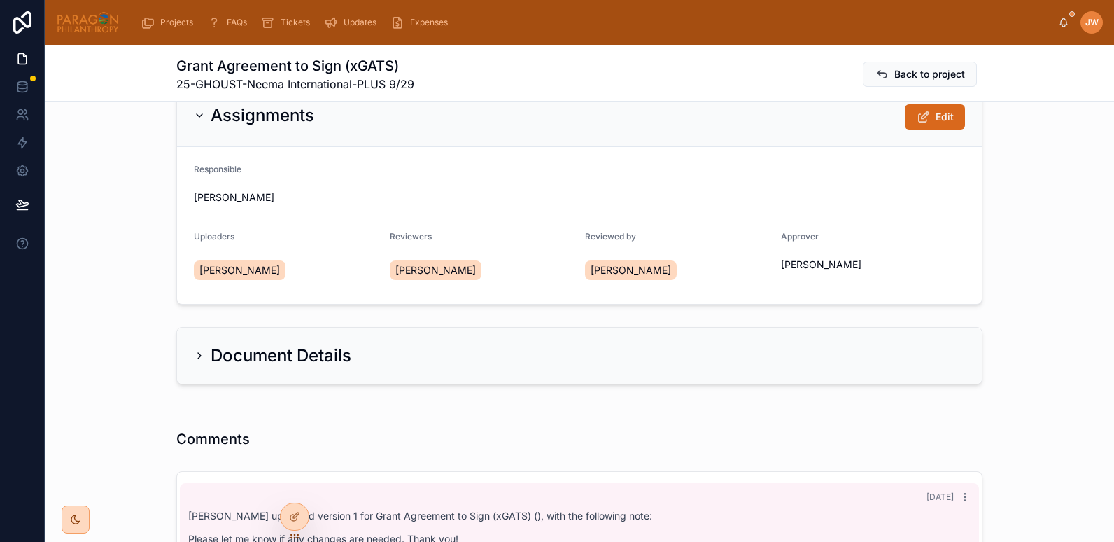
scroll to position [34, 0]
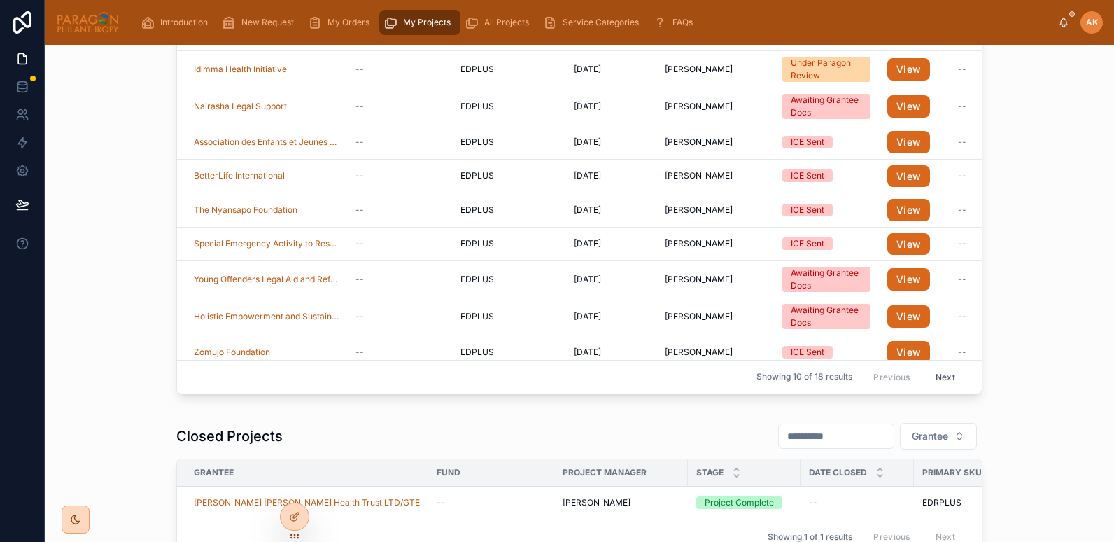
scroll to position [326, 0]
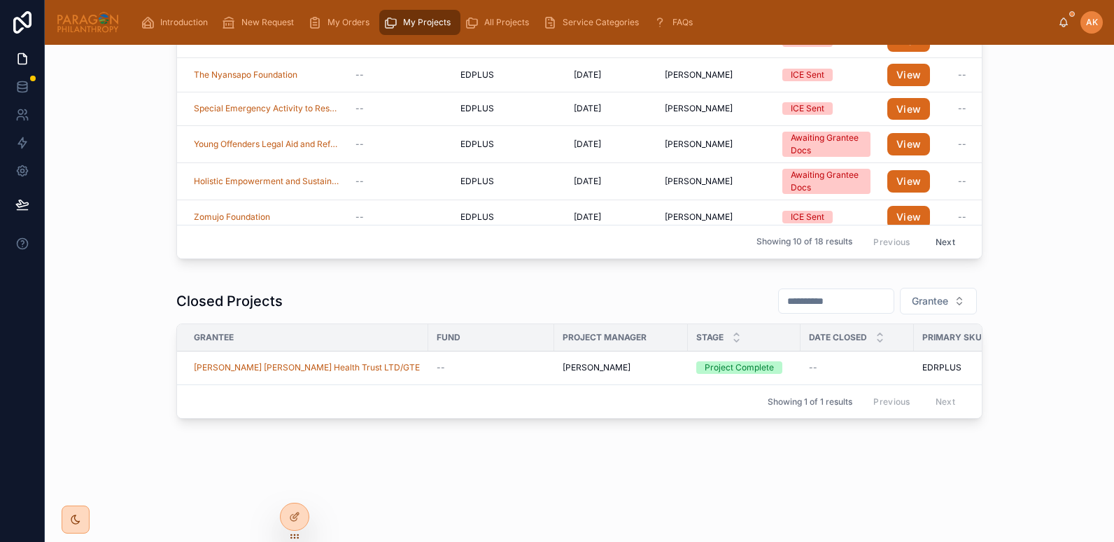
click at [402, 362] on div "[PERSON_NAME] [PERSON_NAME] Health Trust LTD/GTE" at bounding box center [307, 367] width 226 height 11
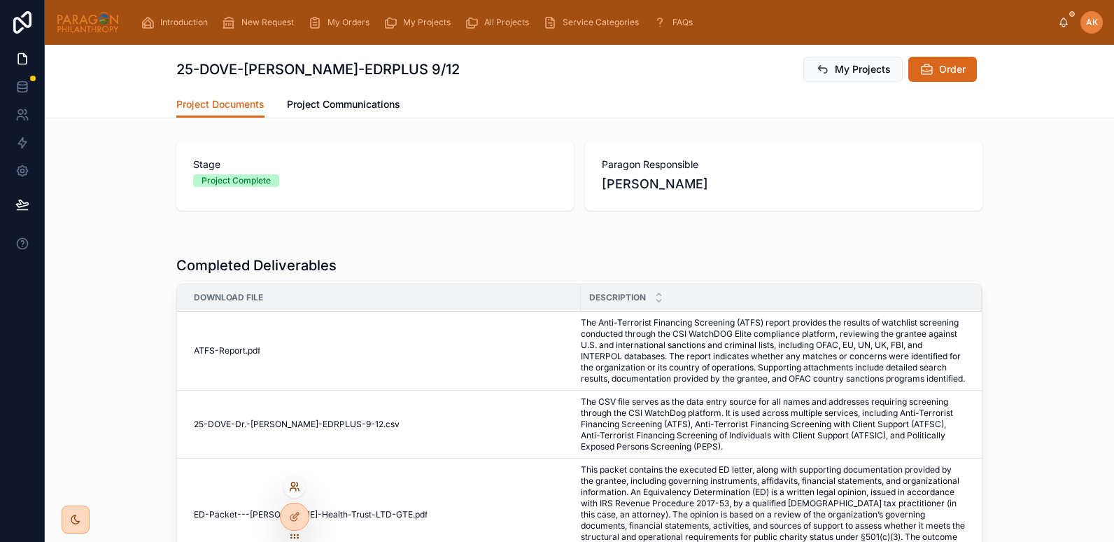
click at [292, 487] on icon at bounding box center [294, 486] width 11 height 11
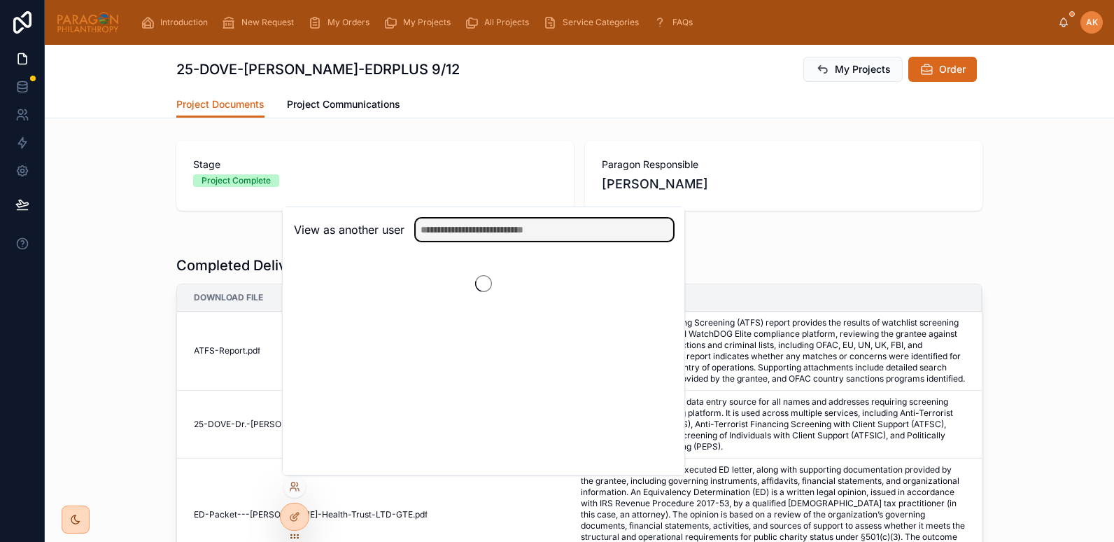
click at [451, 230] on input "text" at bounding box center [545, 229] width 258 height 22
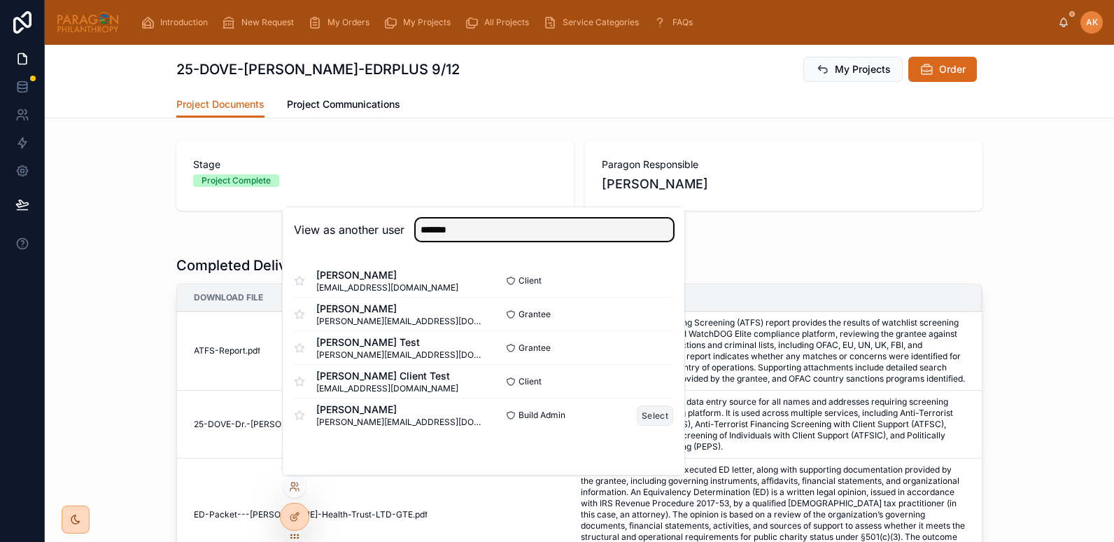
type input "*******"
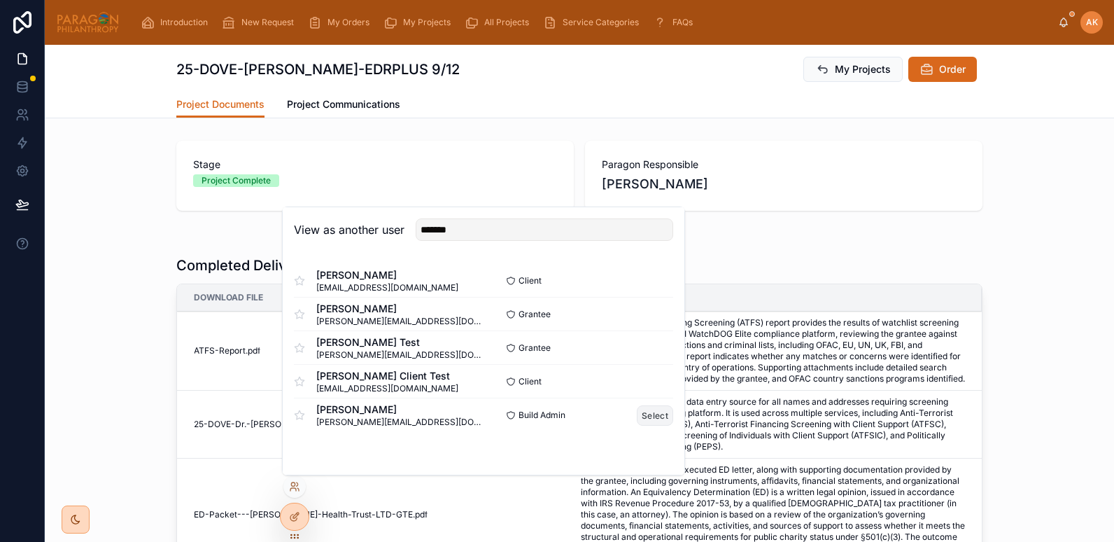
click at [654, 417] on button "Select" at bounding box center [655, 415] width 36 height 20
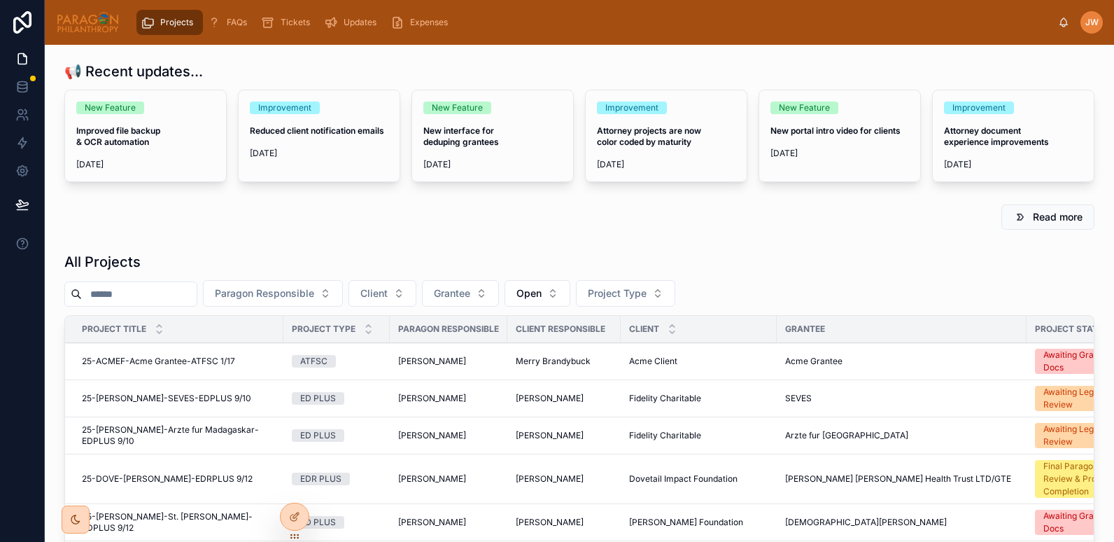
click at [127, 289] on input "text" at bounding box center [139, 294] width 115 height 20
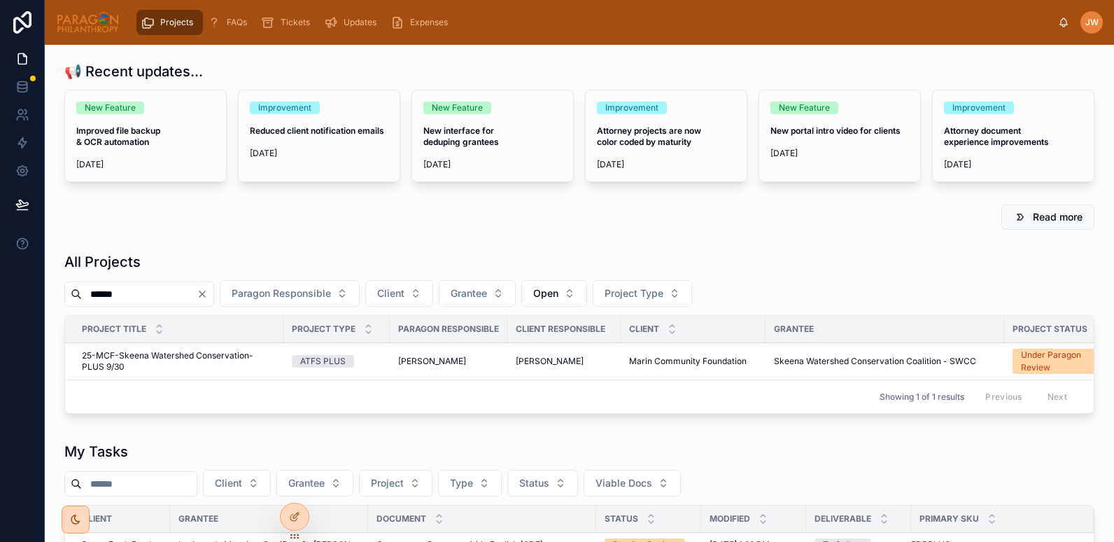
type input "******"
click at [120, 359] on span "25-MCF-Skeena Watershed Conservation-PLUS 9/30" at bounding box center [178, 361] width 193 height 22
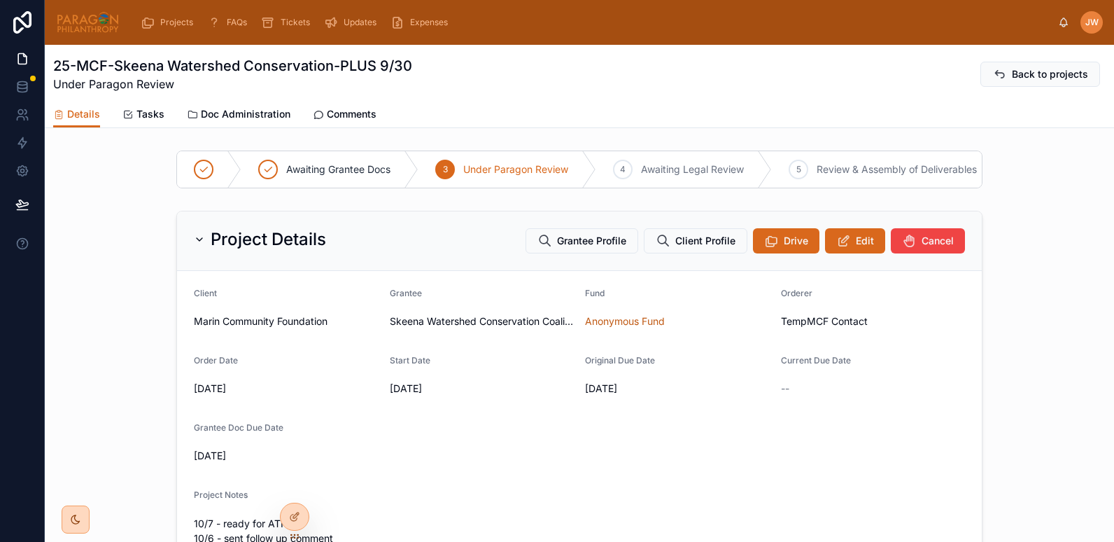
click at [258, 104] on link "Doc Administration" at bounding box center [239, 115] width 104 height 28
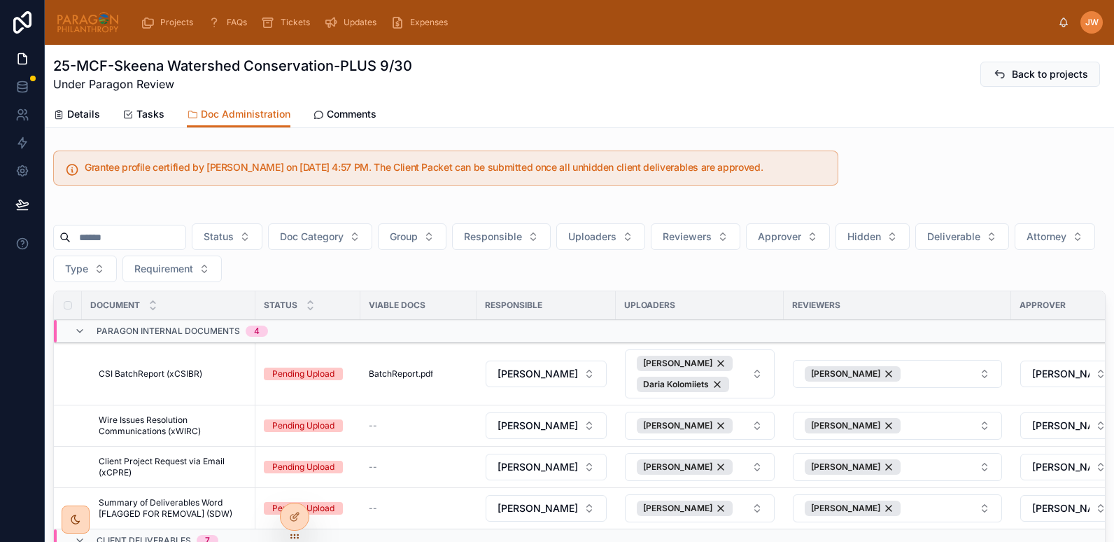
click at [358, 123] on link "Comments" at bounding box center [345, 115] width 64 height 28
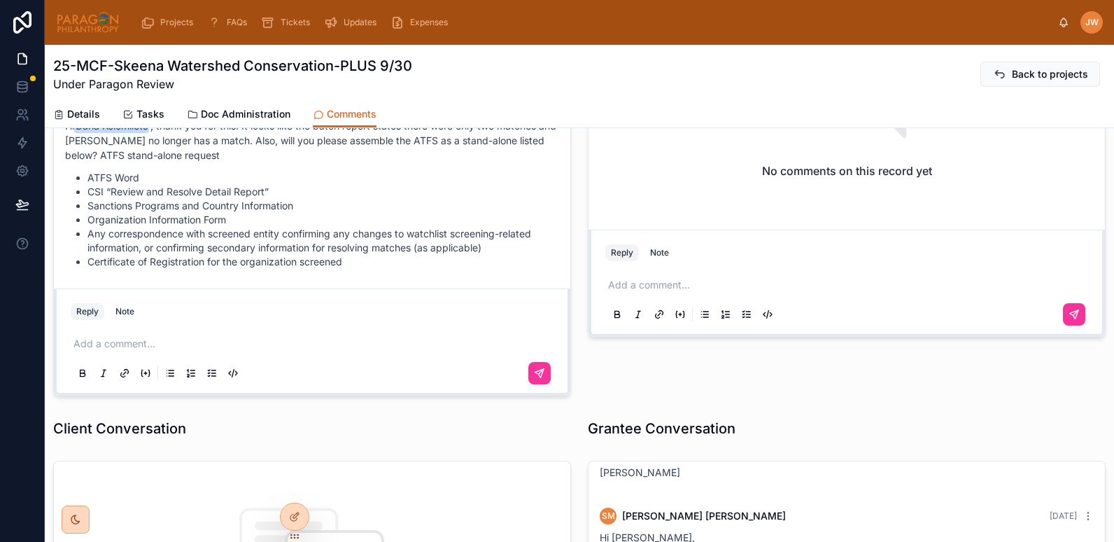
scroll to position [204, 0]
click at [236, 115] on span "Doc Administration" at bounding box center [246, 114] width 90 height 14
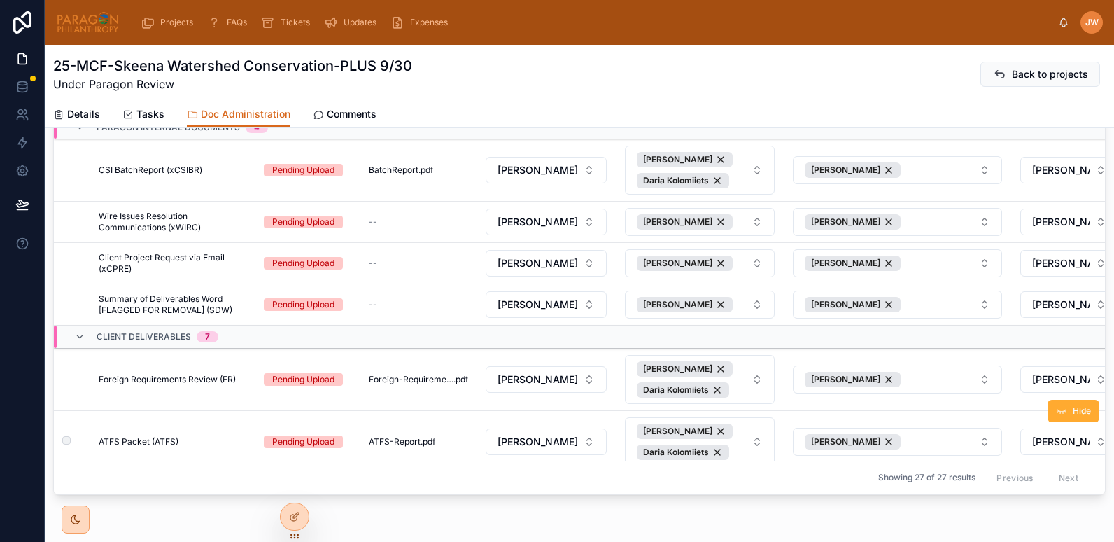
click at [149, 440] on span "ATFS Packet (ATFS)" at bounding box center [139, 441] width 80 height 11
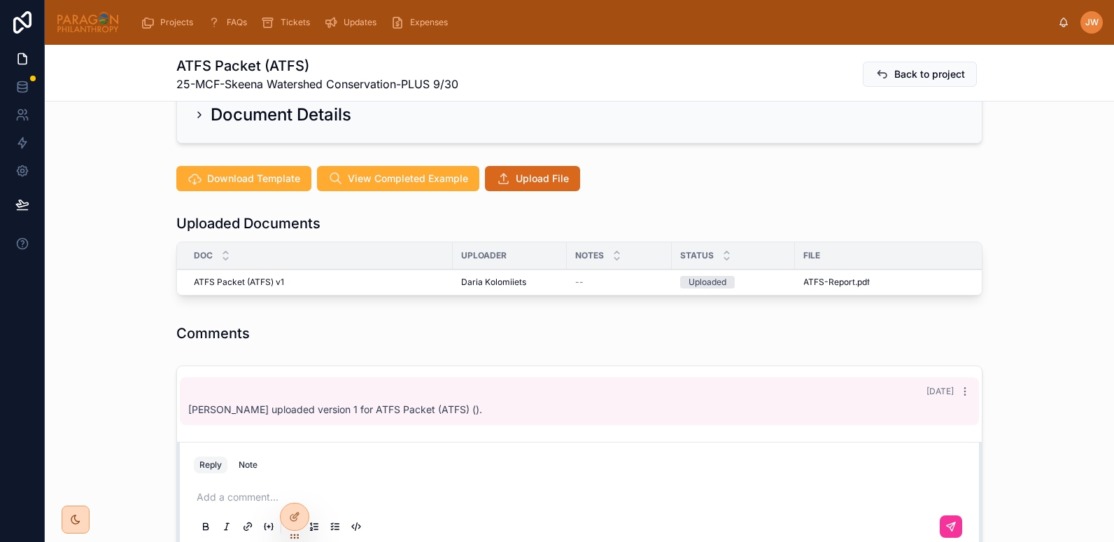
click at [75, 16] on img at bounding box center [88, 22] width 64 height 22
